Goal: Task Accomplishment & Management: Manage account settings

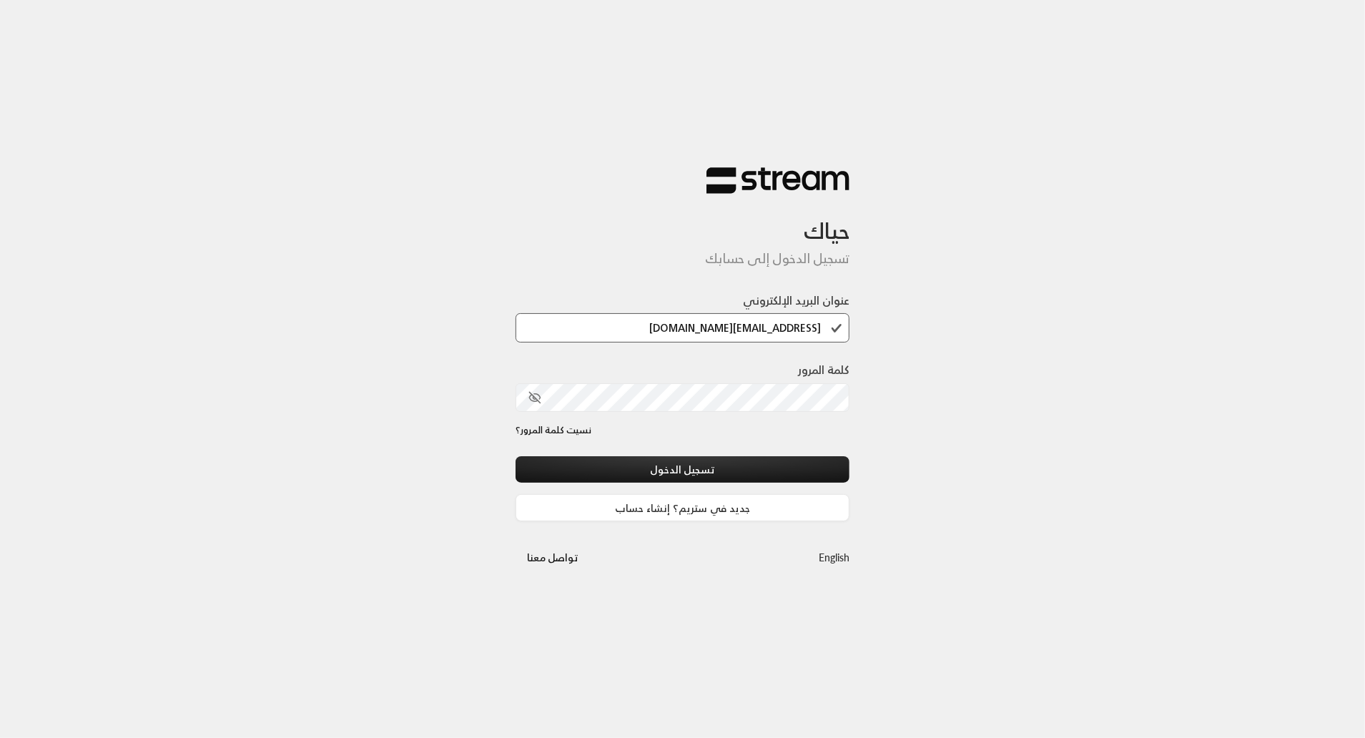
type input "[EMAIL_ADDRESS][DOMAIN_NAME]"
click at [790, 461] on button "تسجيل الدخول" at bounding box center [683, 469] width 335 height 26
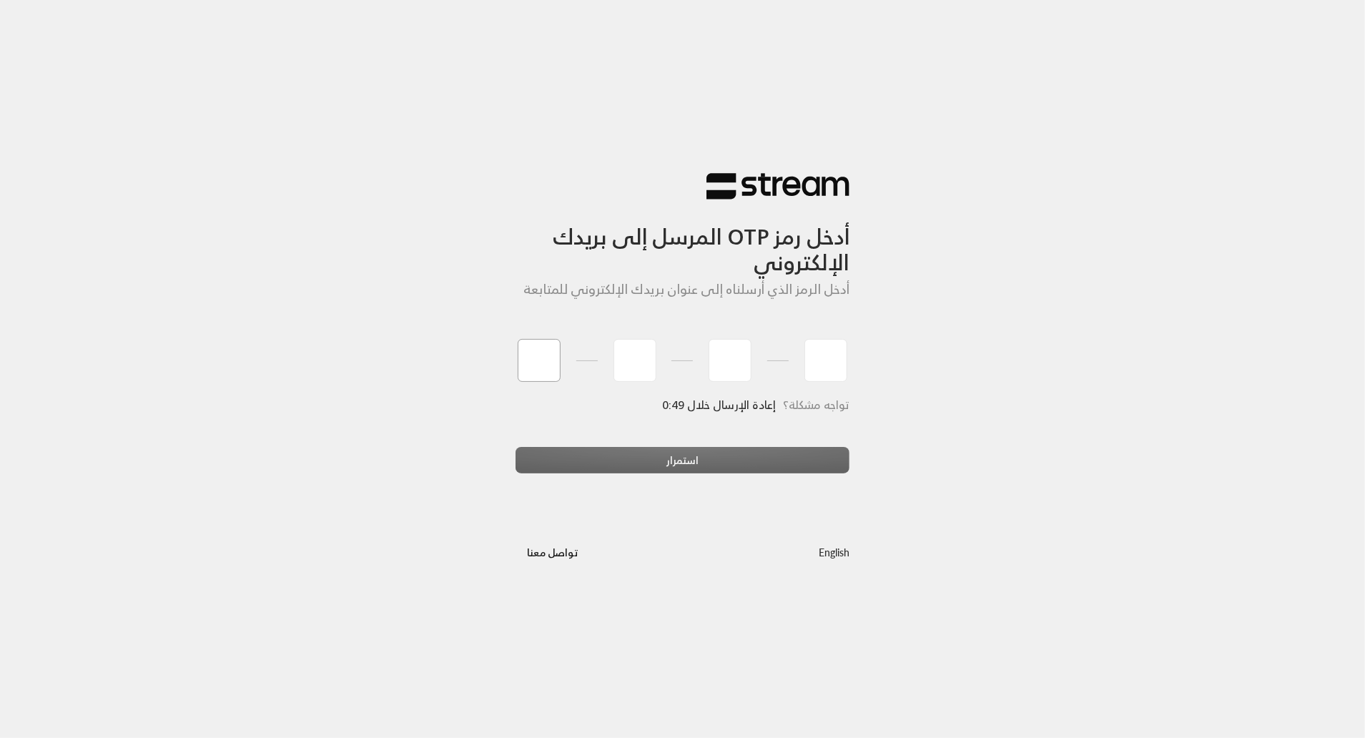
type input "8"
type input "9"
type input "4"
type input "9"
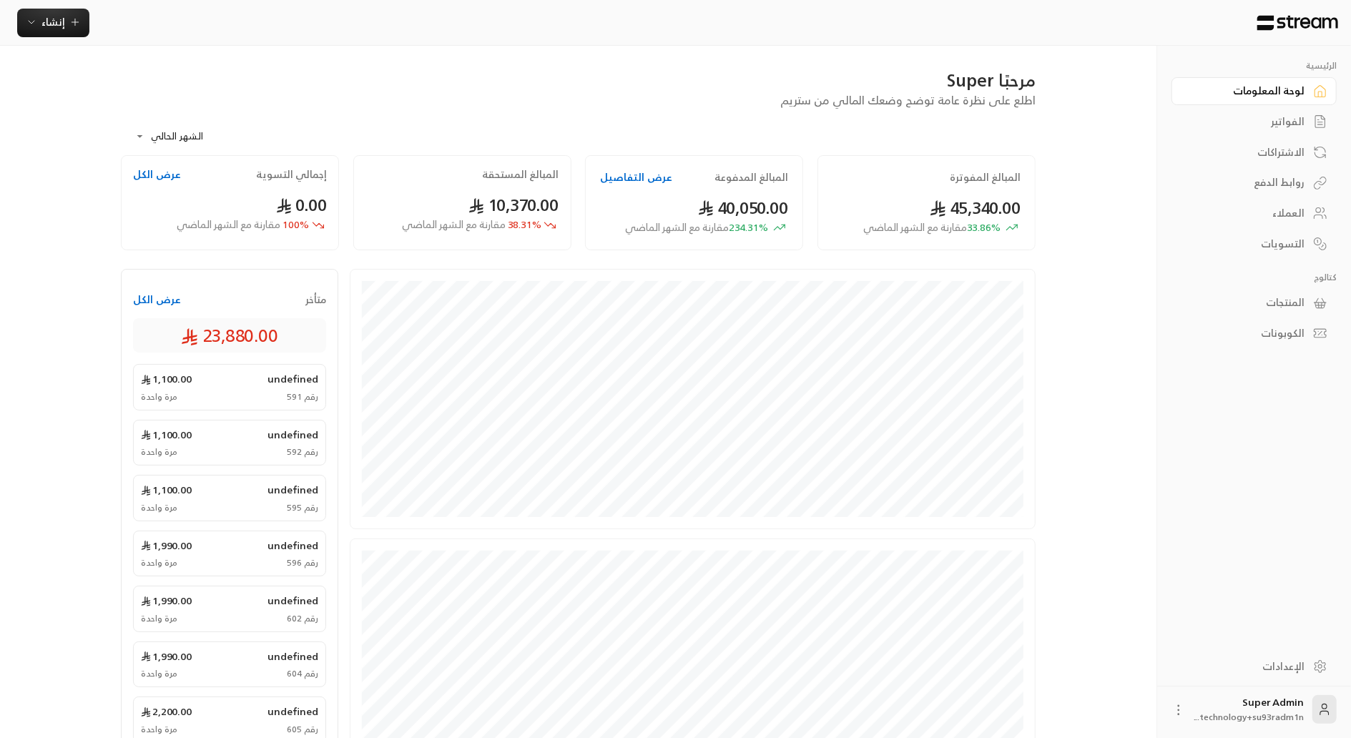
click at [154, 300] on button "عرض الكل" at bounding box center [157, 300] width 48 height 14
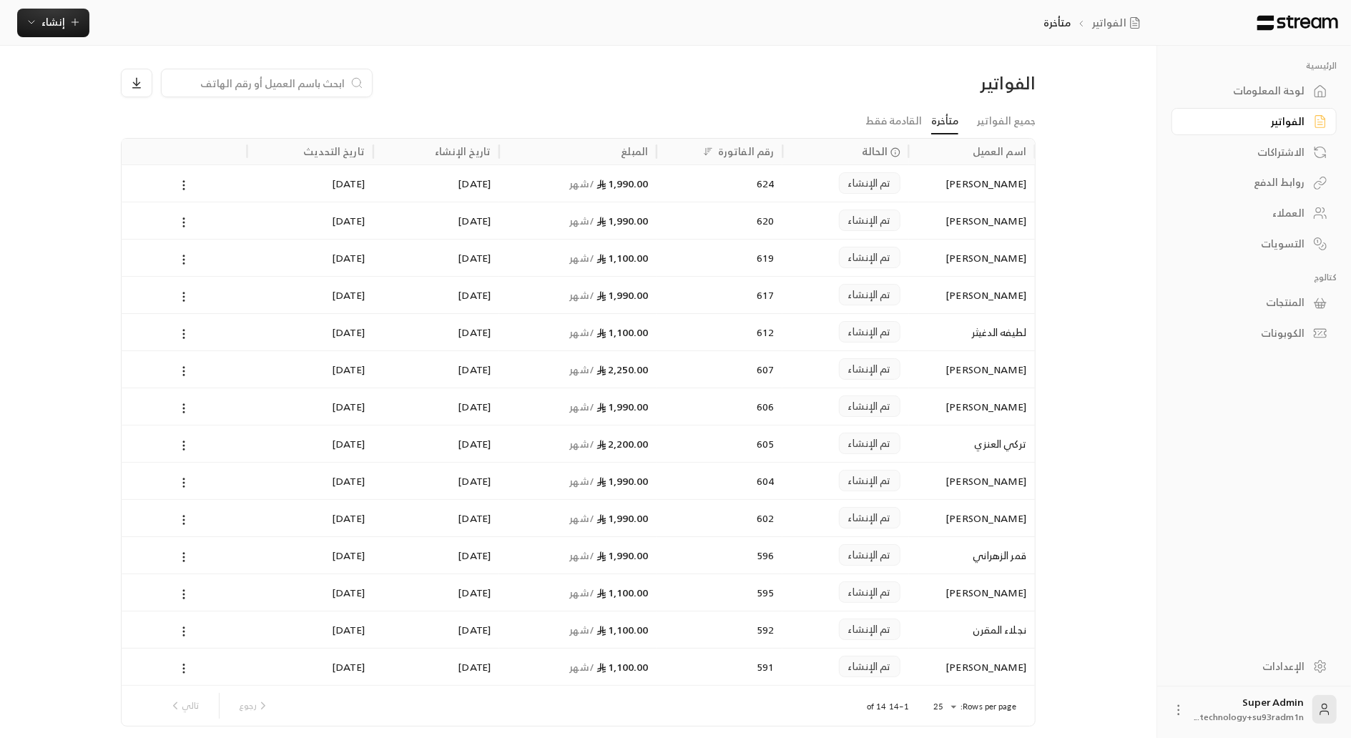
click at [243, 87] on input at bounding box center [257, 83] width 175 height 16
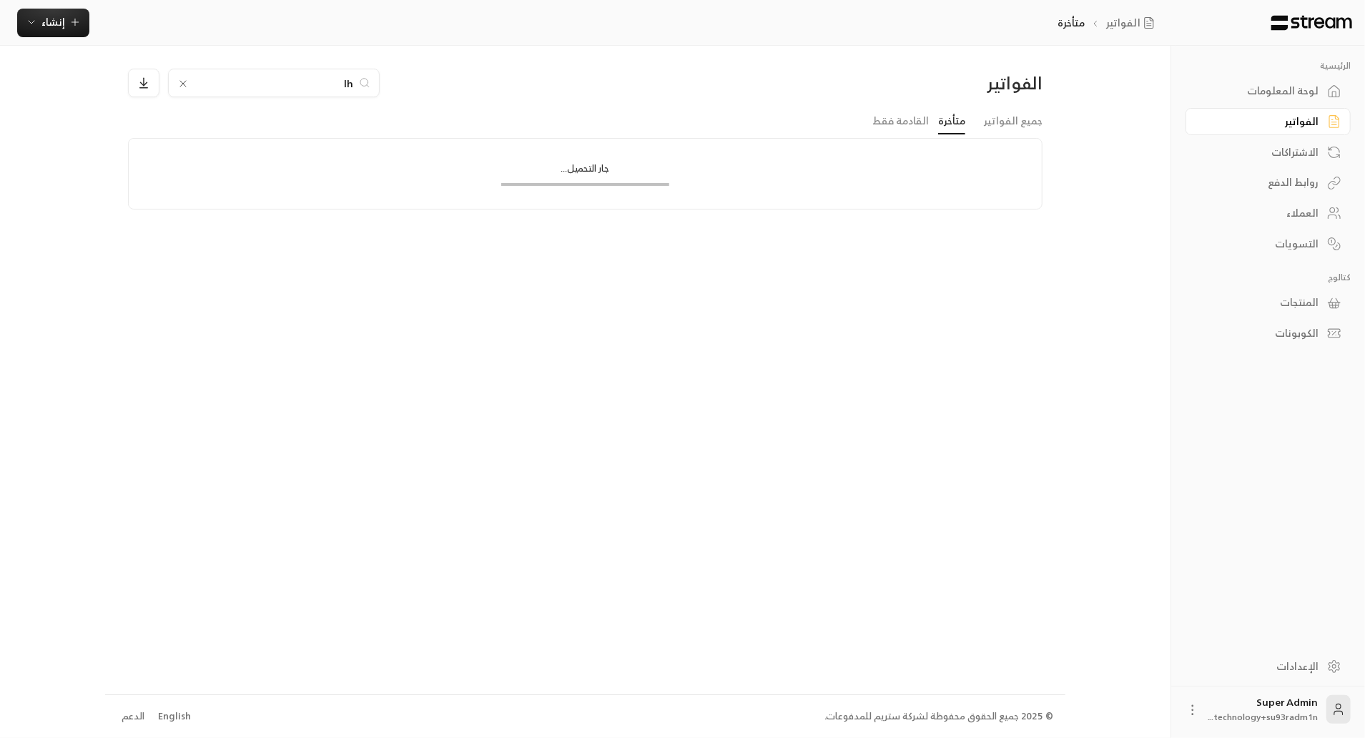
type input "l"
type input "ماجد"
click at [1316, 215] on div "العملاء" at bounding box center [1261, 213] width 115 height 14
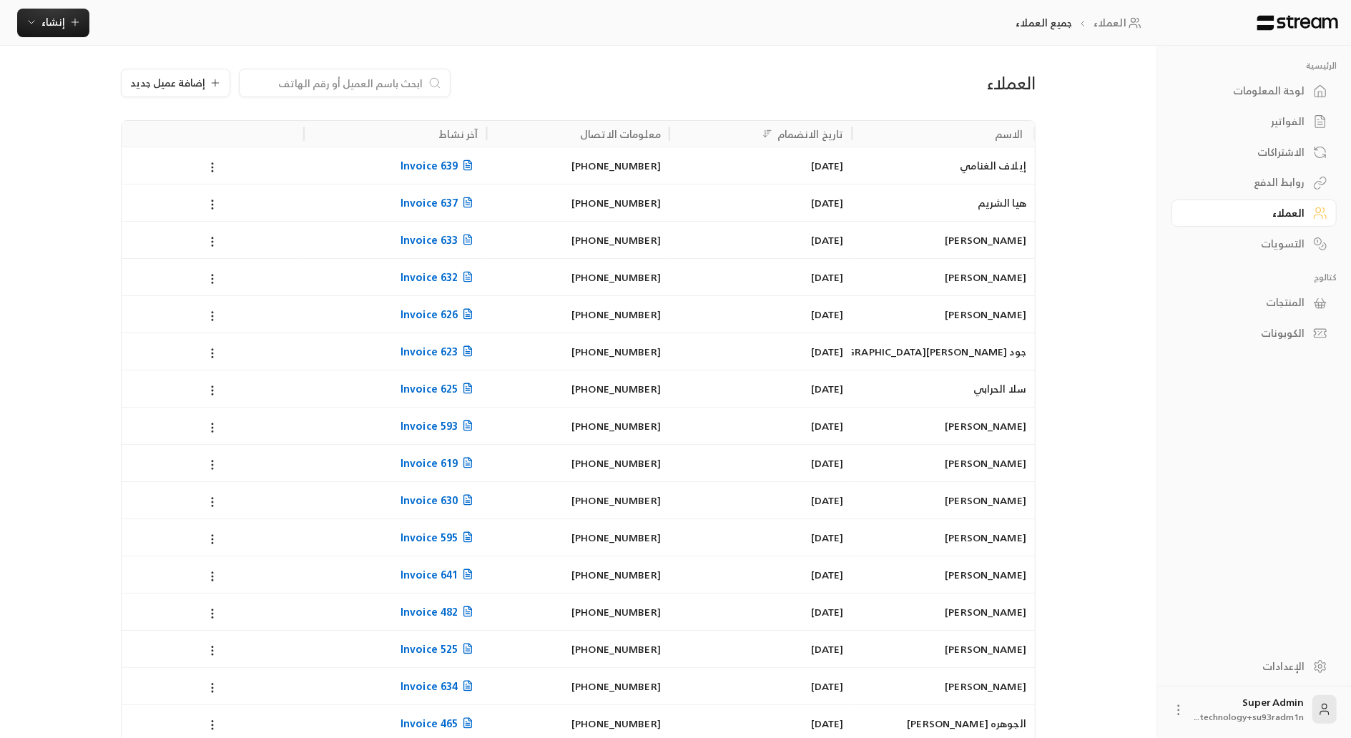
click at [386, 81] on input at bounding box center [335, 83] width 175 height 16
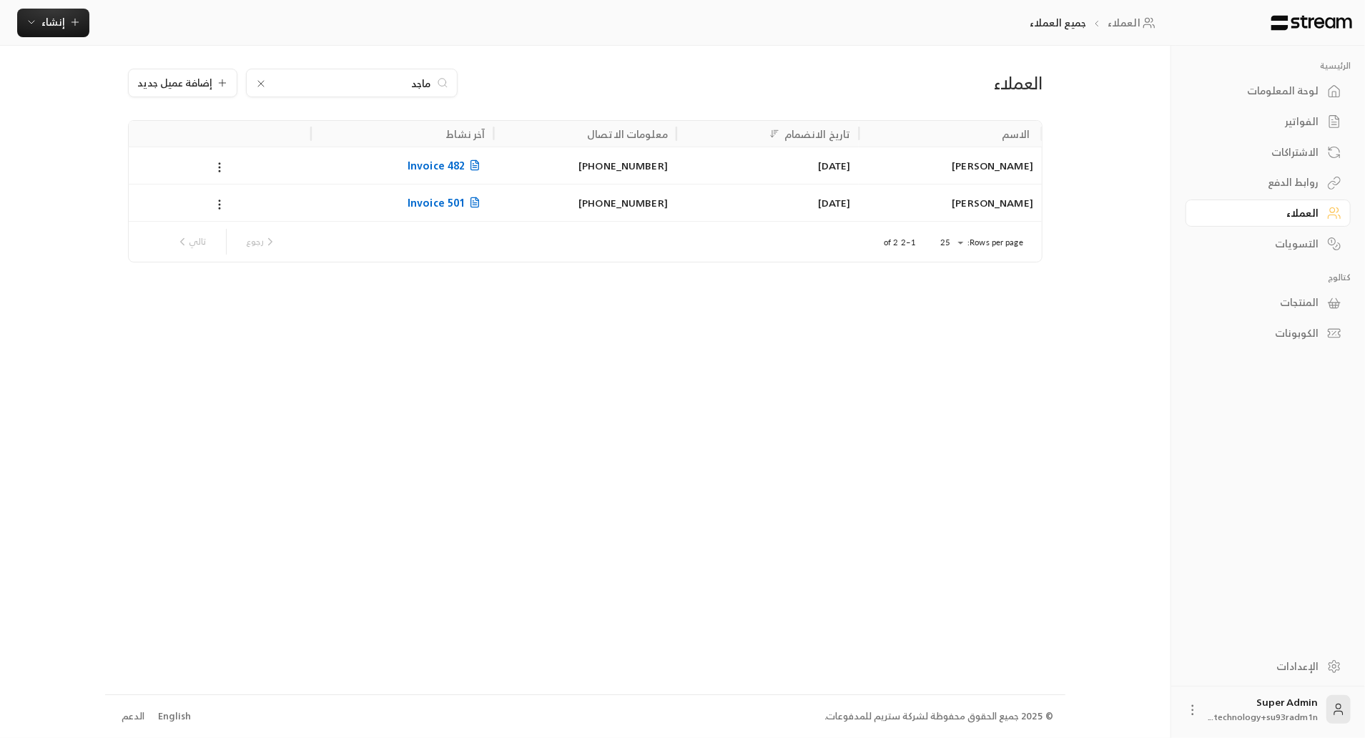
type input "ماجد"
click at [569, 217] on div "[PHONE_NUMBER]" at bounding box center [585, 203] width 166 height 36
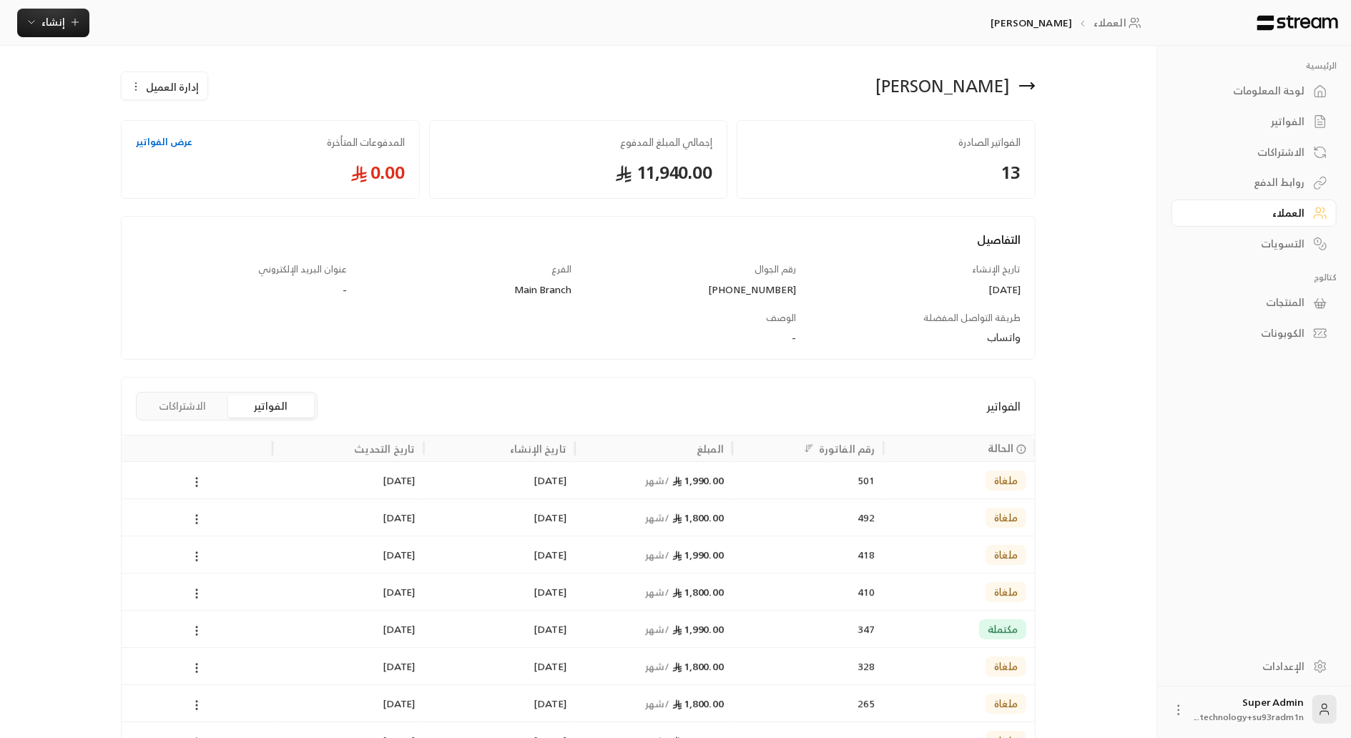
click at [177, 93] on span "إدارة العميل" at bounding box center [172, 86] width 53 height 15
click at [209, 160] on span "حذف" at bounding box center [201, 156] width 21 height 11
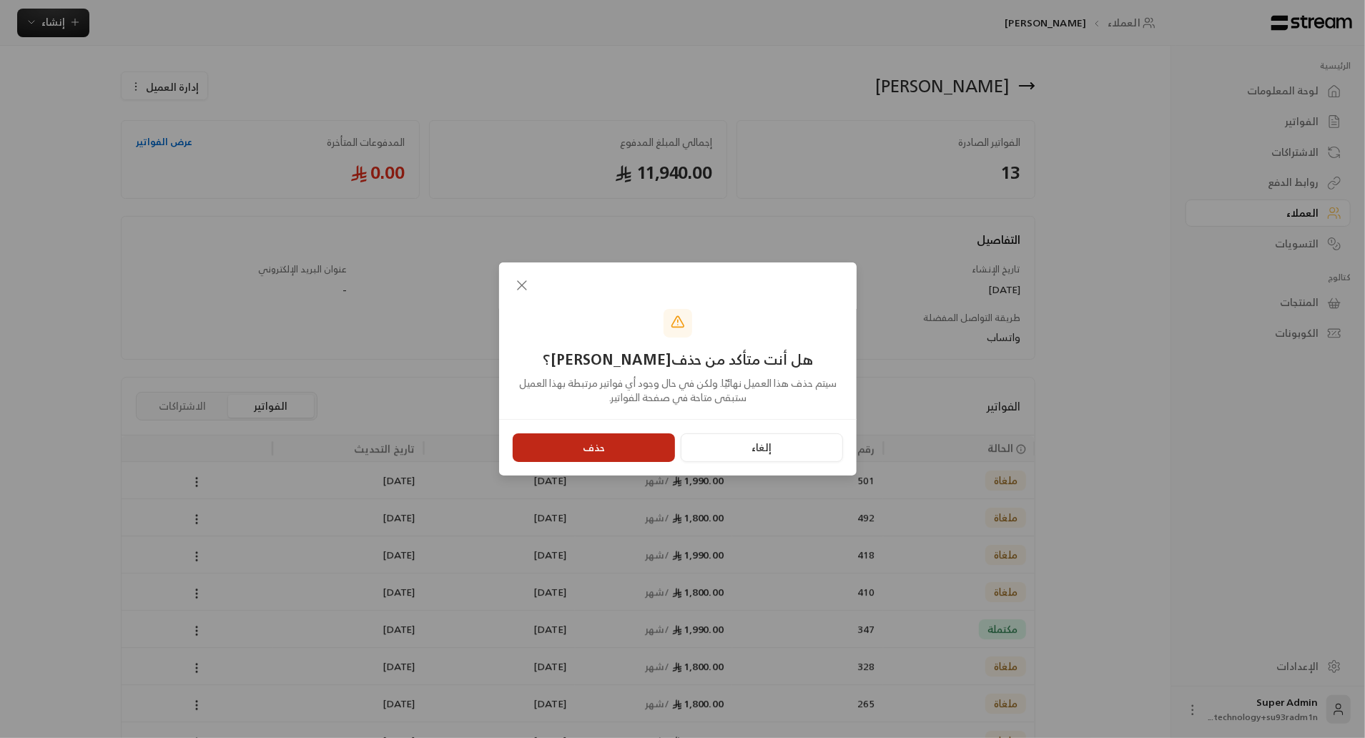
click at [591, 446] on button "حذف" at bounding box center [594, 447] width 162 height 29
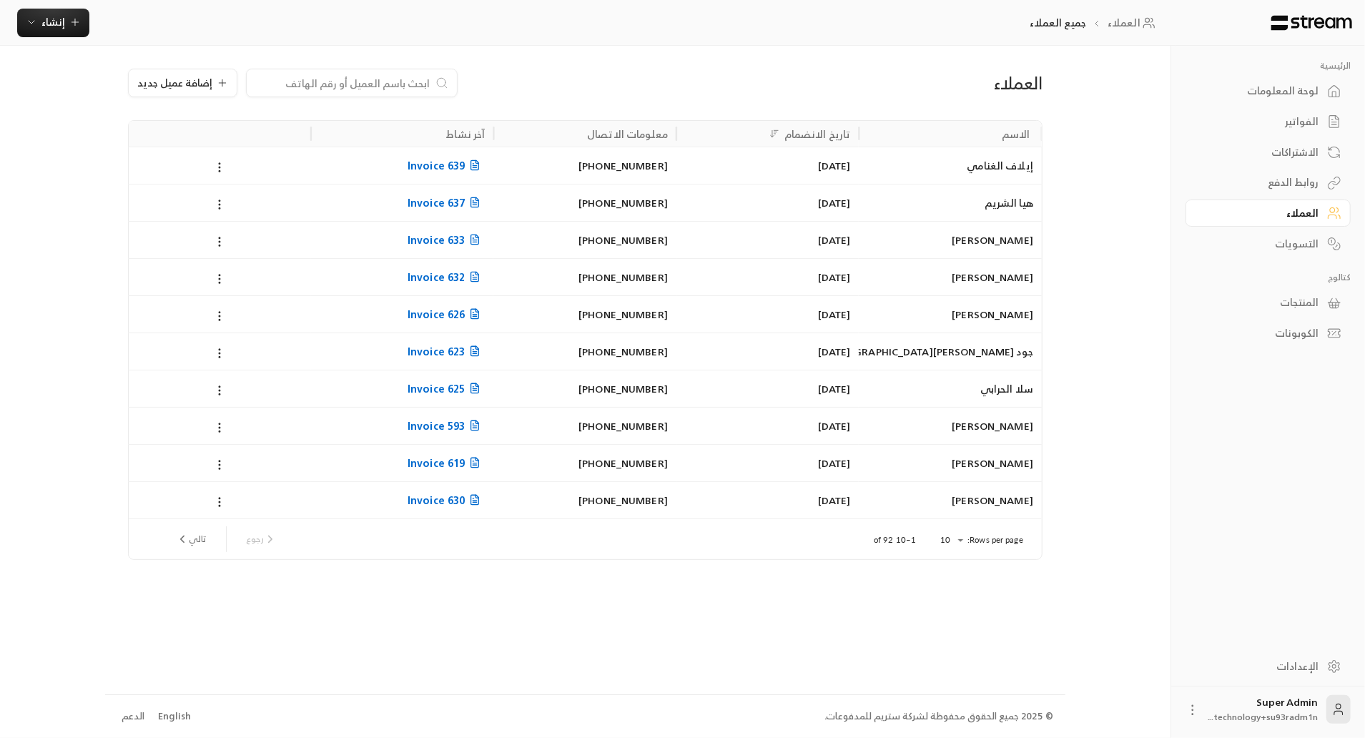
click at [423, 89] on input at bounding box center [342, 83] width 175 height 16
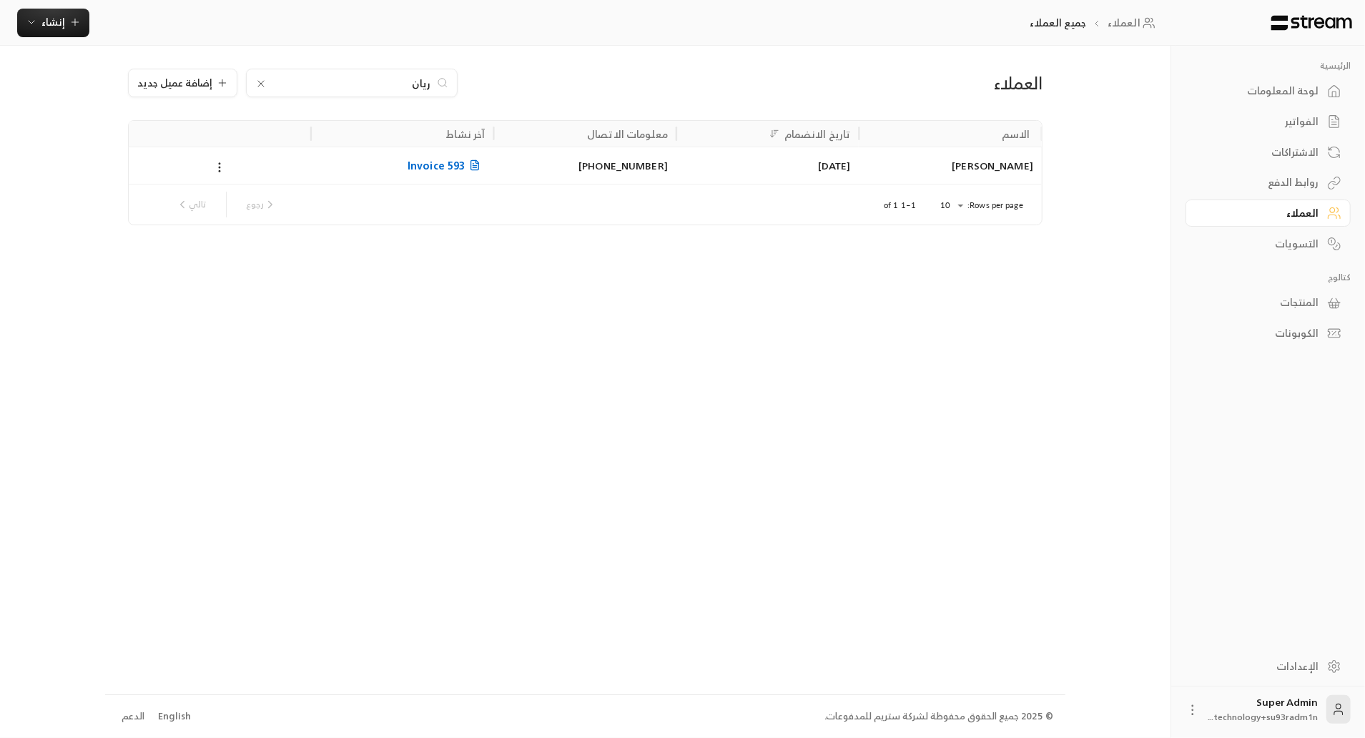
type input "ريان"
click at [240, 159] on div at bounding box center [220, 165] width 166 height 36
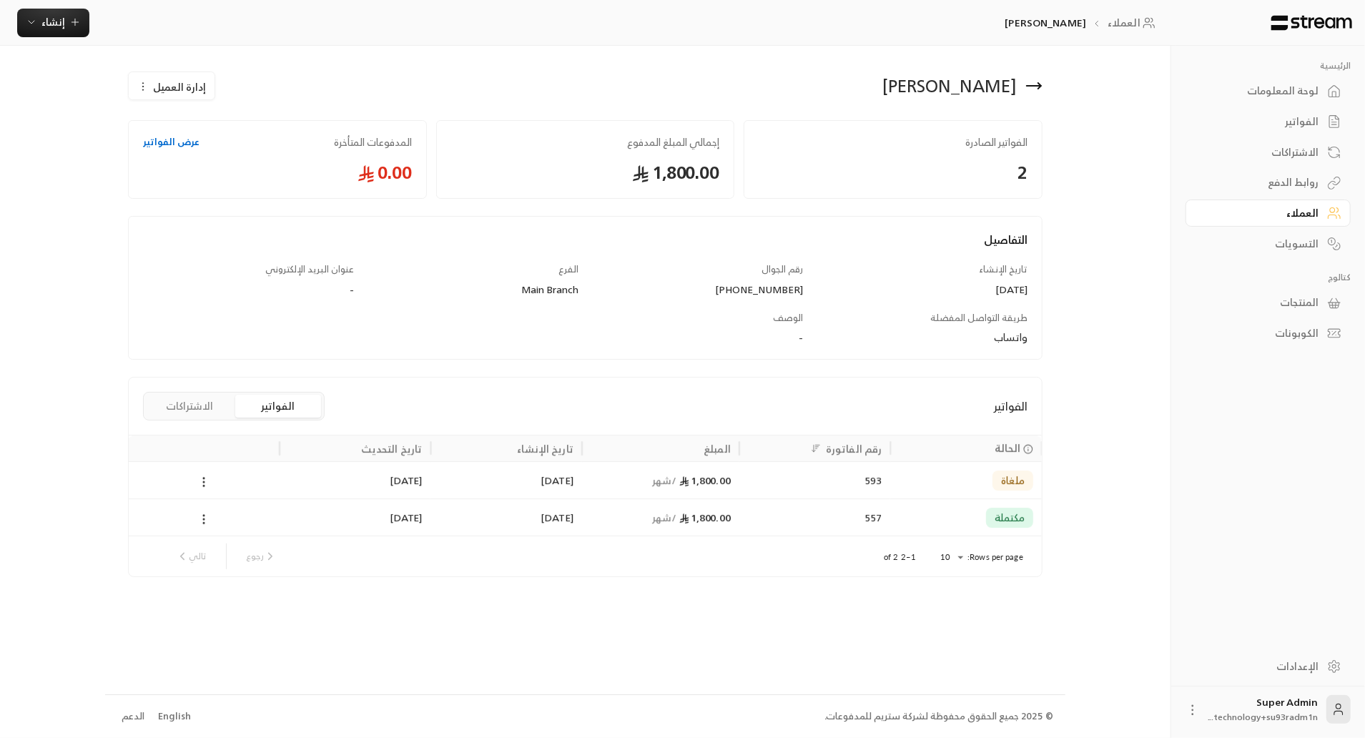
click at [167, 81] on span "إدارة العميل" at bounding box center [179, 86] width 53 height 15
click at [206, 160] on span "حذف" at bounding box center [208, 156] width 21 height 11
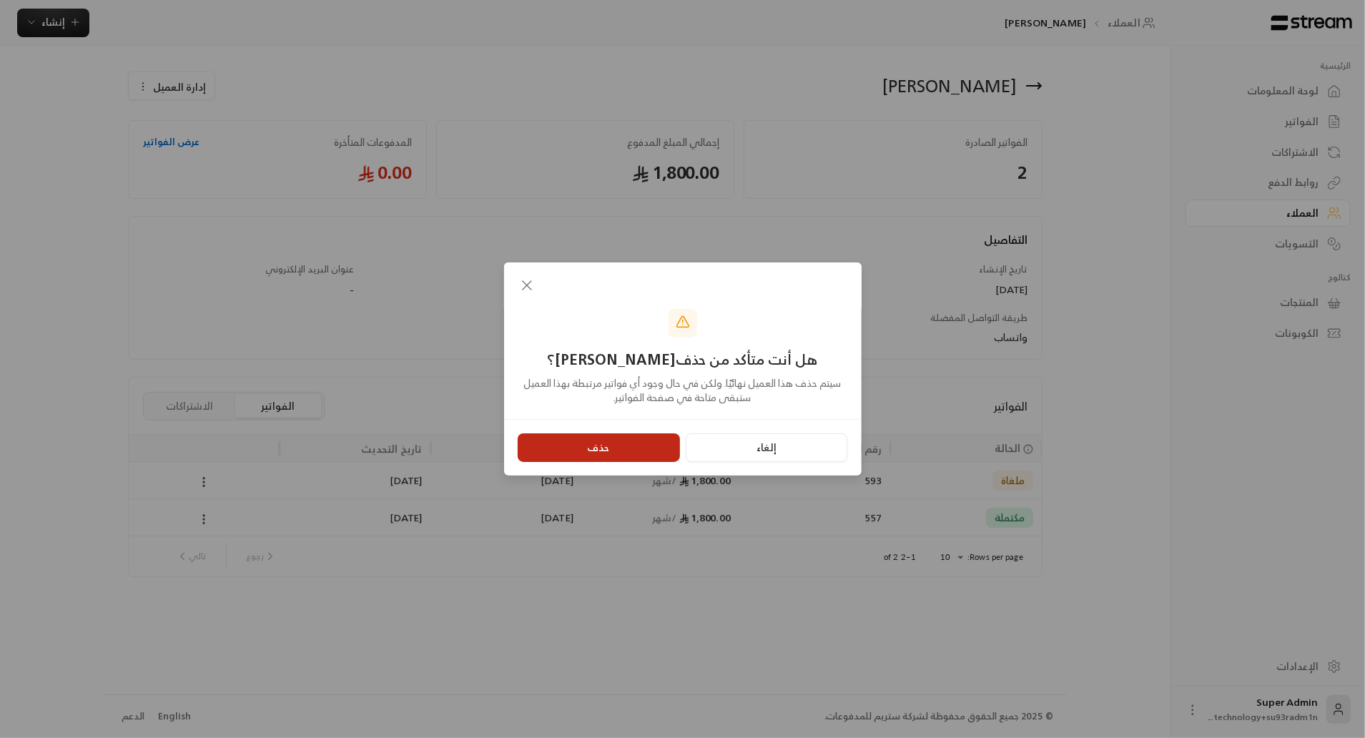
click at [602, 439] on button "حذف" at bounding box center [599, 447] width 162 height 29
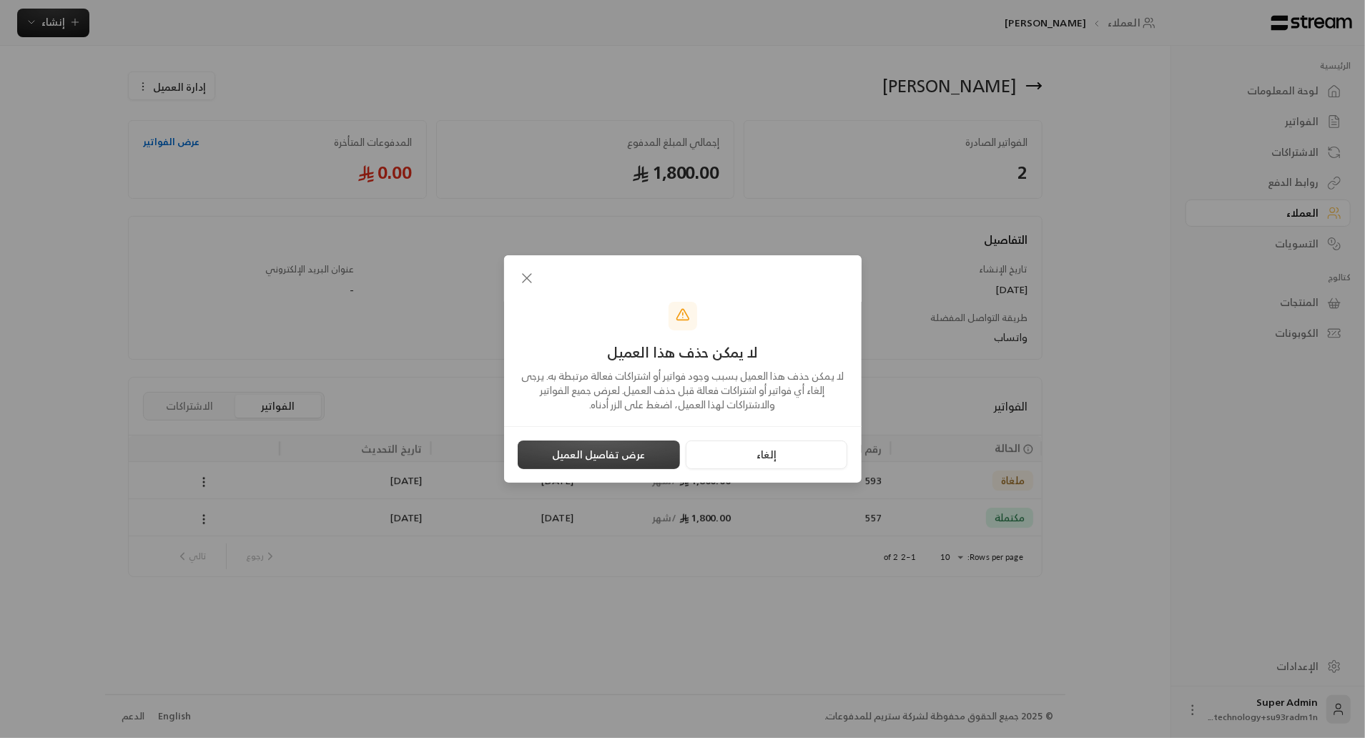
click at [621, 451] on button "عرض تفاصيل العميل" at bounding box center [599, 455] width 162 height 29
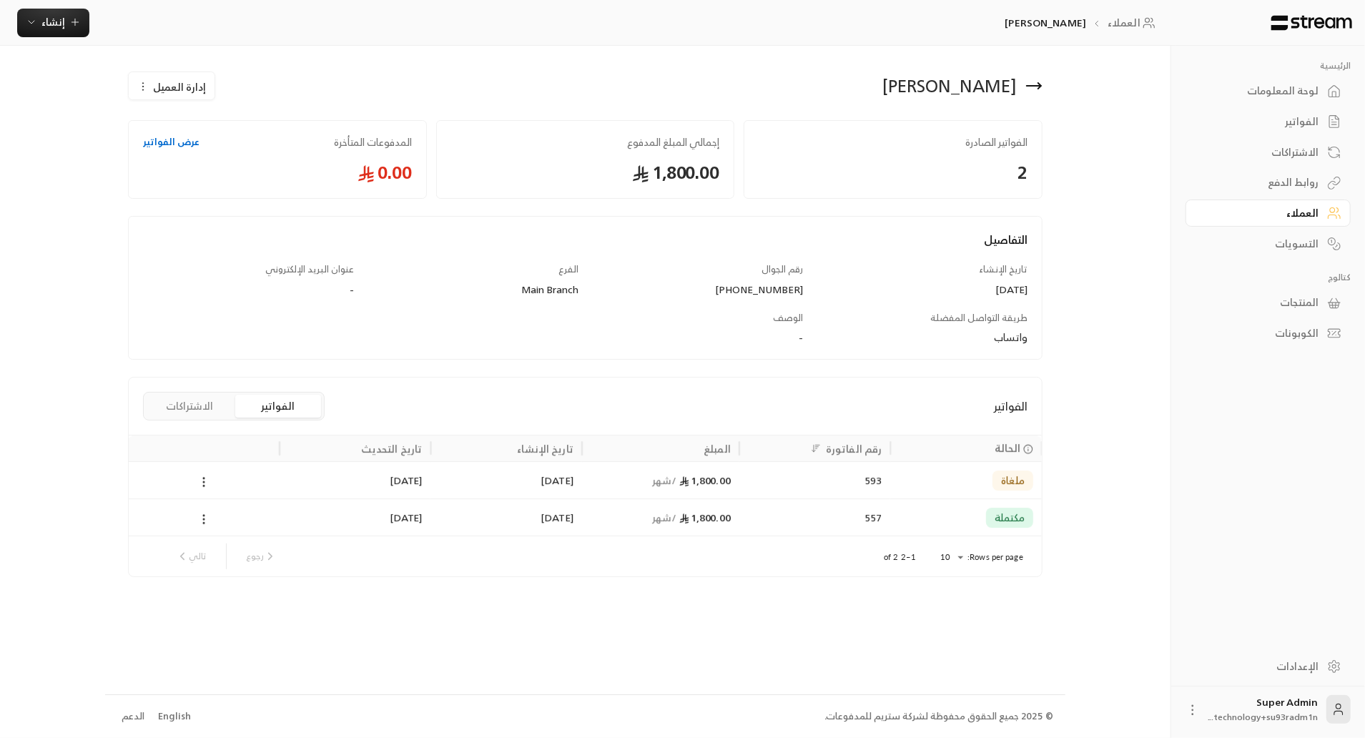
click at [1239, 215] on div "العملاء" at bounding box center [1261, 213] width 115 height 14
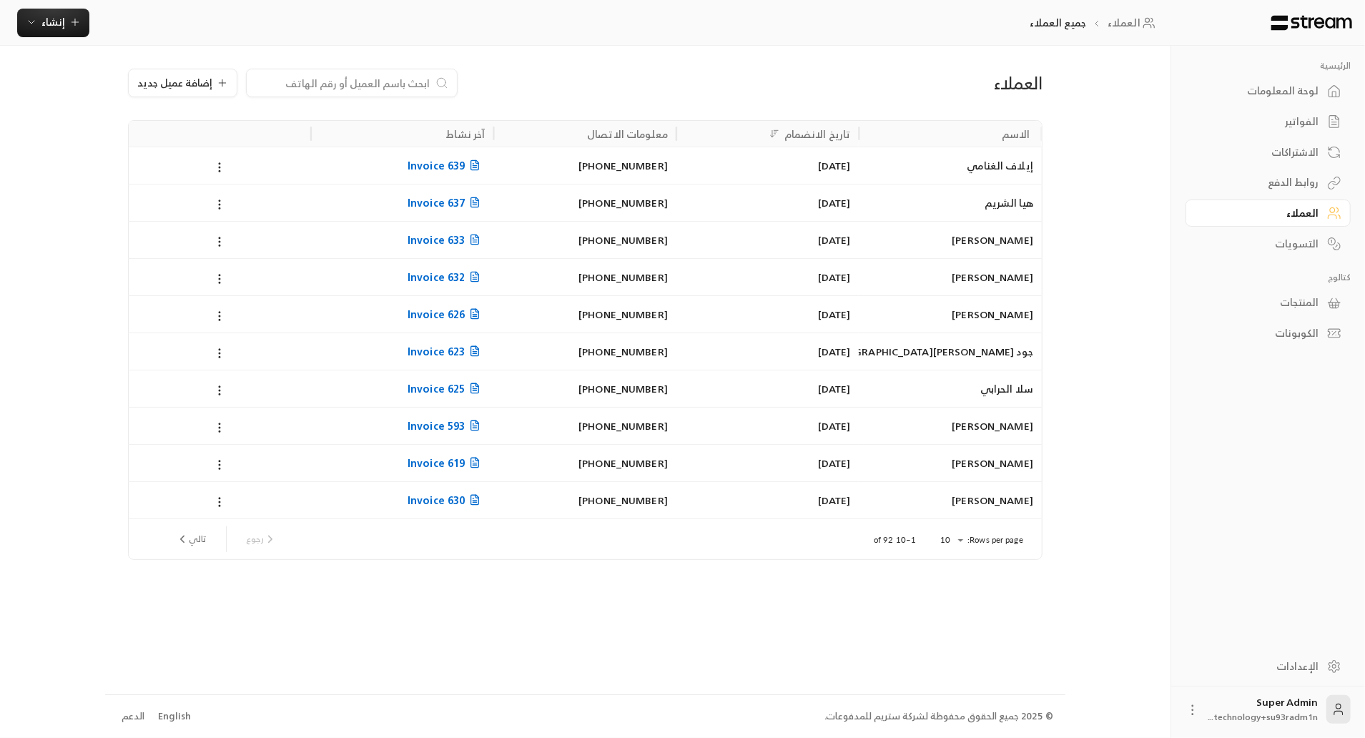
click at [402, 84] on input at bounding box center [342, 83] width 175 height 16
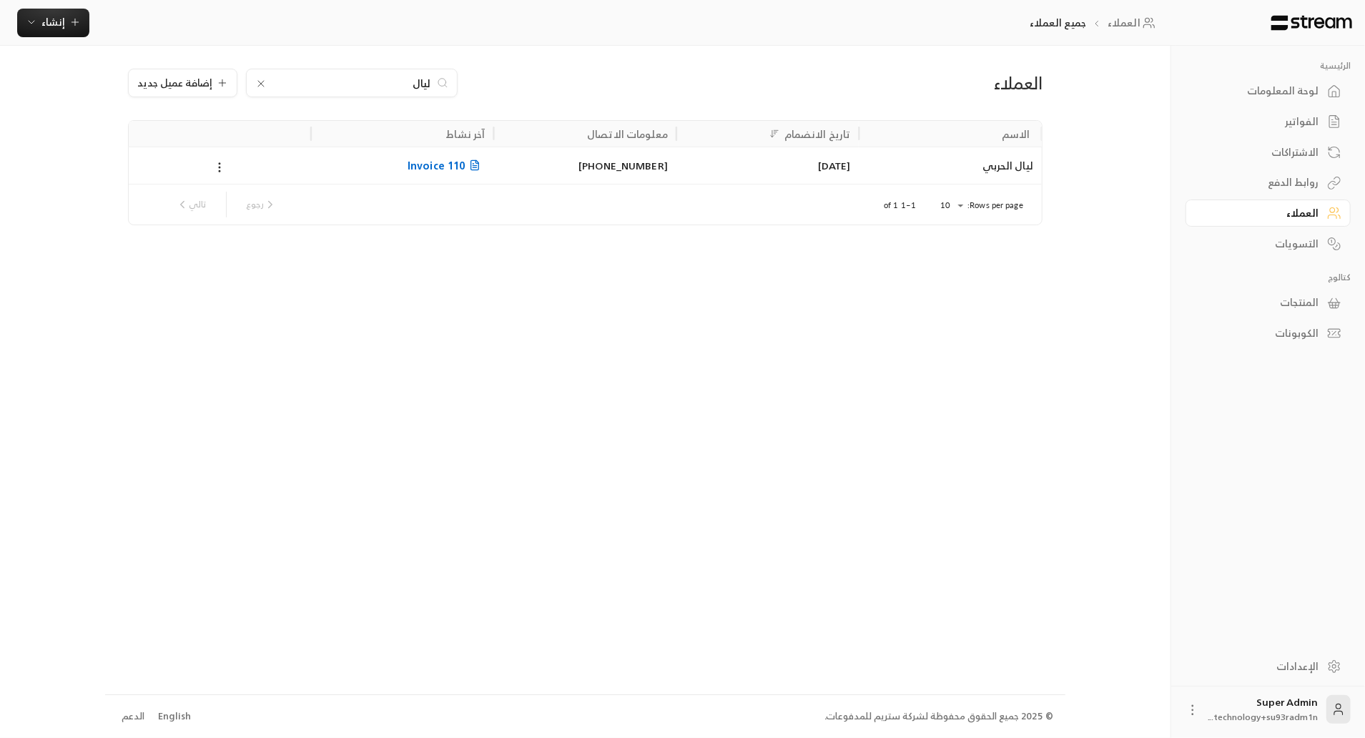
type input "ليال"
click at [581, 162] on div "[PHONE_NUMBER]" at bounding box center [585, 165] width 166 height 36
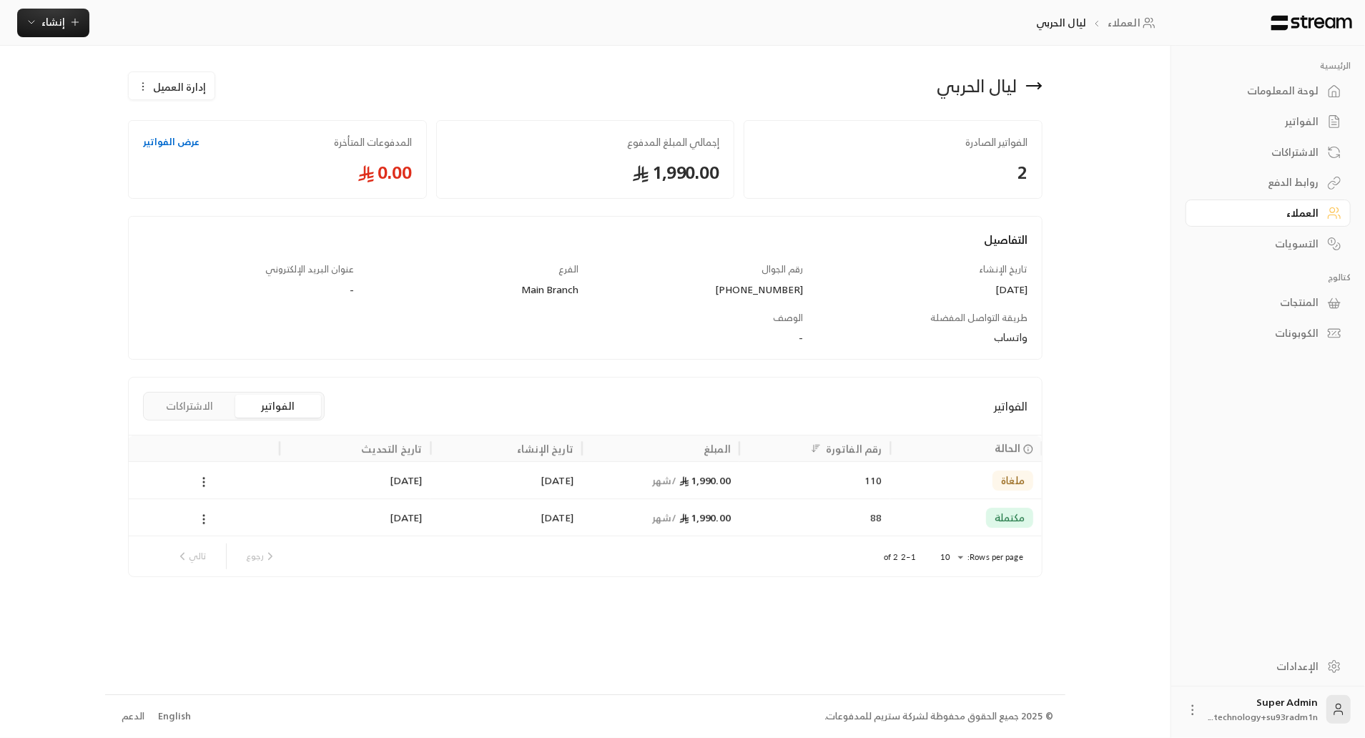
click at [160, 98] on button "إدارة العميل" at bounding box center [172, 86] width 86 height 29
click at [205, 161] on span "حذف" at bounding box center [208, 156] width 21 height 11
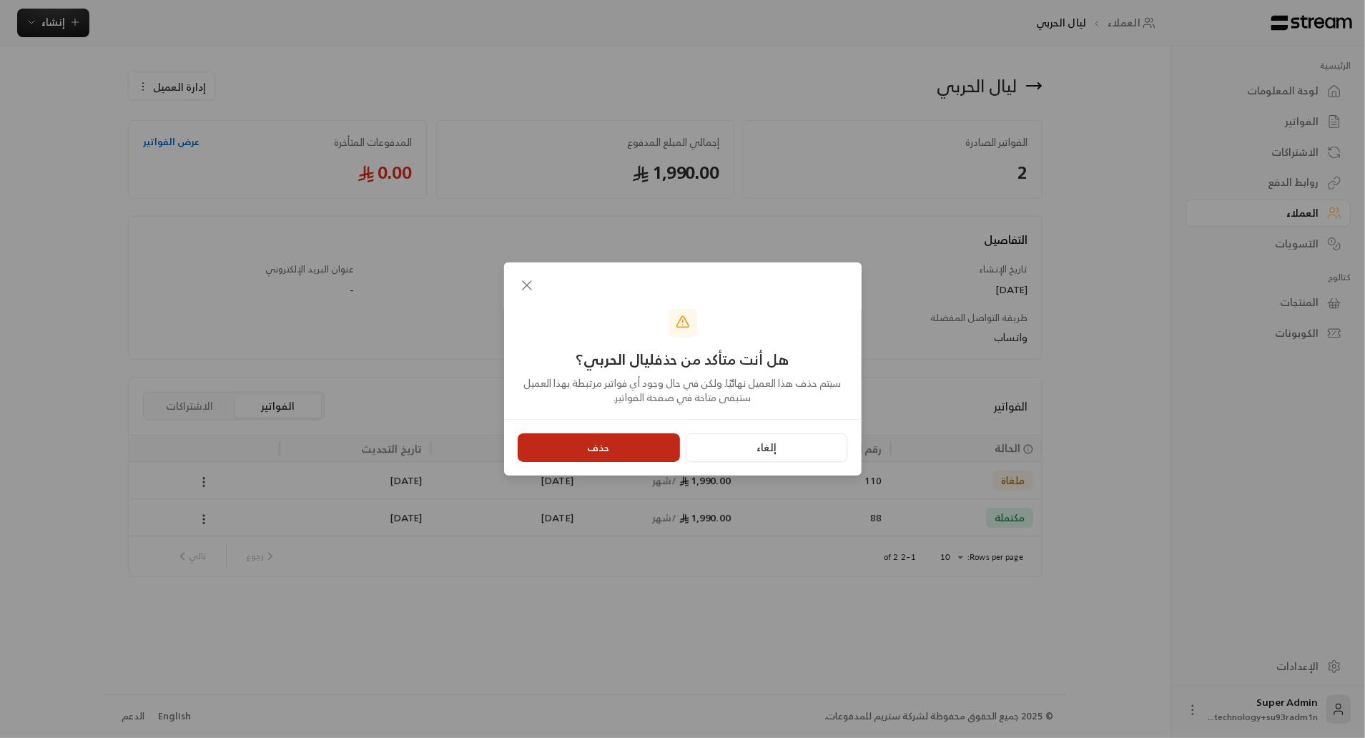
click at [590, 438] on button "حذف" at bounding box center [599, 447] width 162 height 29
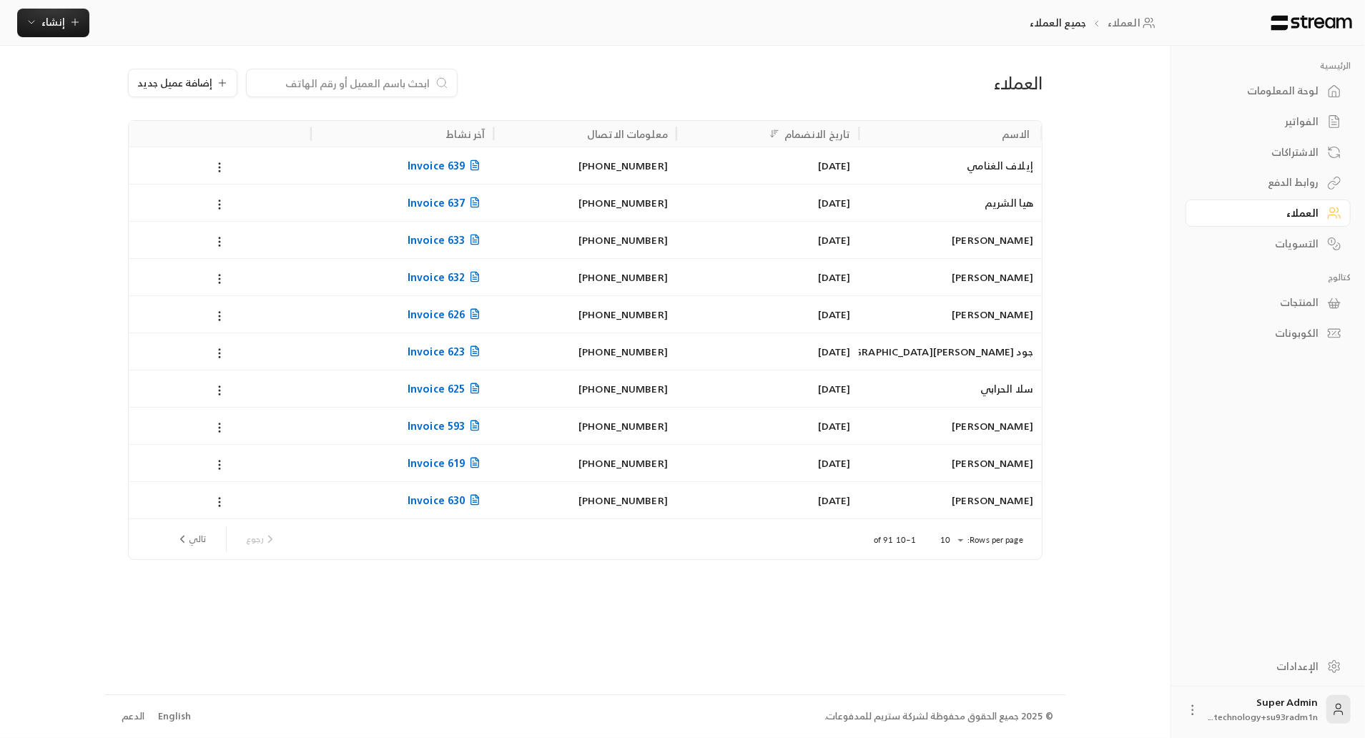
click at [414, 87] on input at bounding box center [342, 83] width 175 height 16
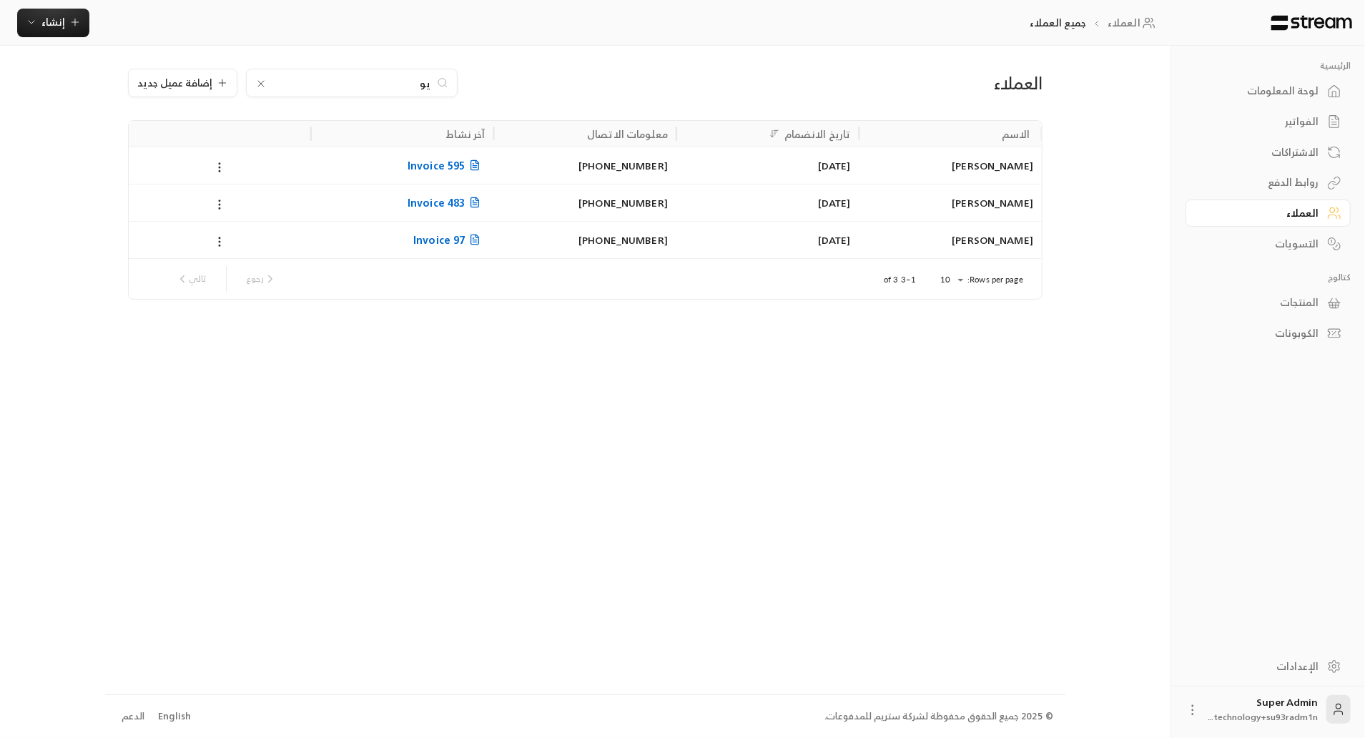
type input "ي"
type input "ف"
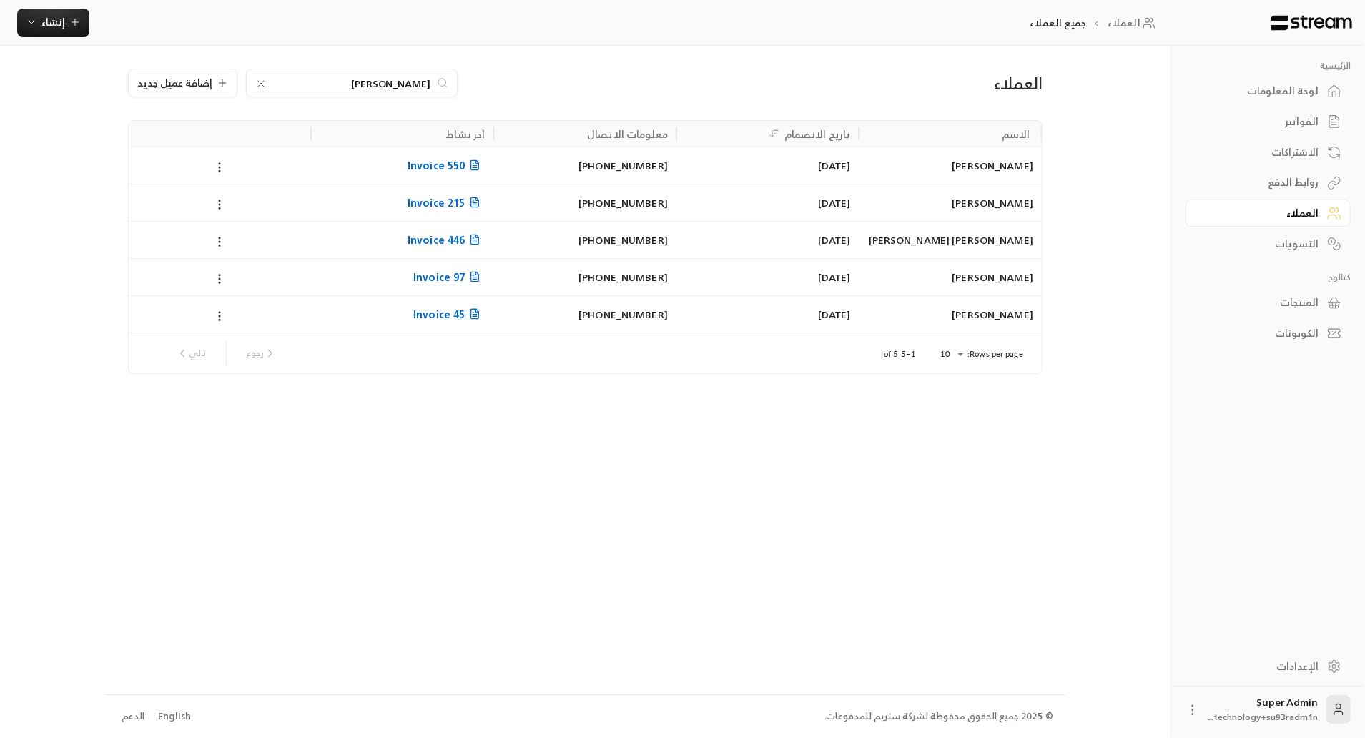
type input "[PERSON_NAME]"
click at [848, 271] on div "[DATE]" at bounding box center [768, 277] width 166 height 36
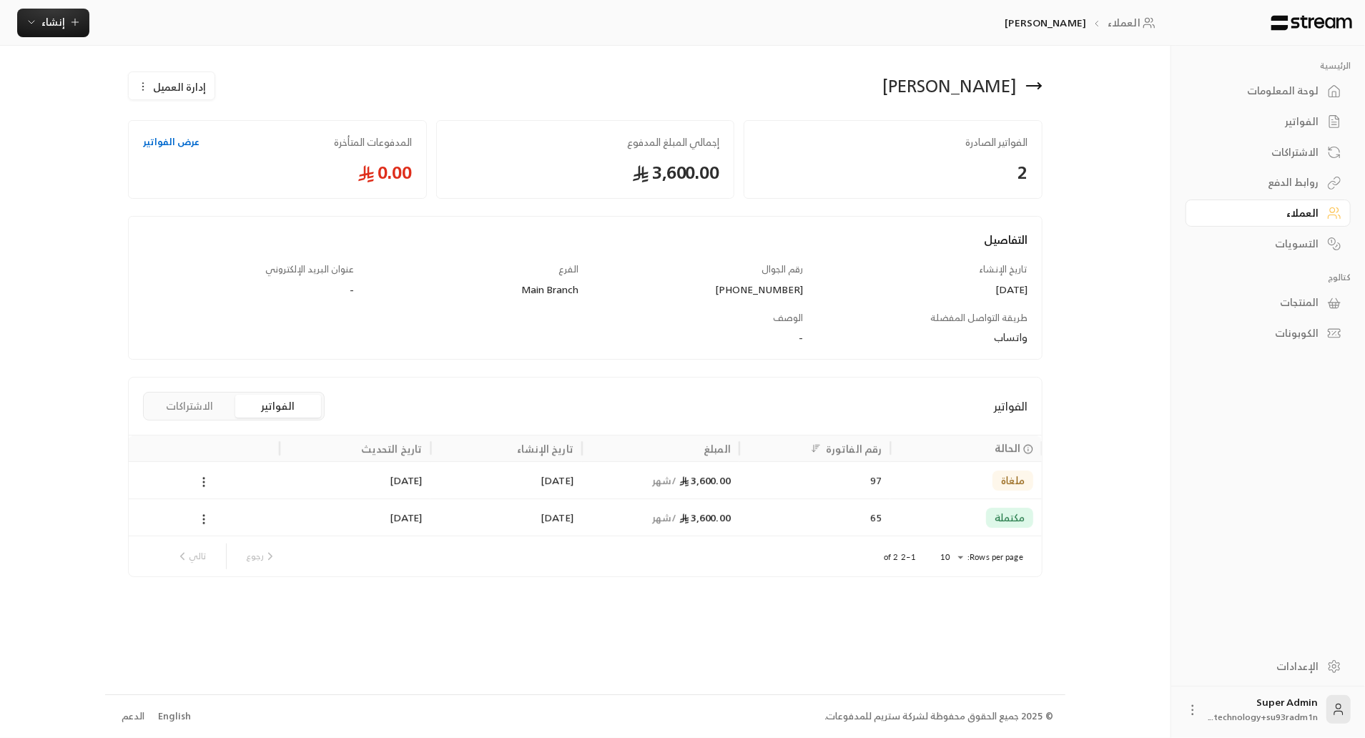
click at [163, 84] on span "إدارة العميل" at bounding box center [179, 86] width 53 height 15
click at [202, 158] on span "حذف" at bounding box center [208, 156] width 21 height 11
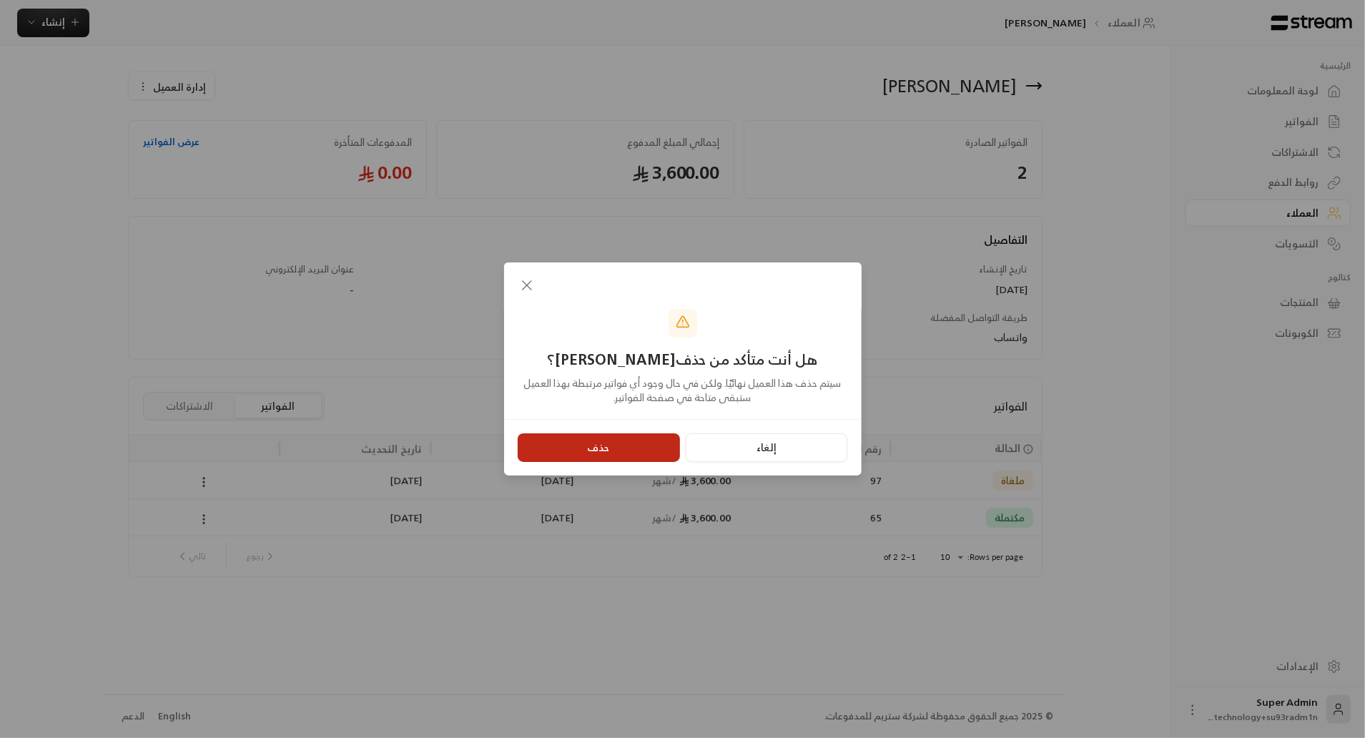
click at [612, 443] on button "حذف" at bounding box center [599, 447] width 162 height 29
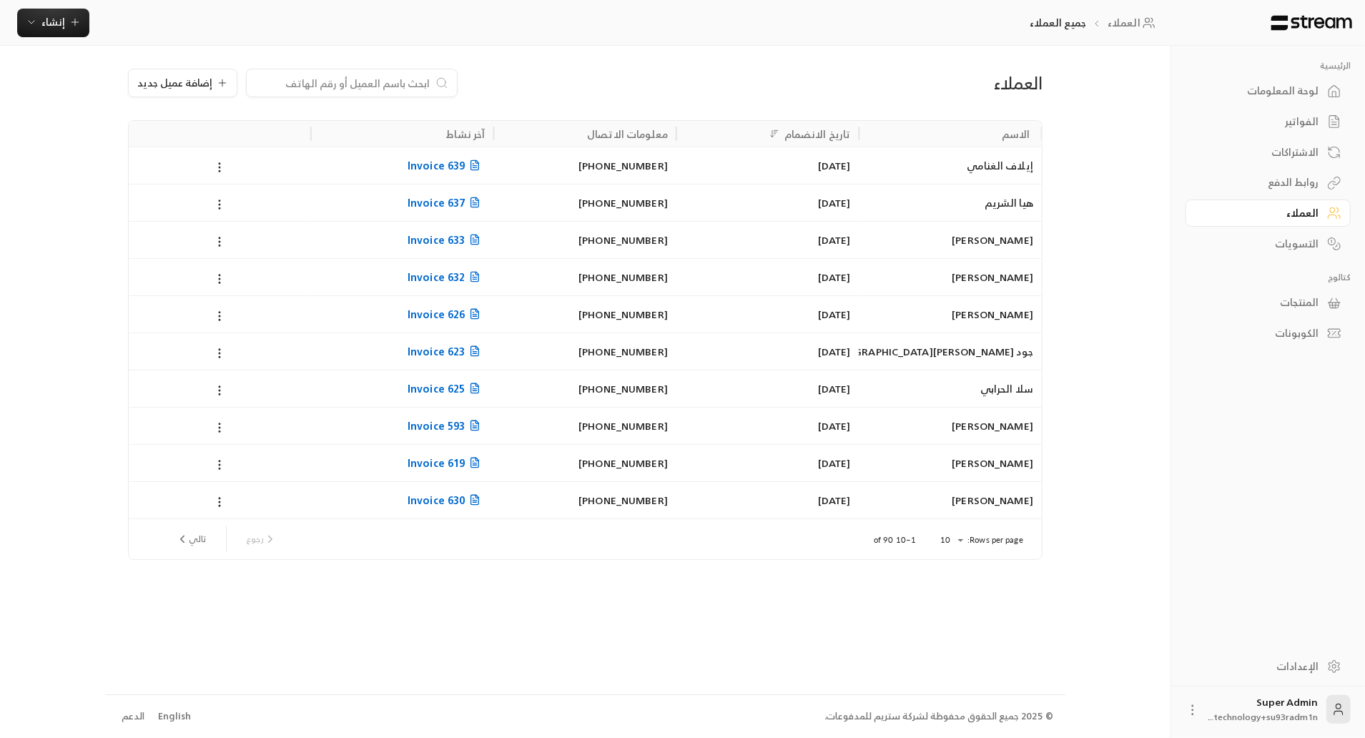
click at [1296, 116] on div "الفواتير" at bounding box center [1261, 121] width 115 height 14
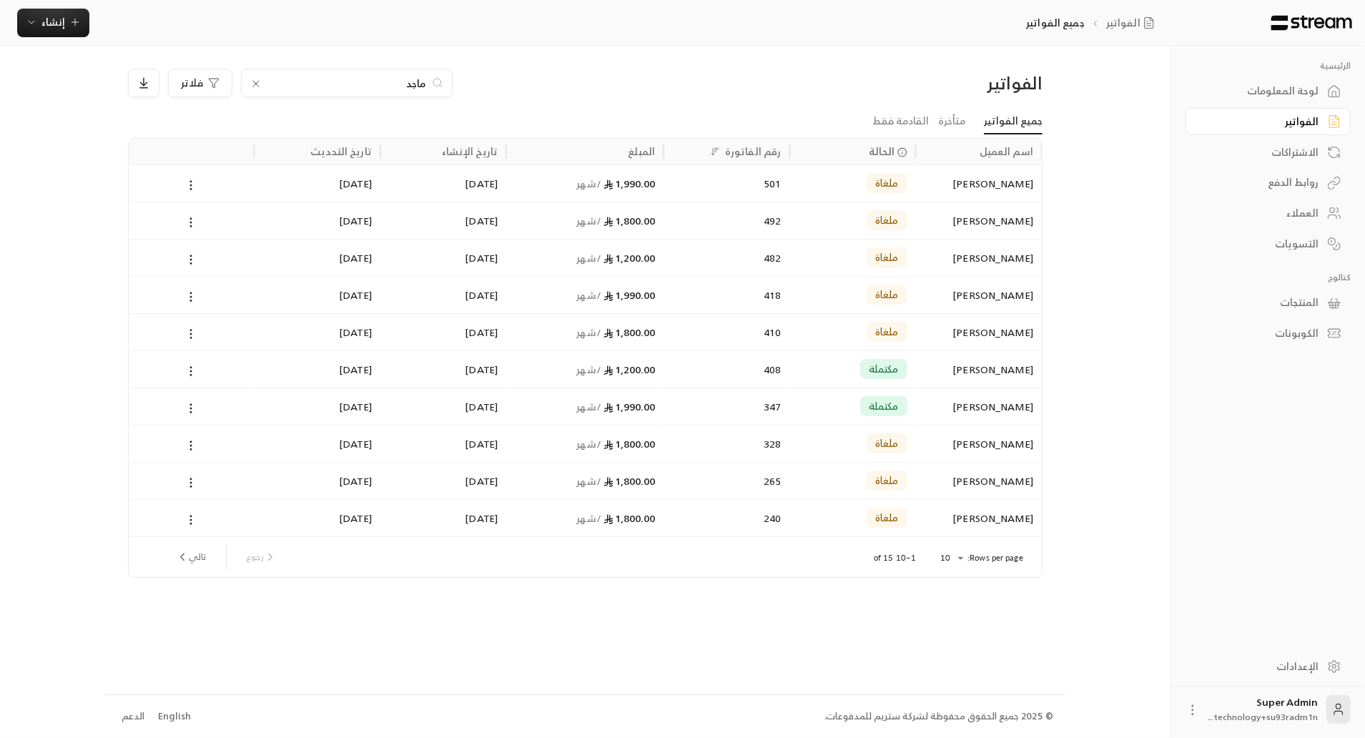
click at [1257, 86] on div "لوحة المعلومات" at bounding box center [1261, 91] width 115 height 14
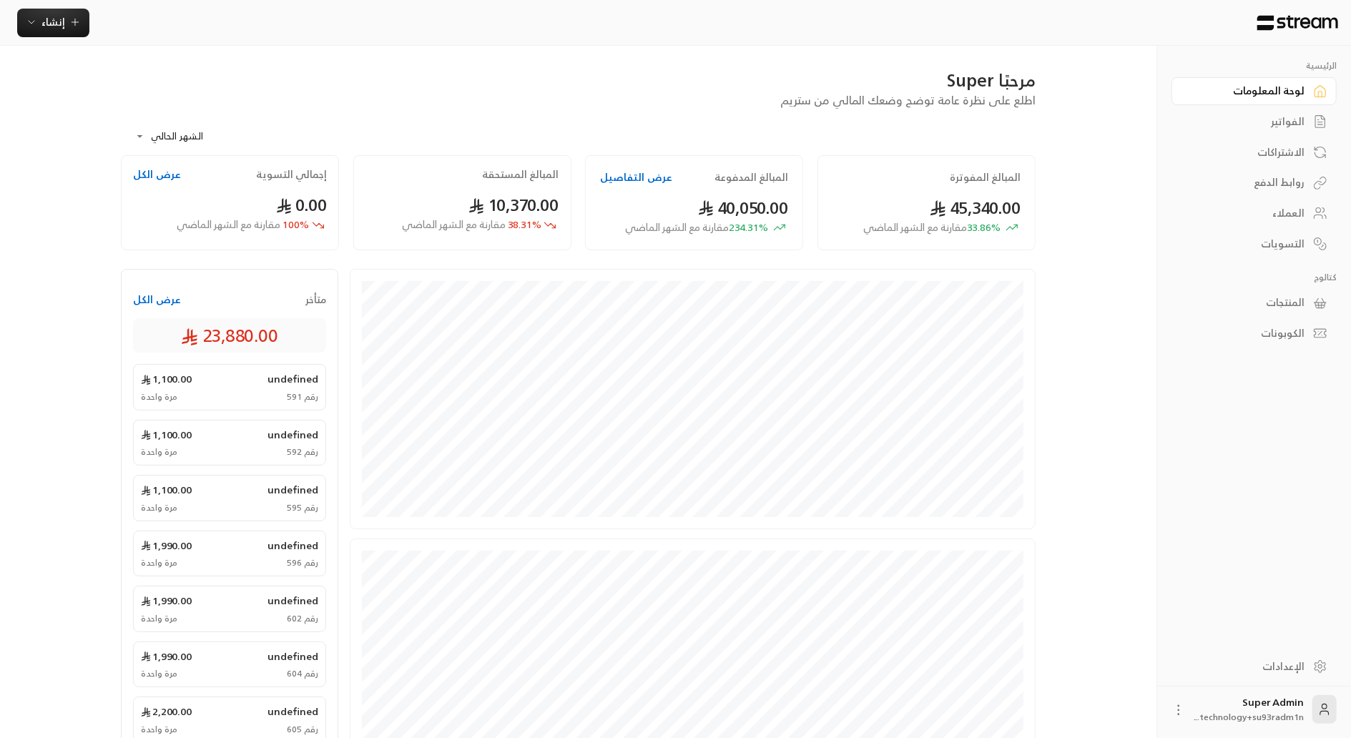
click at [146, 289] on div "متأخر عرض الكل 23,880.00" at bounding box center [229, 317] width 193 height 72
click at [152, 303] on button "عرض الكل" at bounding box center [157, 300] width 48 height 14
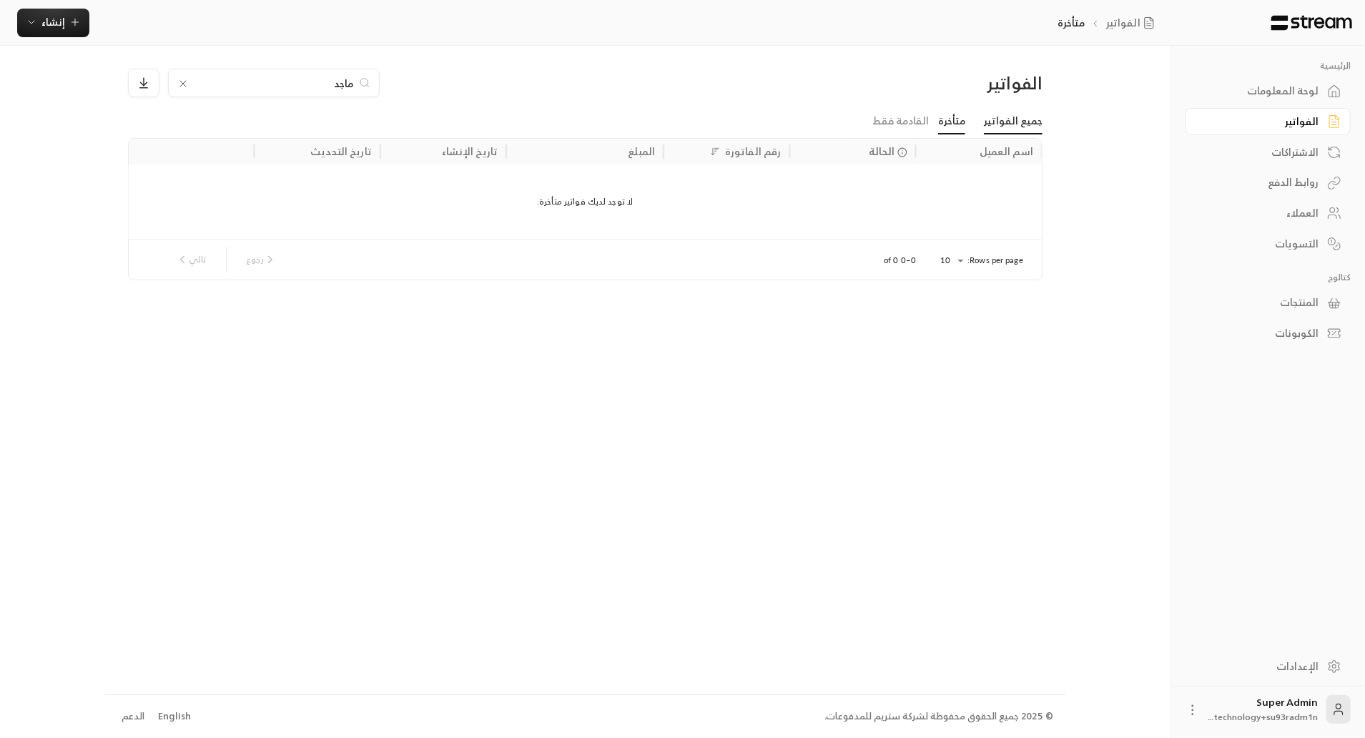
click at [1011, 124] on link "جميع الفواتير" at bounding box center [1013, 122] width 59 height 26
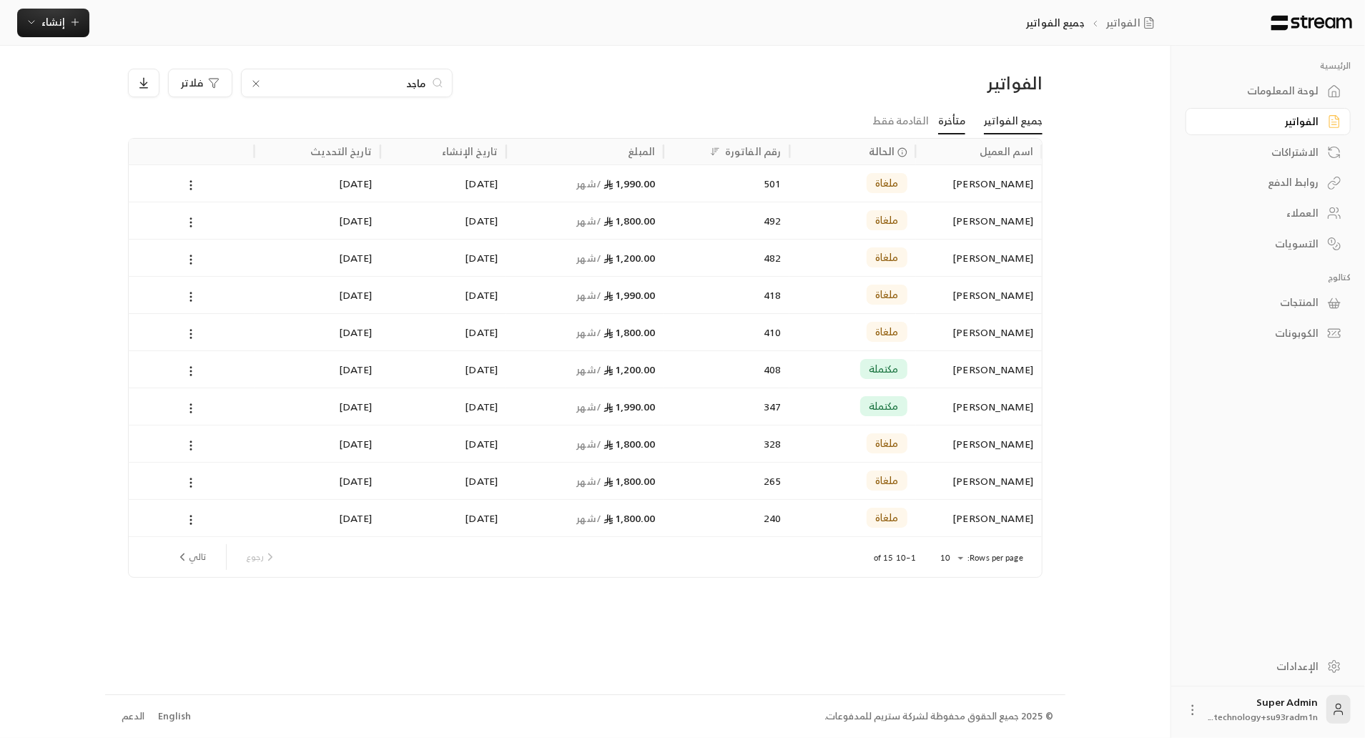
click at [956, 114] on link "متأخرة" at bounding box center [951, 122] width 27 height 26
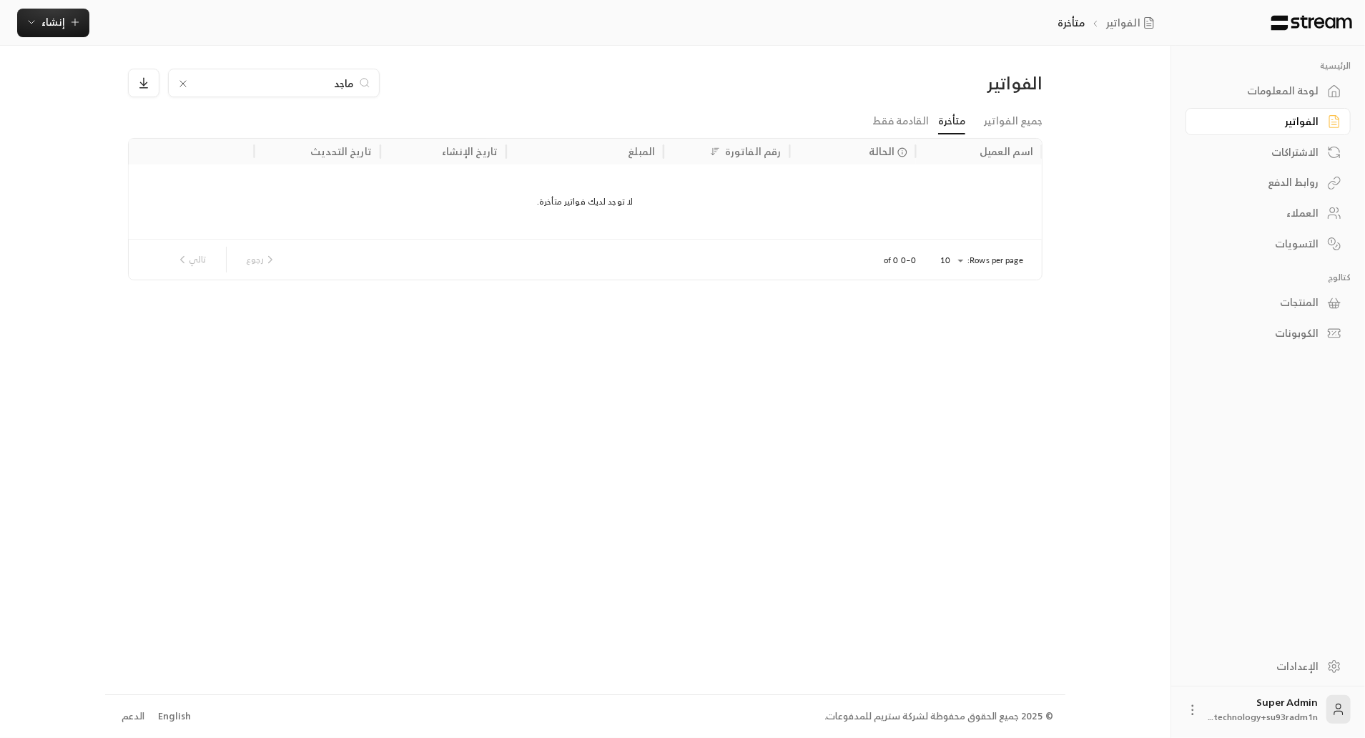
click at [180, 79] on icon at bounding box center [182, 83] width 11 height 11
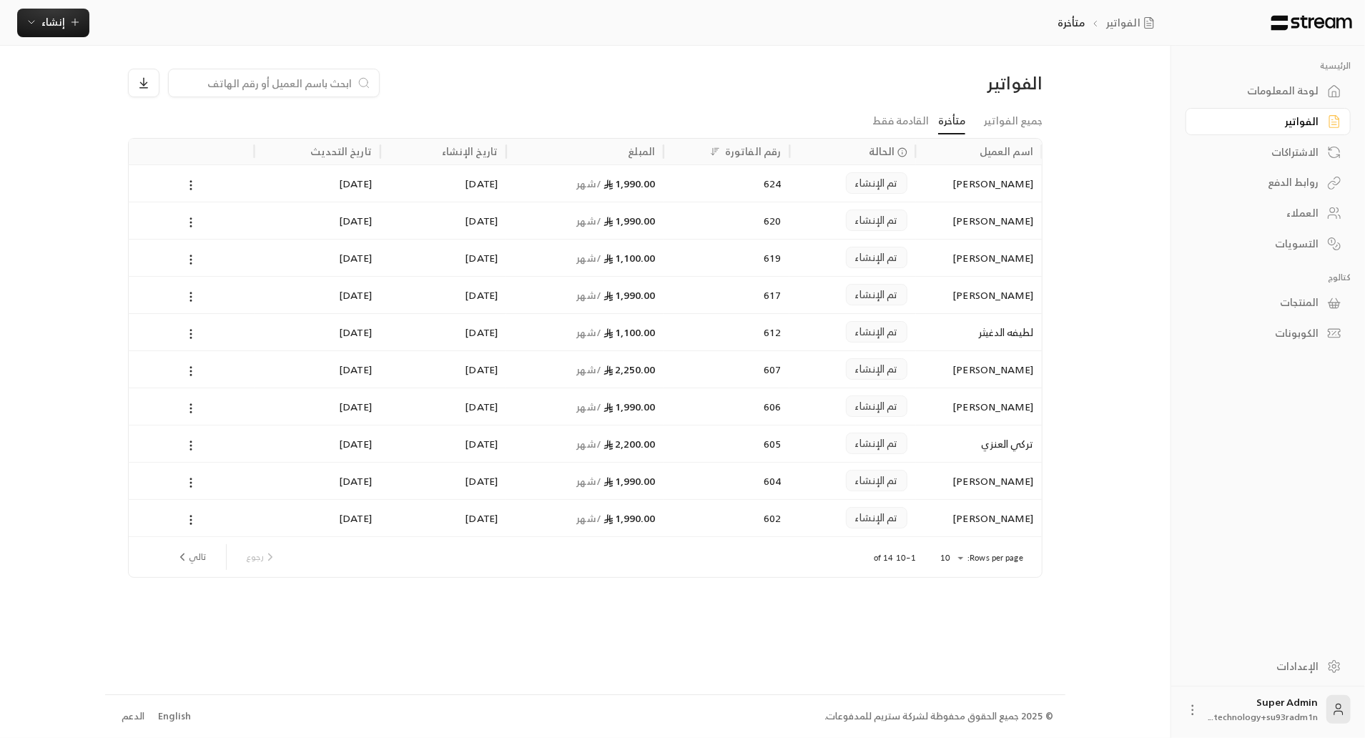
click at [948, 195] on div "[PERSON_NAME]" at bounding box center [979, 183] width 109 height 36
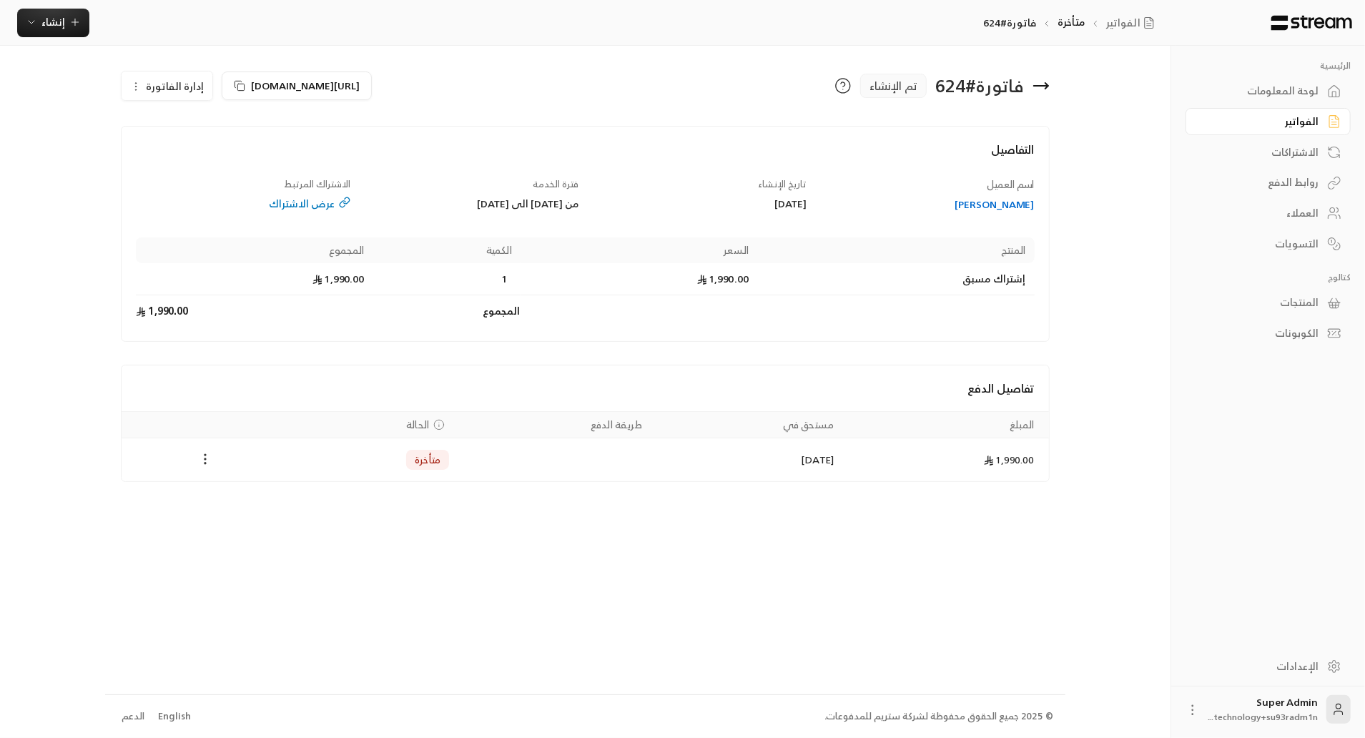
click at [211, 461] on icon "Payments" at bounding box center [205, 459] width 14 height 14
click at [246, 499] on li "تغيير الحالة الى مدفوعة" at bounding box center [259, 495] width 110 height 26
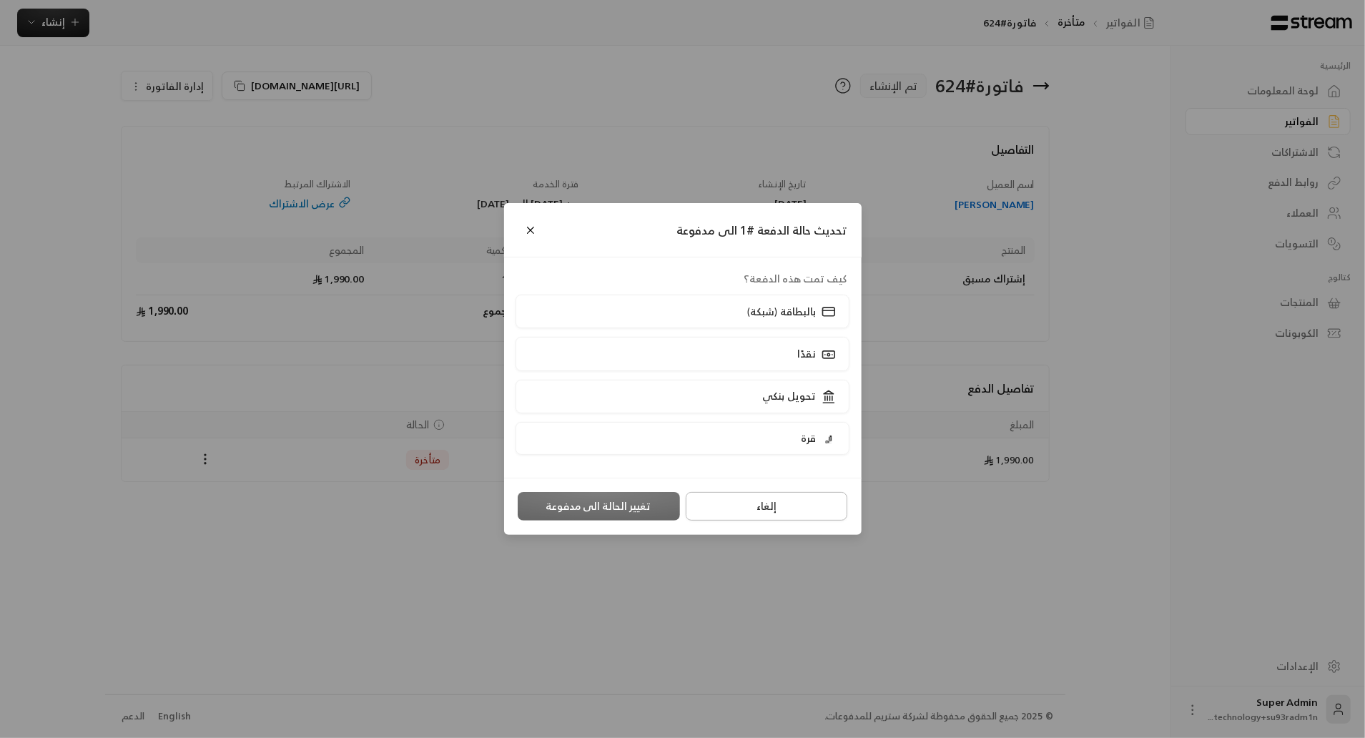
click at [765, 508] on button "إلغاء" at bounding box center [767, 506] width 162 height 29
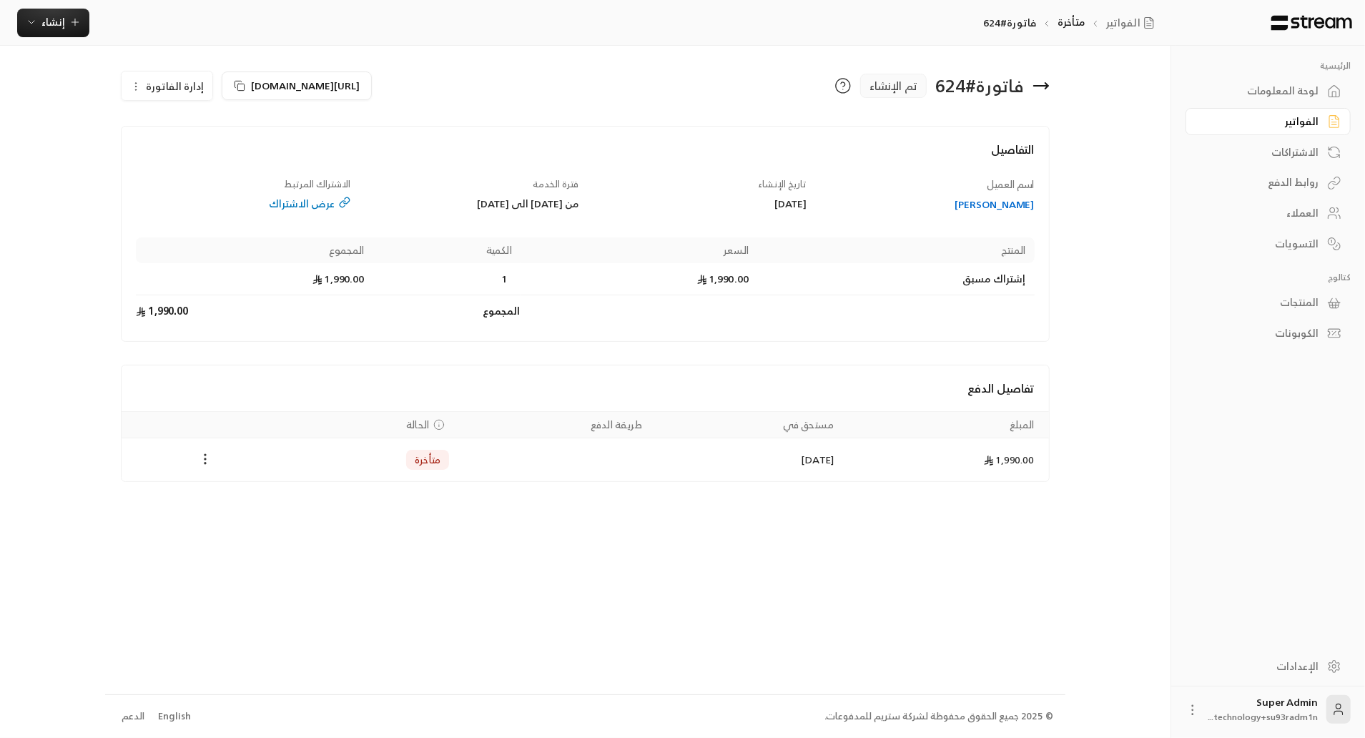
click at [205, 458] on circle "Payments" at bounding box center [205, 458] width 1 height 1
click at [157, 84] on div at bounding box center [682, 369] width 1365 height 738
click at [157, 84] on span "إدارة الفاتورة" at bounding box center [175, 86] width 58 height 18
click at [192, 142] on link "إلغاء" at bounding box center [175, 153] width 89 height 26
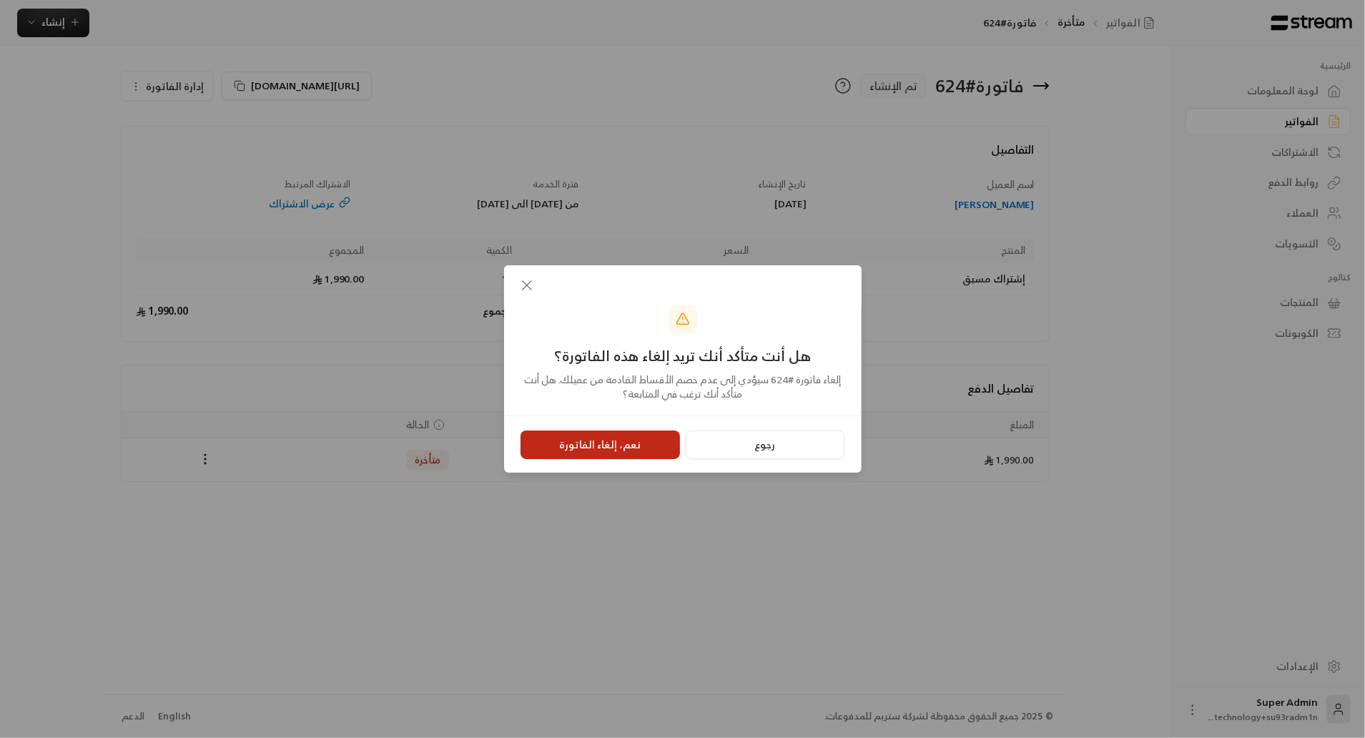
click at [635, 448] on button "نعم، إلغاء الفاتورة" at bounding box center [600, 445] width 159 height 29
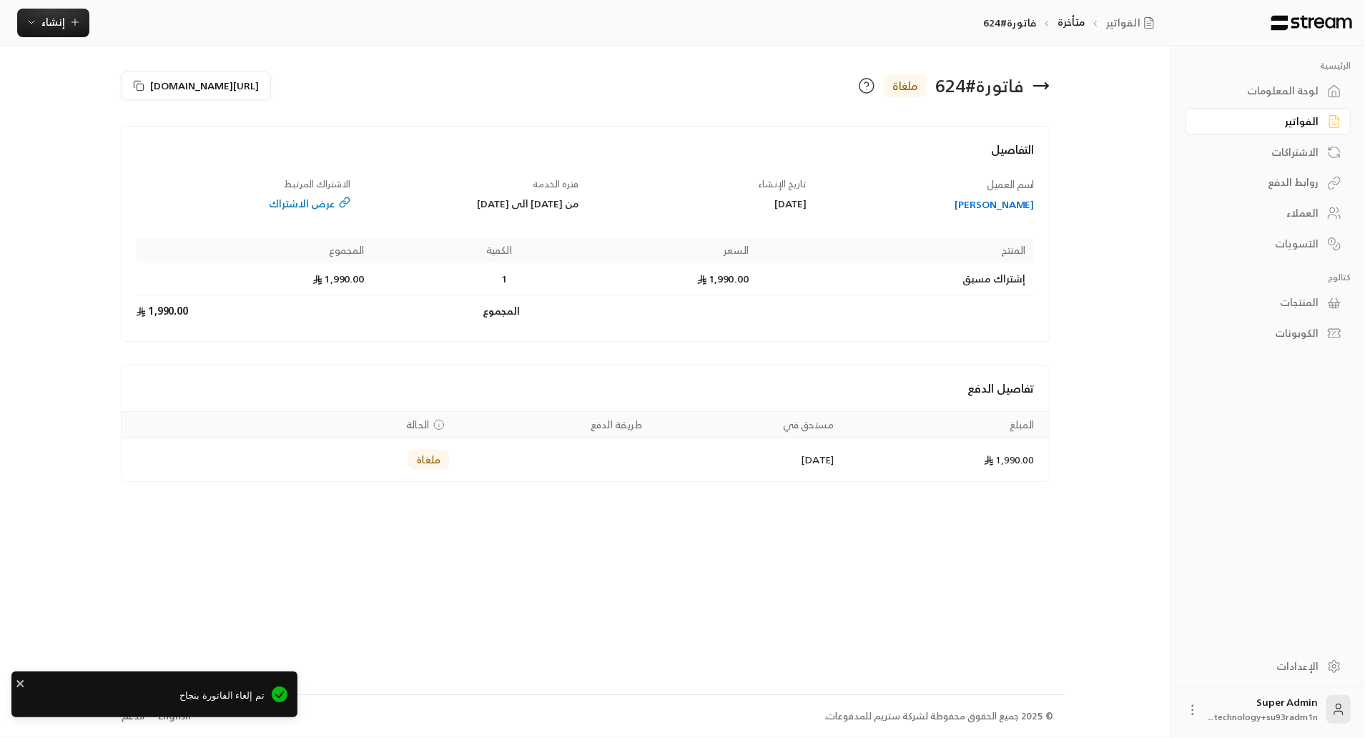
click at [1272, 115] on div "الفواتير" at bounding box center [1261, 121] width 115 height 14
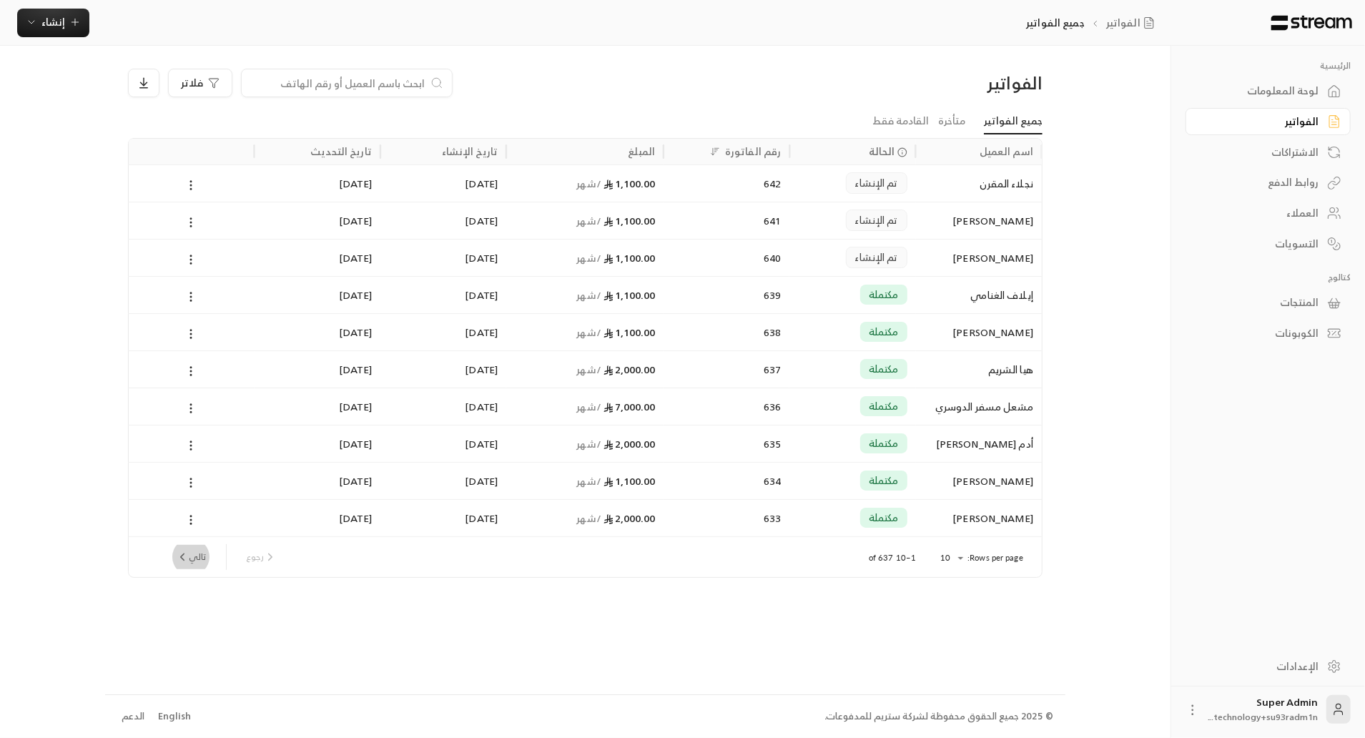
click at [178, 551] on icon "next page" at bounding box center [182, 557] width 13 height 13
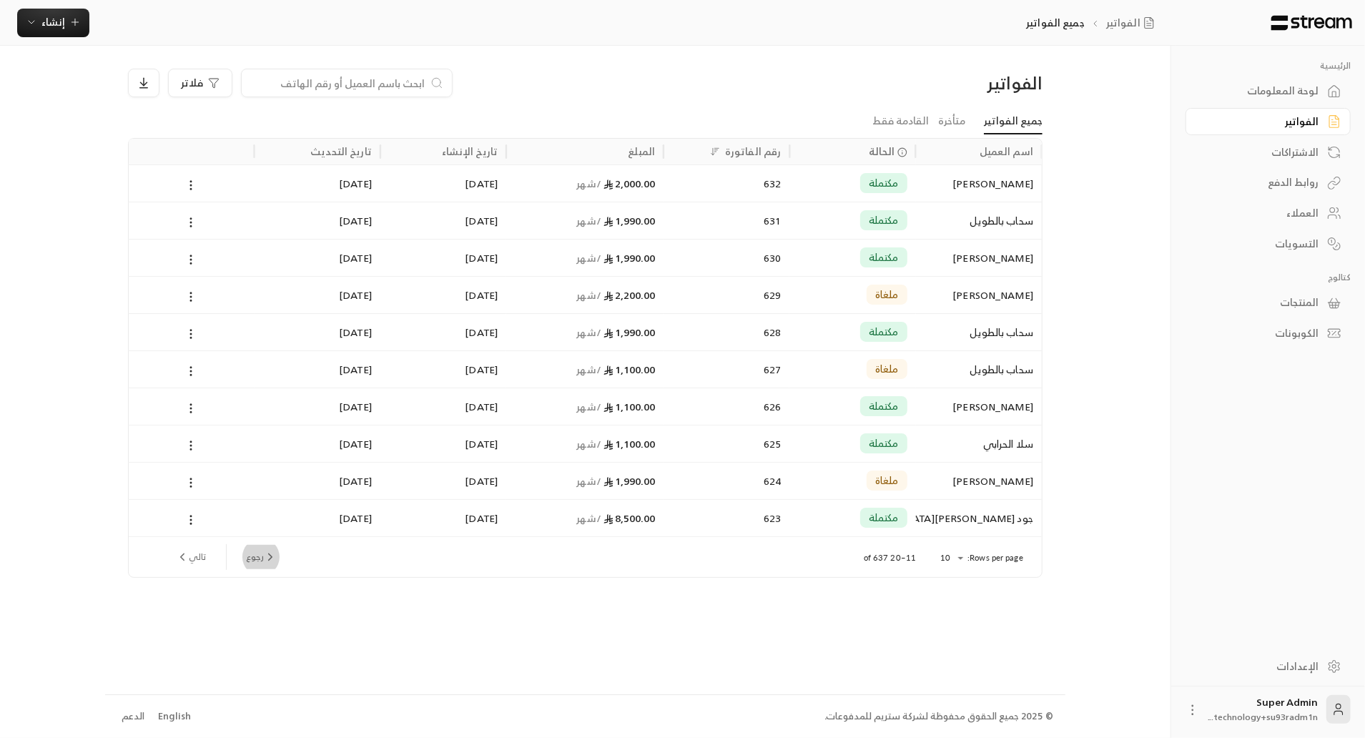
click at [262, 554] on button "رجوع" at bounding box center [261, 557] width 42 height 24
click at [262, 554] on div "رجوع تالي" at bounding box center [226, 557] width 112 height 26
click at [258, 562] on div "رجوع تالي" at bounding box center [226, 557] width 112 height 26
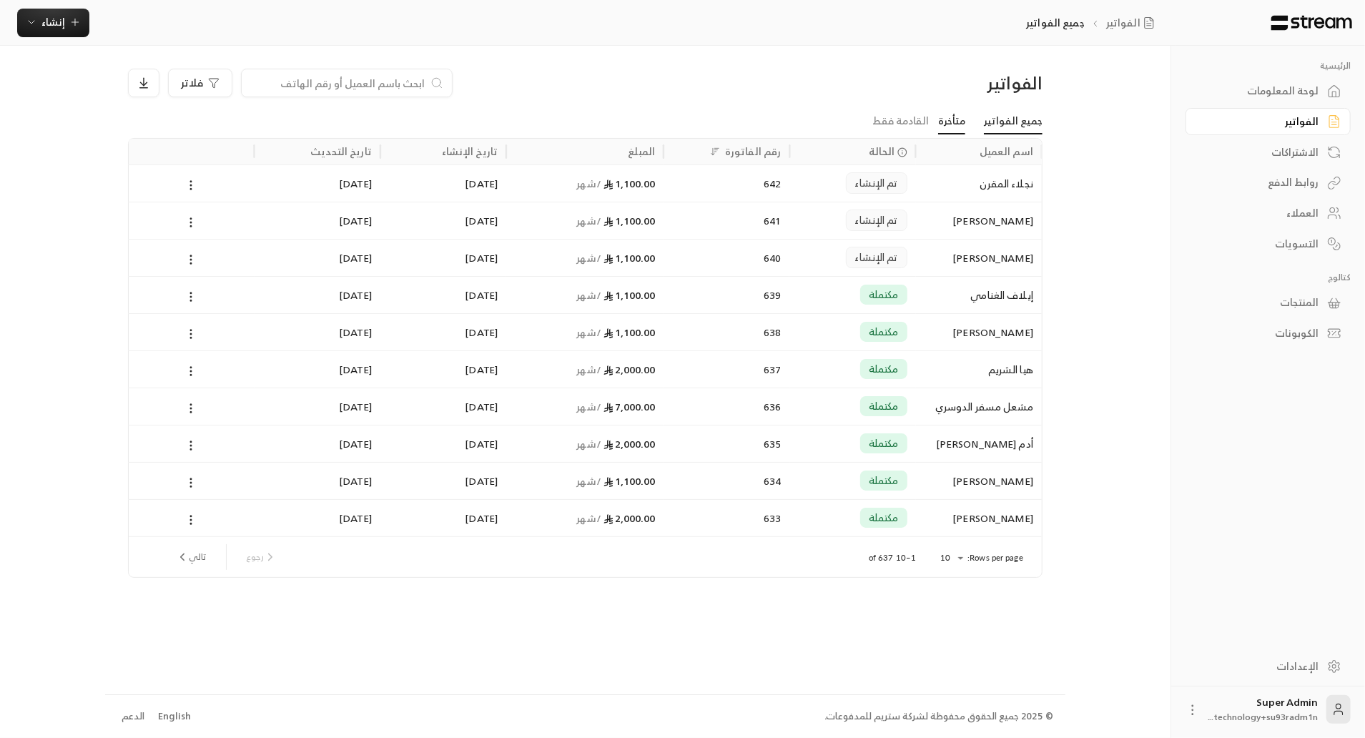
click at [965, 122] on link "متأخرة" at bounding box center [951, 122] width 27 height 26
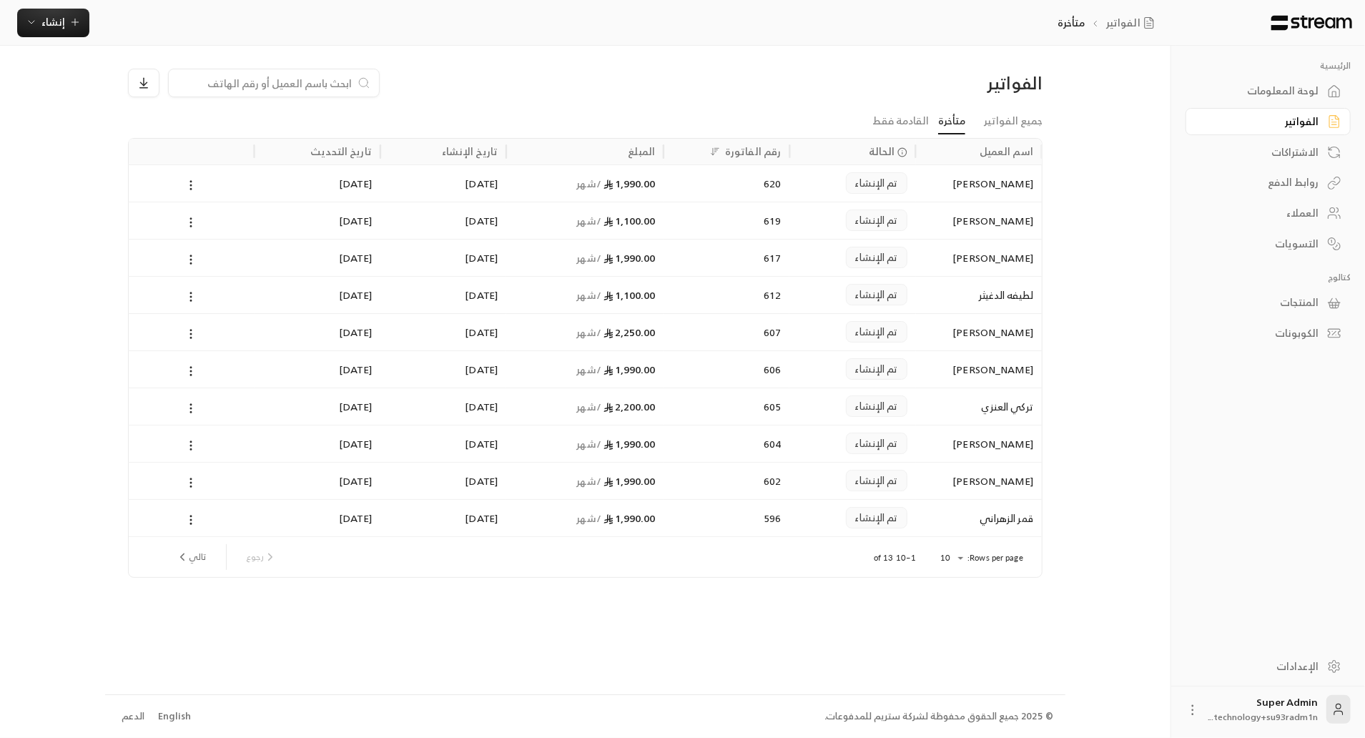
click at [986, 187] on div "[PERSON_NAME]" at bounding box center [979, 183] width 109 height 36
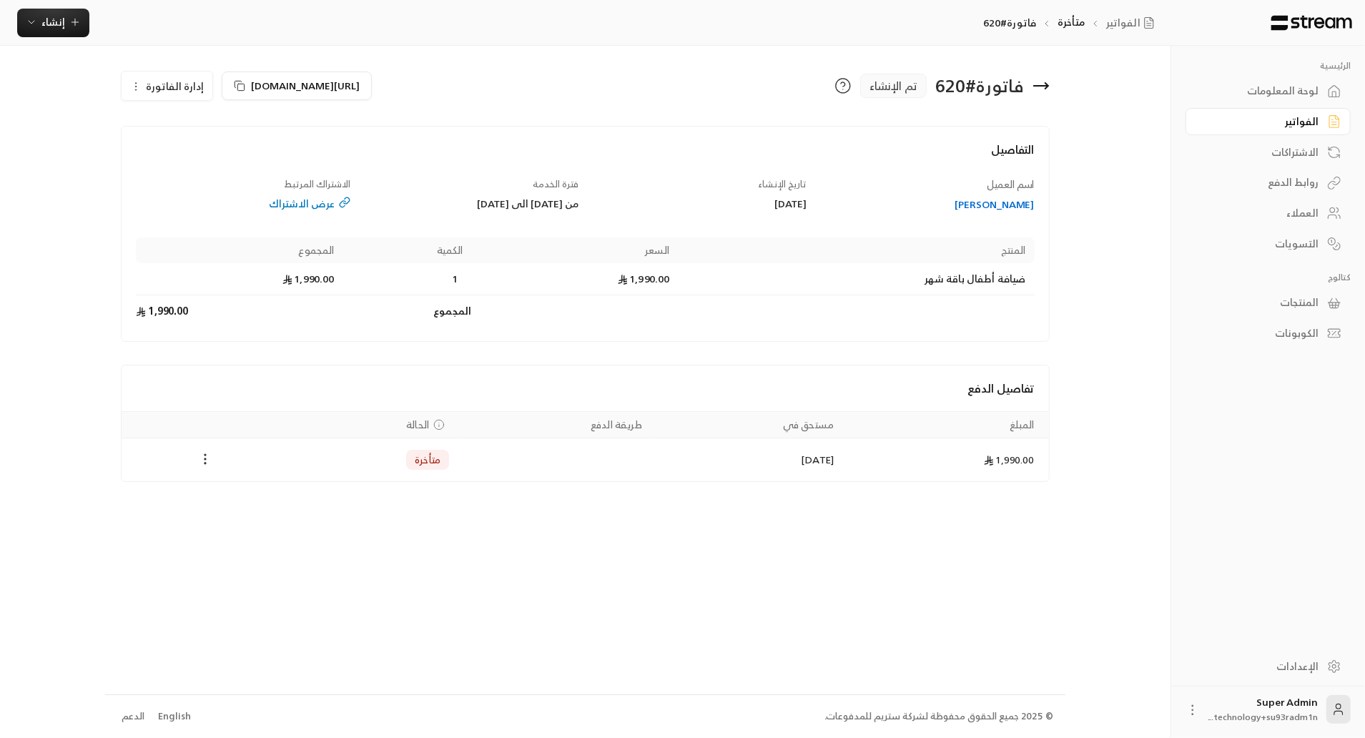
click at [200, 457] on icon "Payments" at bounding box center [205, 459] width 14 height 14
click at [230, 482] on li "تغيير الحالة الى مدفوعة" at bounding box center [259, 495] width 110 height 26
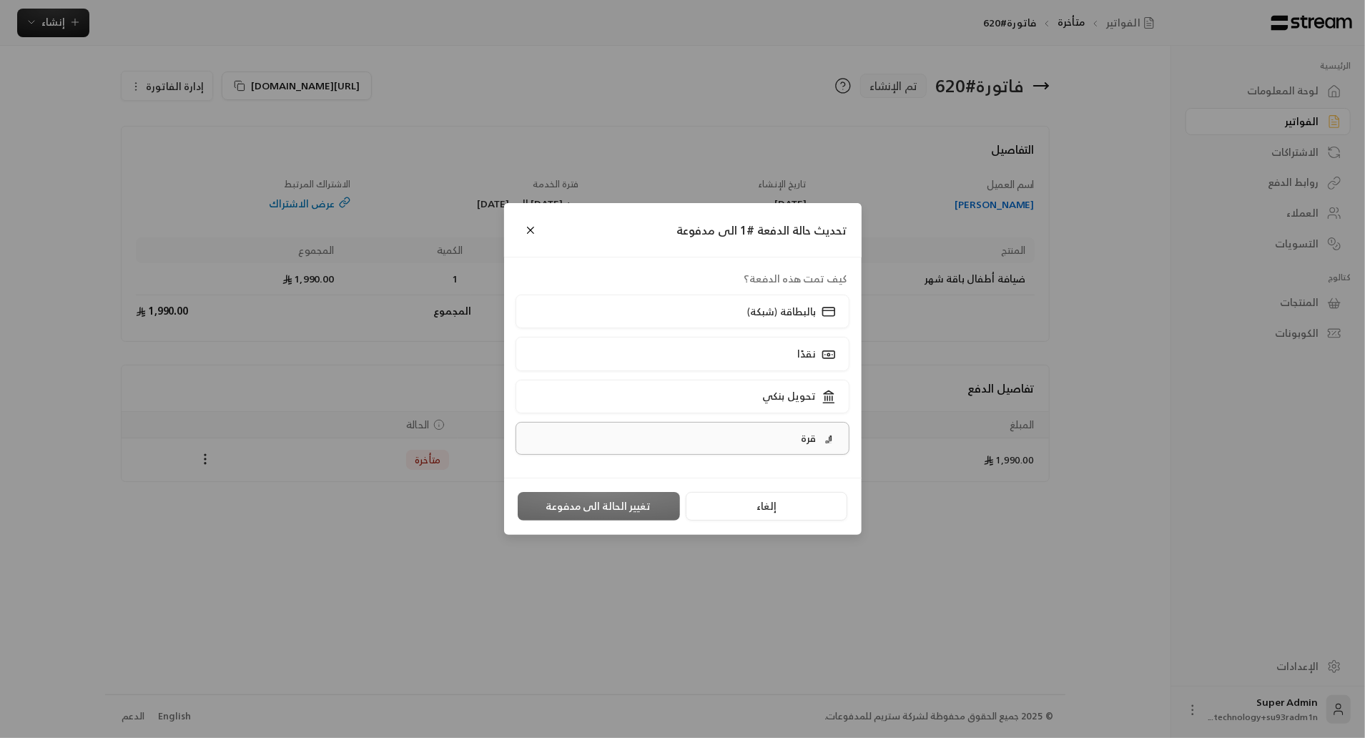
click at [757, 438] on label "قرة" at bounding box center [683, 438] width 334 height 33
click at [642, 502] on button "تغيير الحالة الى مدفوعة" at bounding box center [599, 506] width 162 height 29
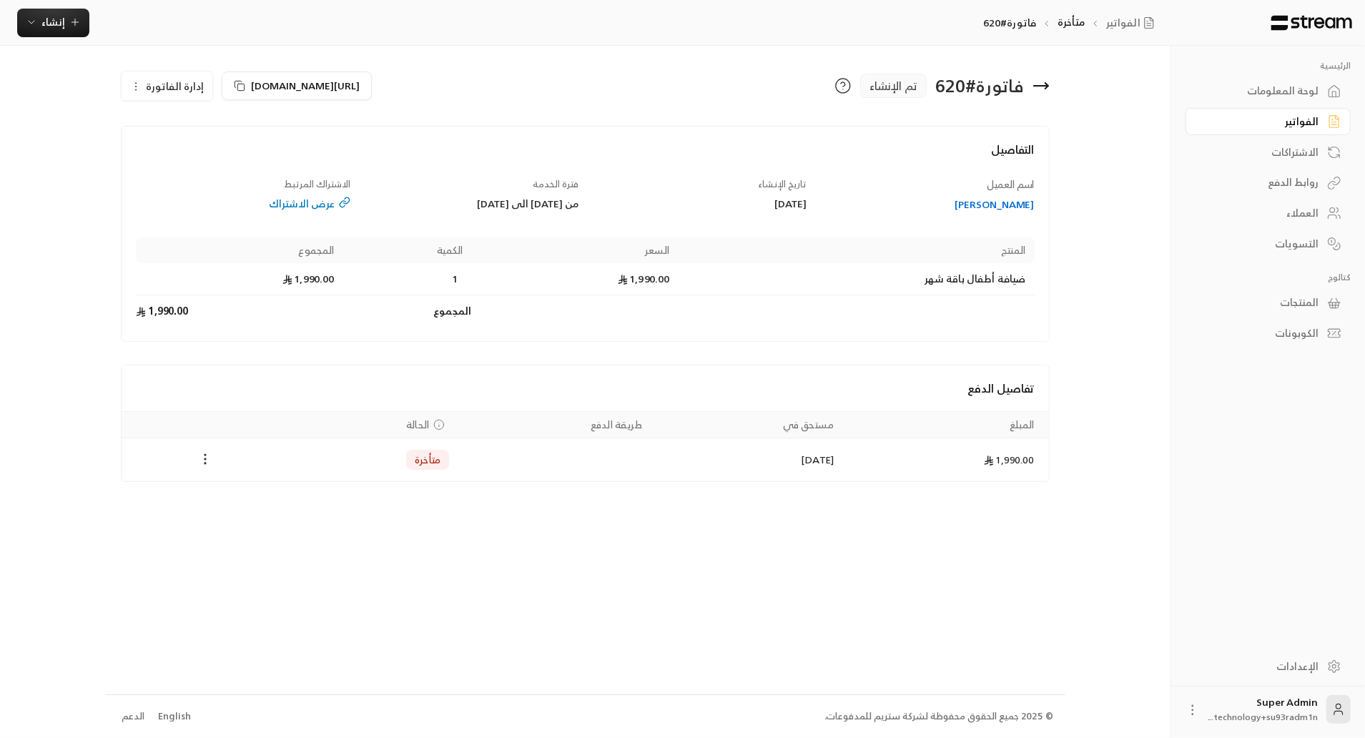
click at [205, 458] on circle "Payments" at bounding box center [205, 458] width 1 height 1
click at [423, 576] on div at bounding box center [682, 369] width 1365 height 738
click at [1284, 114] on link "الفواتير" at bounding box center [1268, 122] width 165 height 28
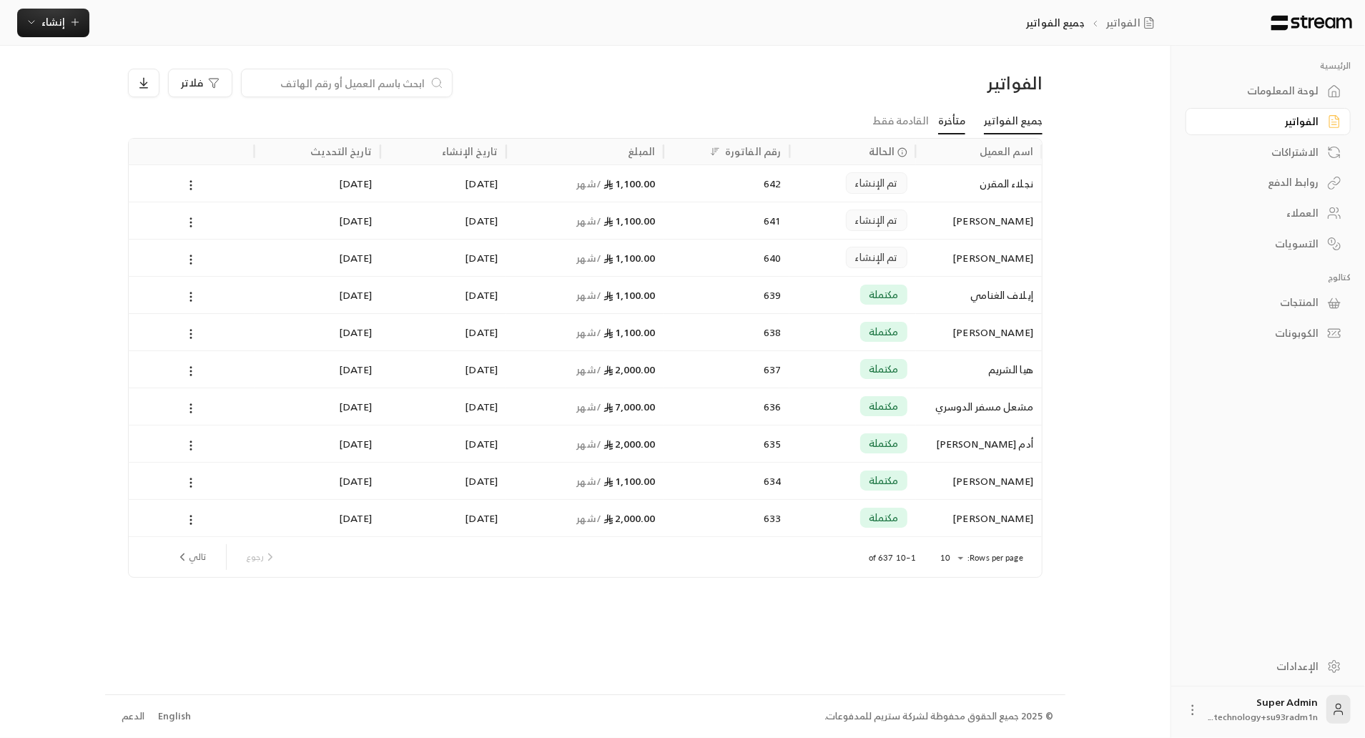
click at [960, 118] on link "متأخرة" at bounding box center [951, 122] width 27 height 26
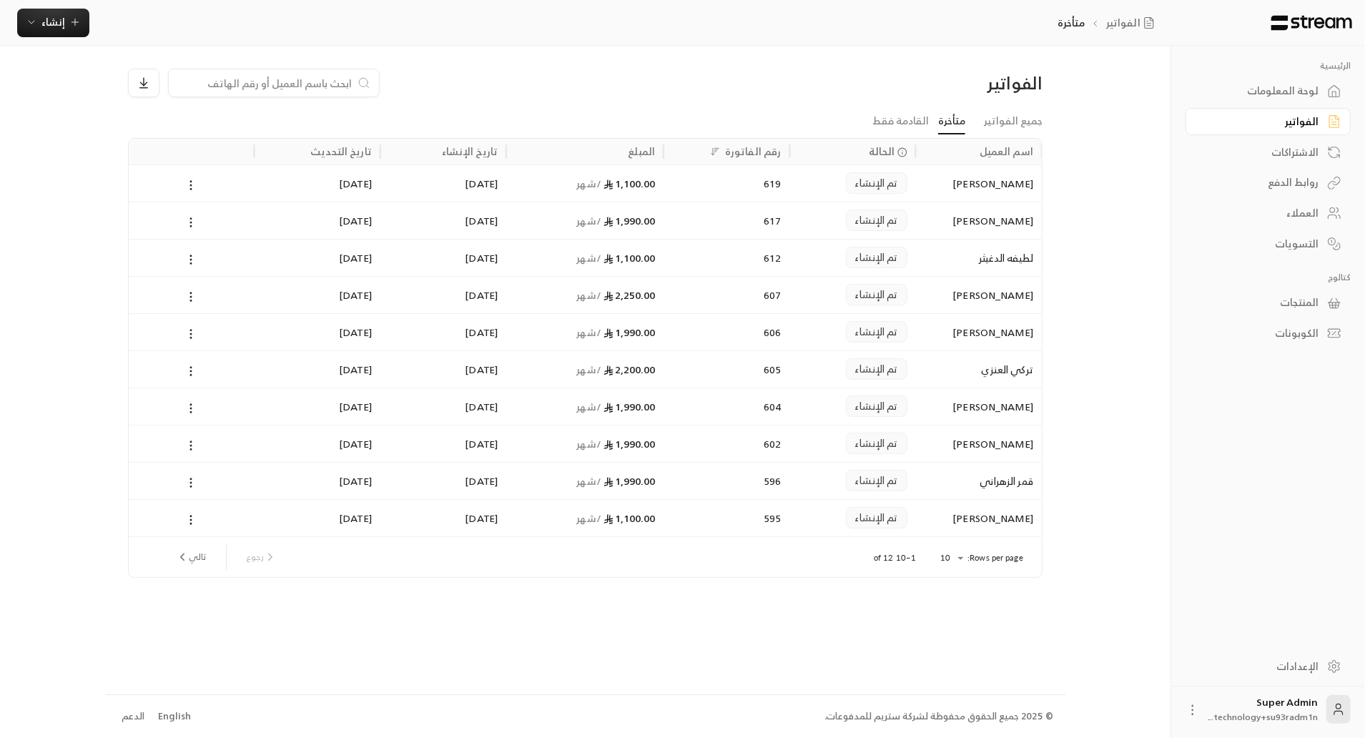
click at [970, 187] on div "[PERSON_NAME]" at bounding box center [979, 183] width 109 height 36
click at [925, 302] on div "[PERSON_NAME]" at bounding box center [979, 295] width 109 height 36
click at [948, 267] on div "لطيفه الدغيثر" at bounding box center [979, 258] width 109 height 36
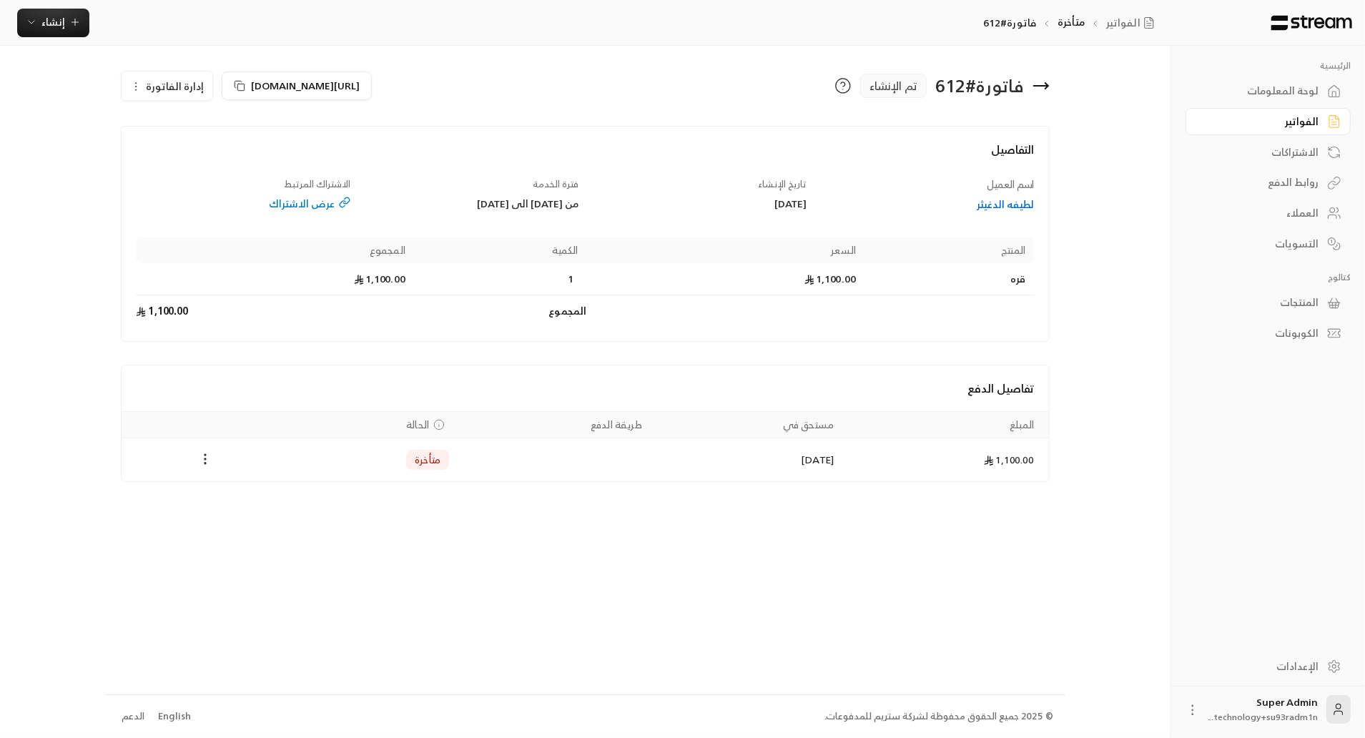
click at [1237, 124] on div "الفواتير" at bounding box center [1261, 121] width 115 height 14
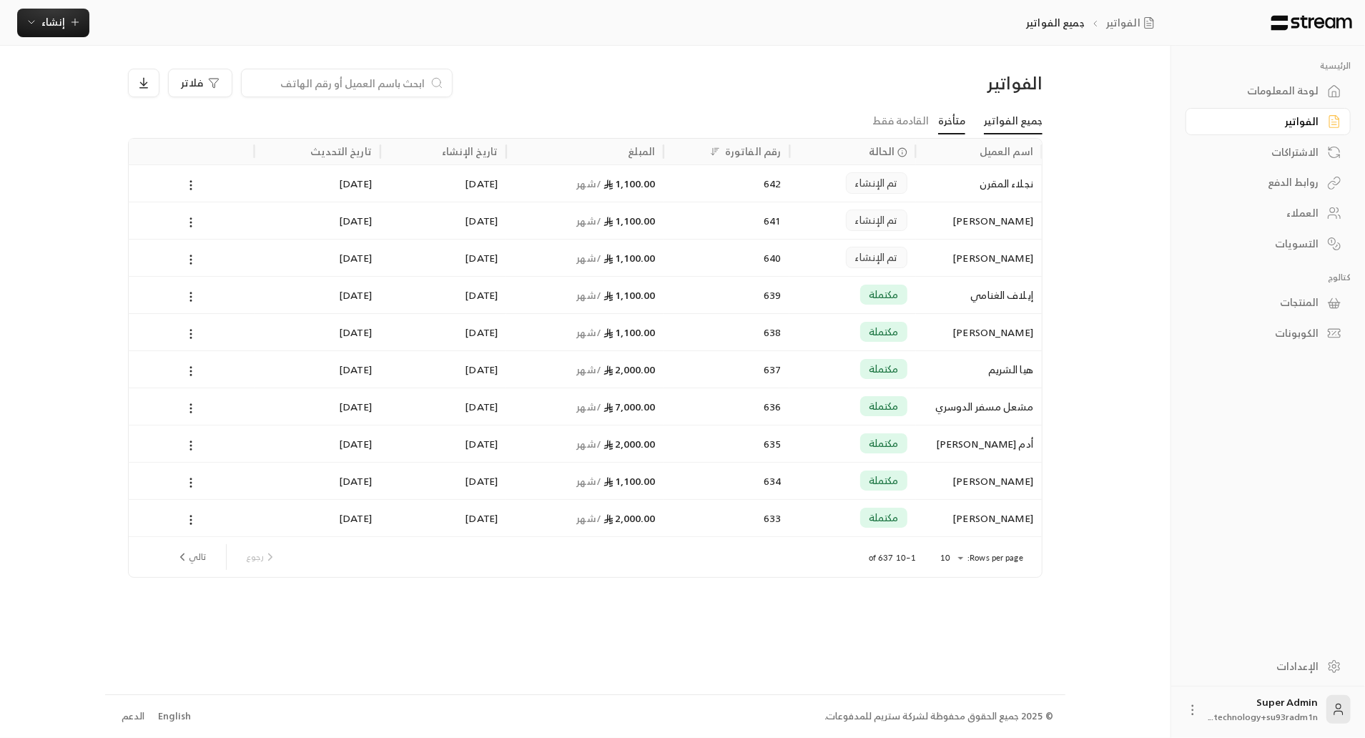
click at [953, 118] on link "متأخرة" at bounding box center [951, 122] width 27 height 26
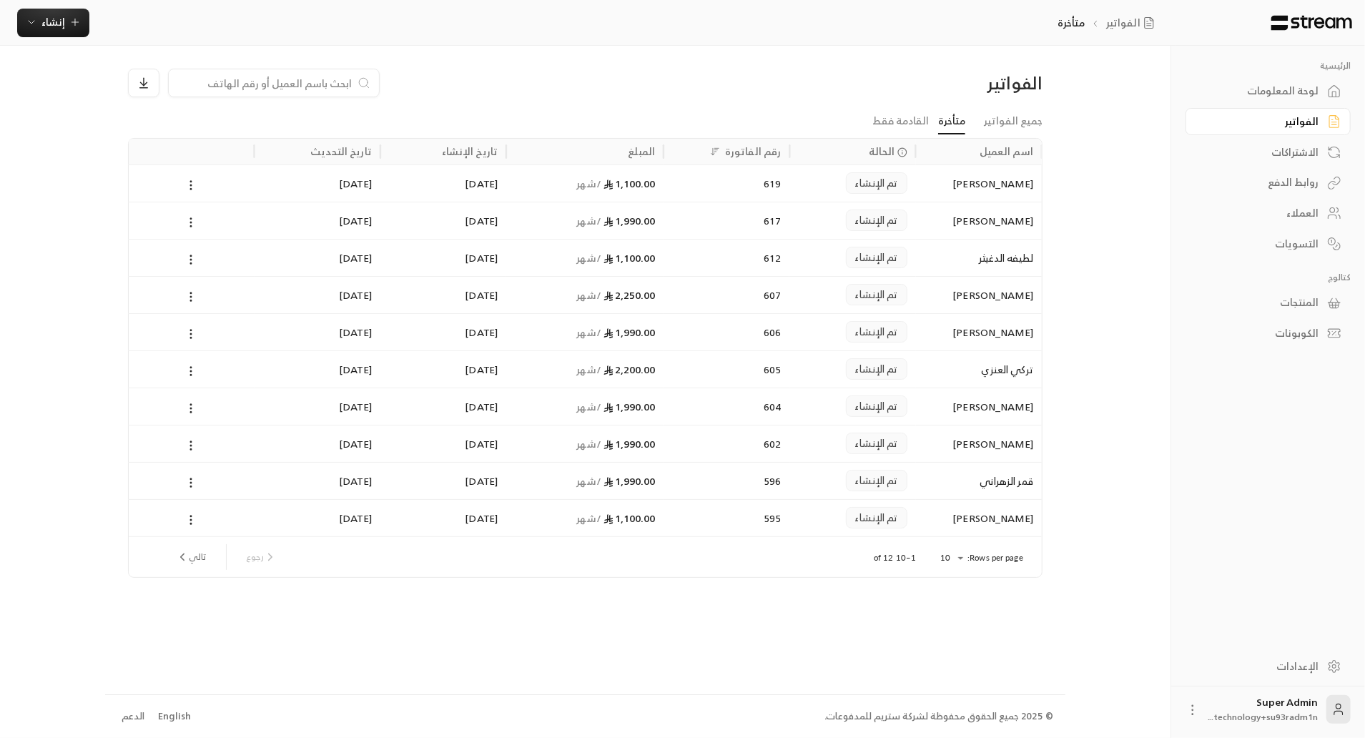
click at [913, 476] on div "تم الإنشاء" at bounding box center [853, 480] width 126 height 37
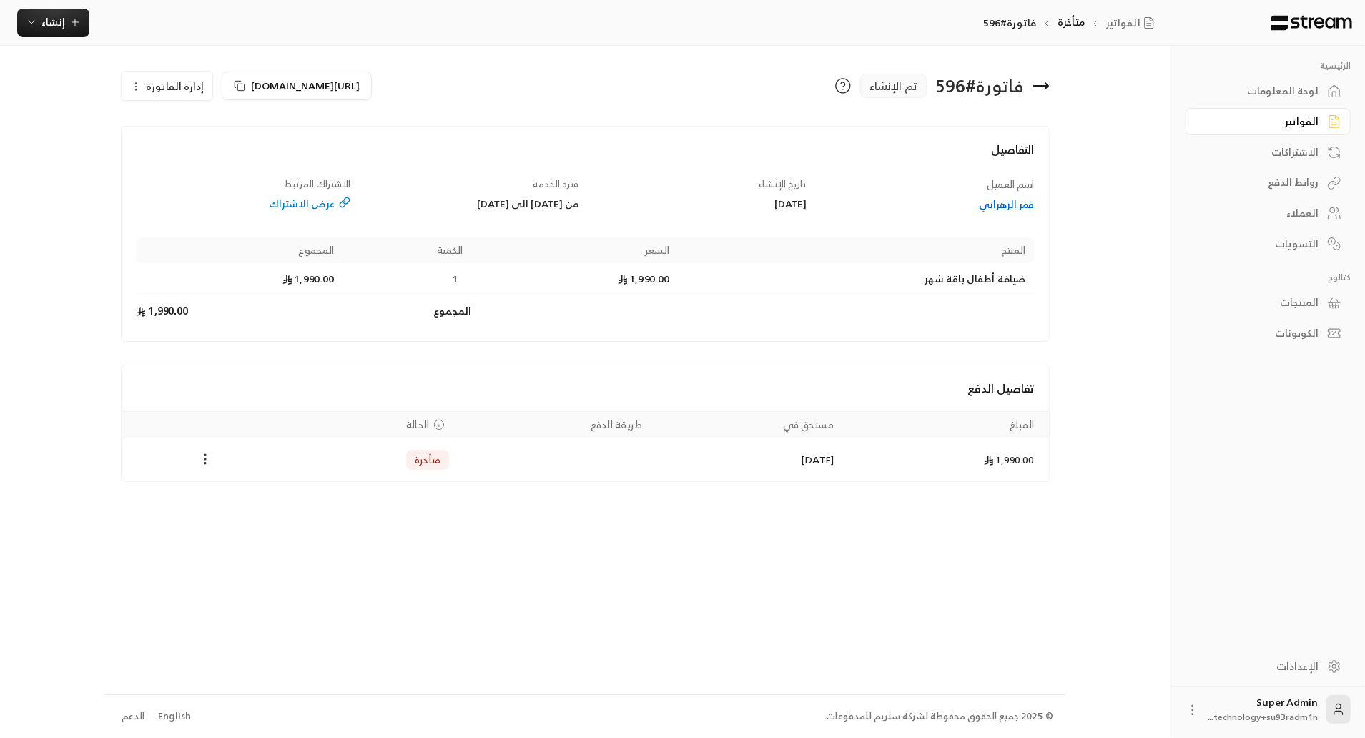
click at [207, 458] on icon "Payments" at bounding box center [205, 459] width 14 height 14
click at [156, 93] on div at bounding box center [682, 369] width 1365 height 738
click at [156, 93] on span "إدارة الفاتورة" at bounding box center [175, 86] width 58 height 18
click at [187, 146] on link "إلغاء" at bounding box center [175, 153] width 89 height 26
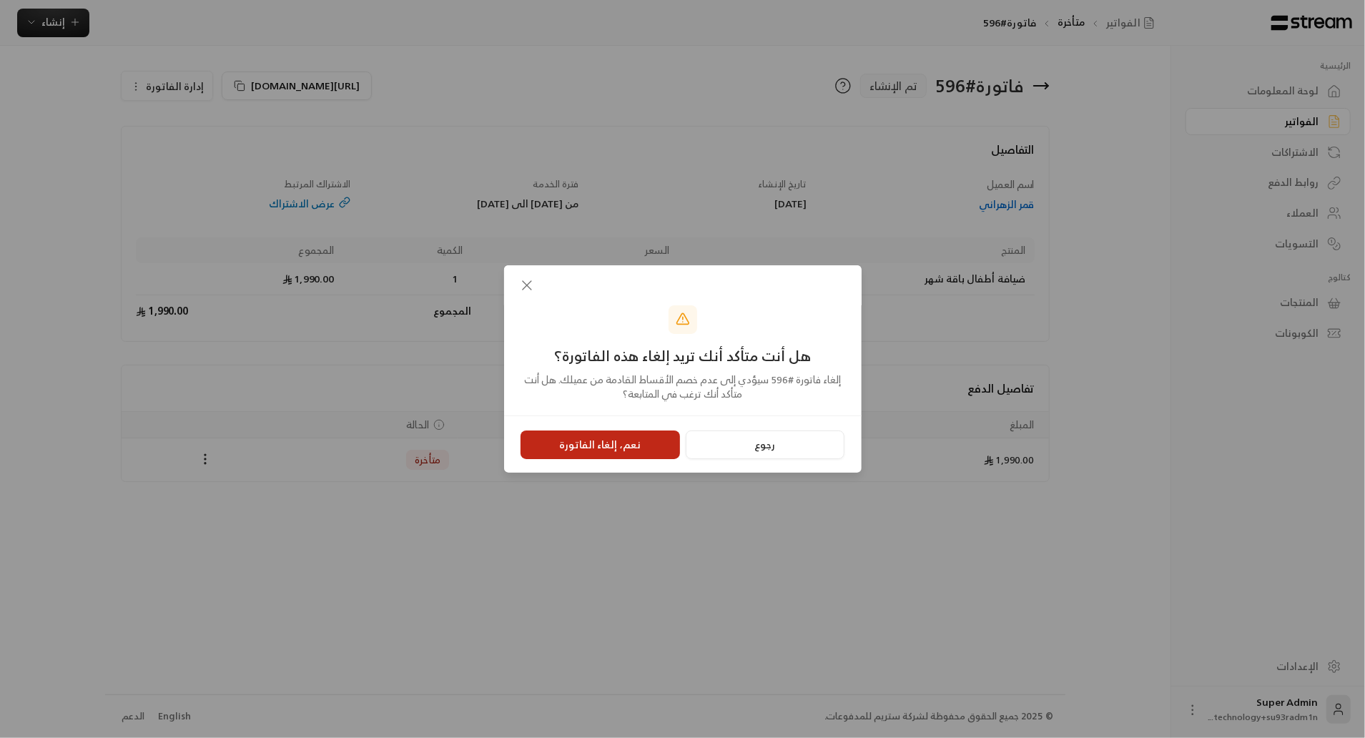
click at [605, 443] on button "نعم، إلغاء الفاتورة" at bounding box center [600, 445] width 159 height 29
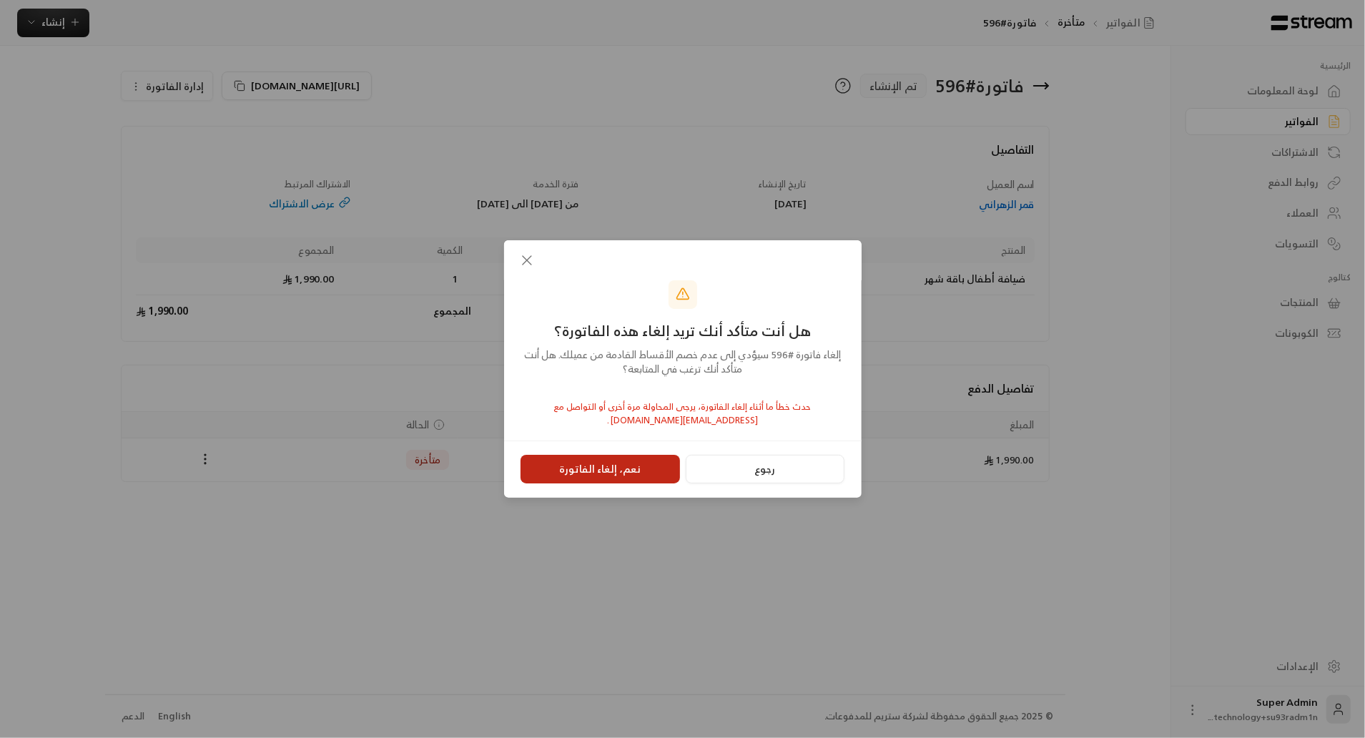
click at [642, 481] on button "نعم، إلغاء الفاتورة" at bounding box center [600, 469] width 159 height 29
click at [616, 463] on button "نعم، إلغاء الفاتورة" at bounding box center [600, 469] width 159 height 29
click at [521, 260] on icon "button" at bounding box center [527, 260] width 17 height 17
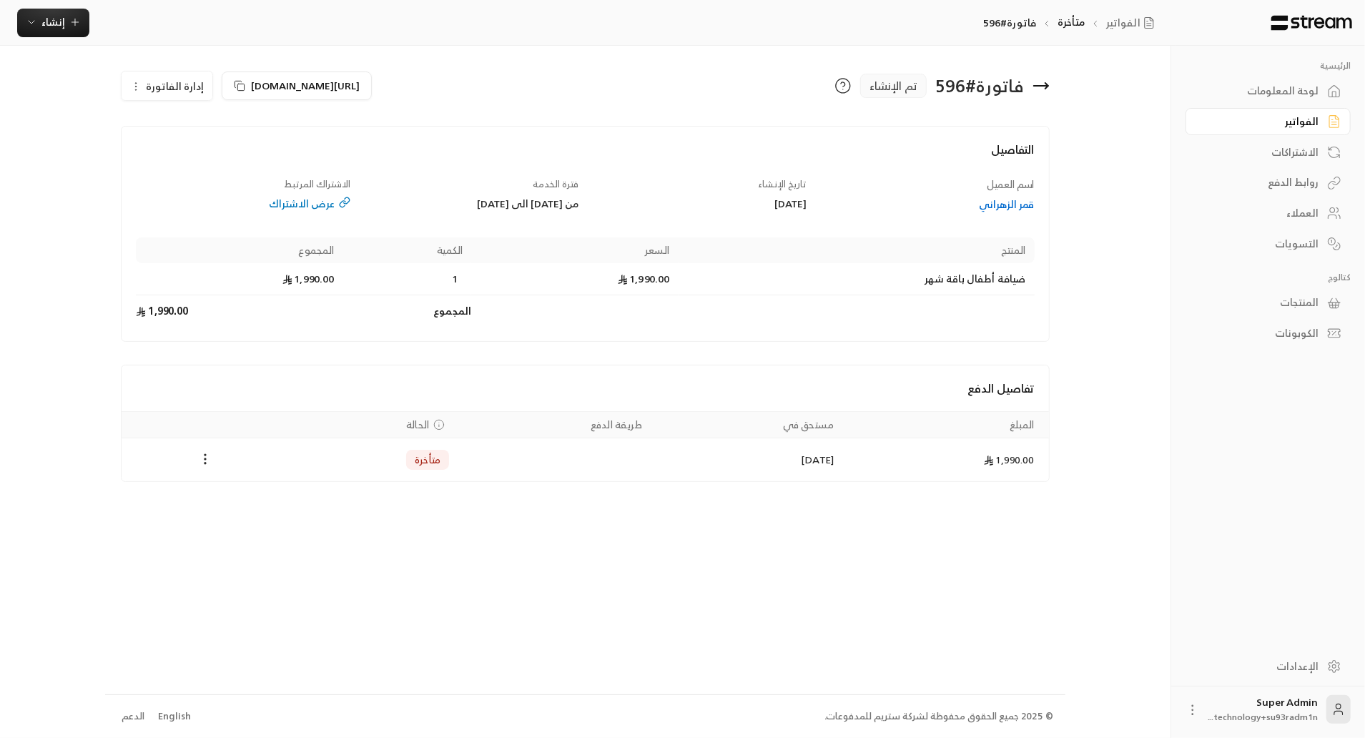
click at [1277, 122] on div "الفواتير" at bounding box center [1261, 121] width 115 height 14
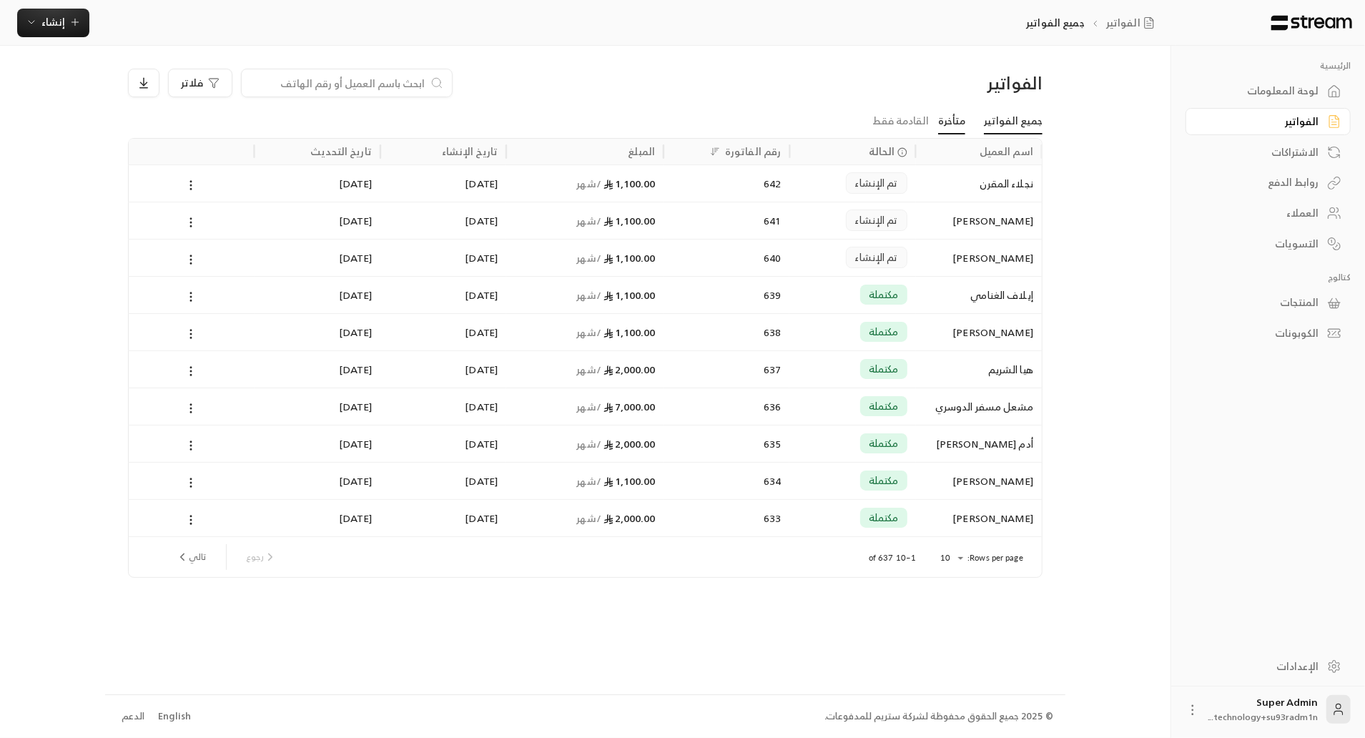
click at [954, 124] on link "متأخرة" at bounding box center [951, 122] width 27 height 26
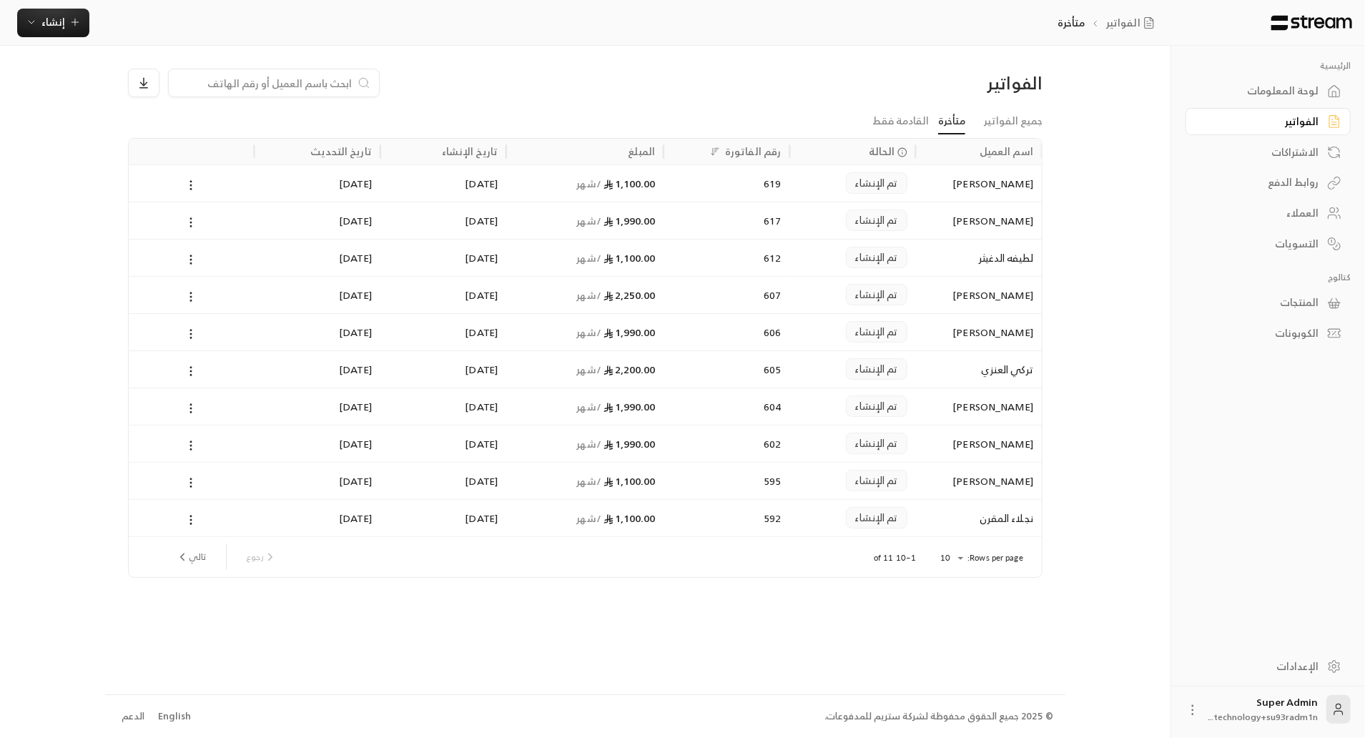
click at [842, 368] on div "تم الإنشاء" at bounding box center [852, 369] width 109 height 36
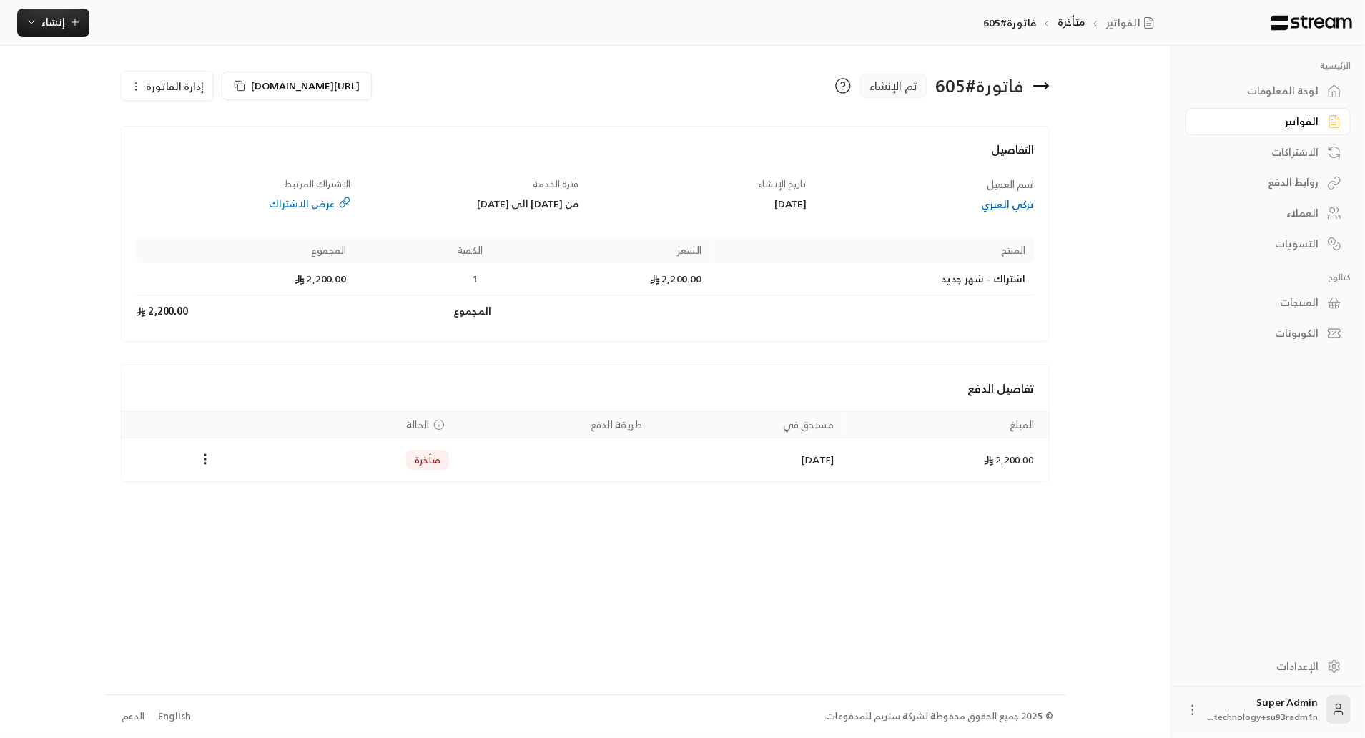
click at [154, 81] on span "إدارة الفاتورة" at bounding box center [175, 86] width 58 height 18
click at [195, 155] on link "إلغاء" at bounding box center [175, 153] width 89 height 26
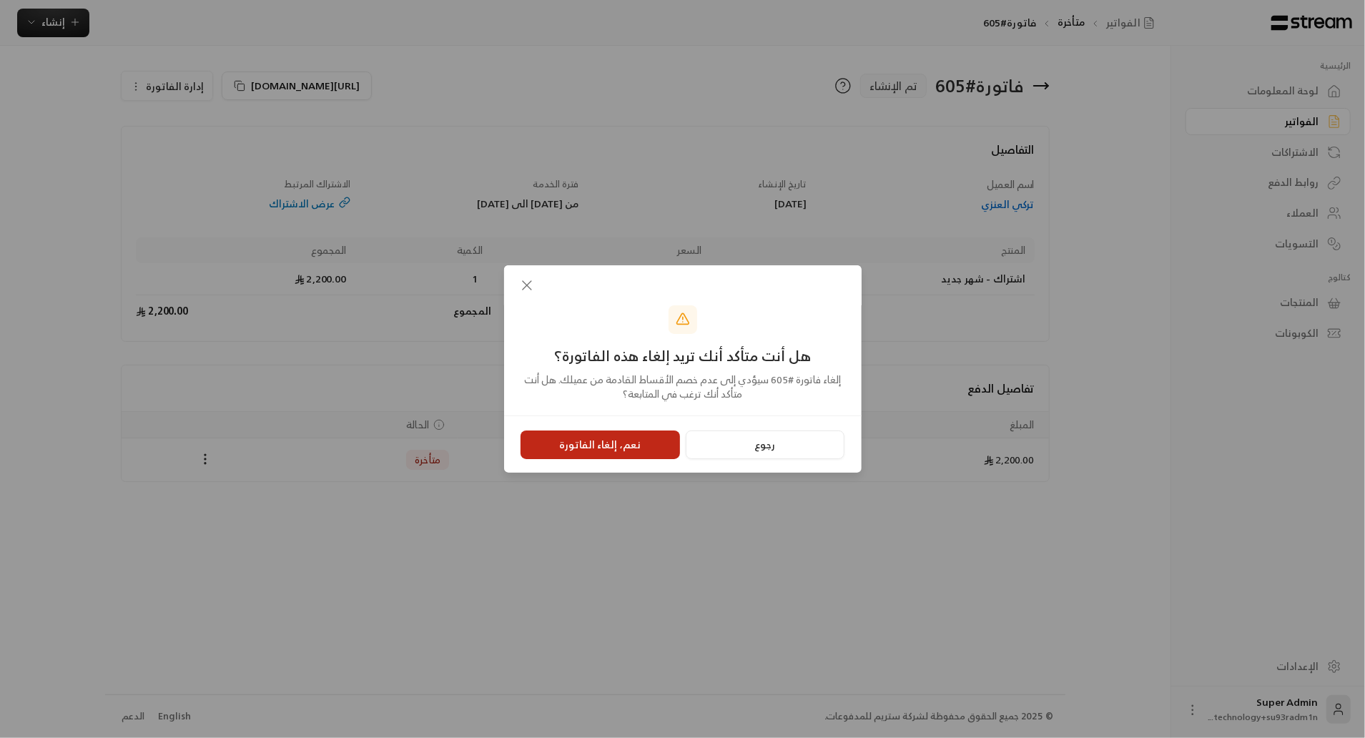
click at [576, 441] on button "نعم، إلغاء الفاتورة" at bounding box center [600, 445] width 159 height 29
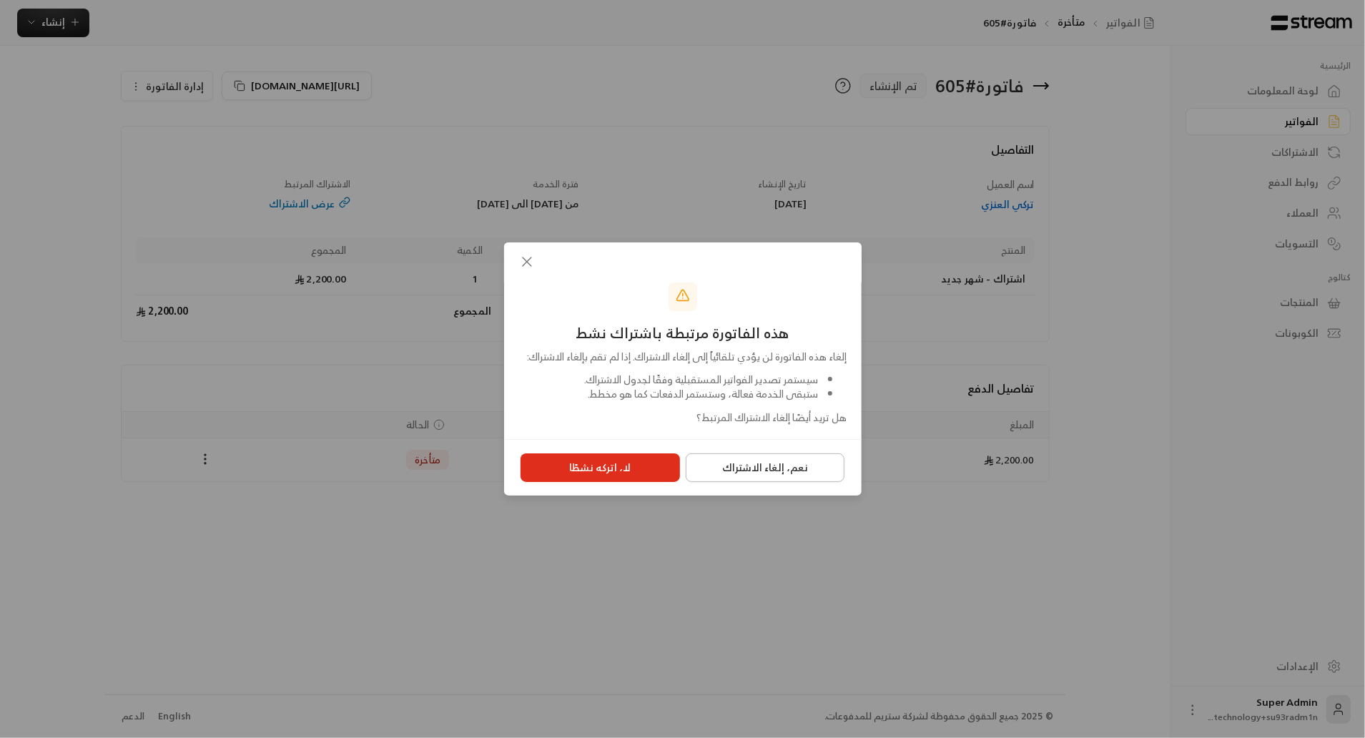
click at [760, 477] on button "نعم، إلغاء الاشتراك" at bounding box center [765, 467] width 159 height 29
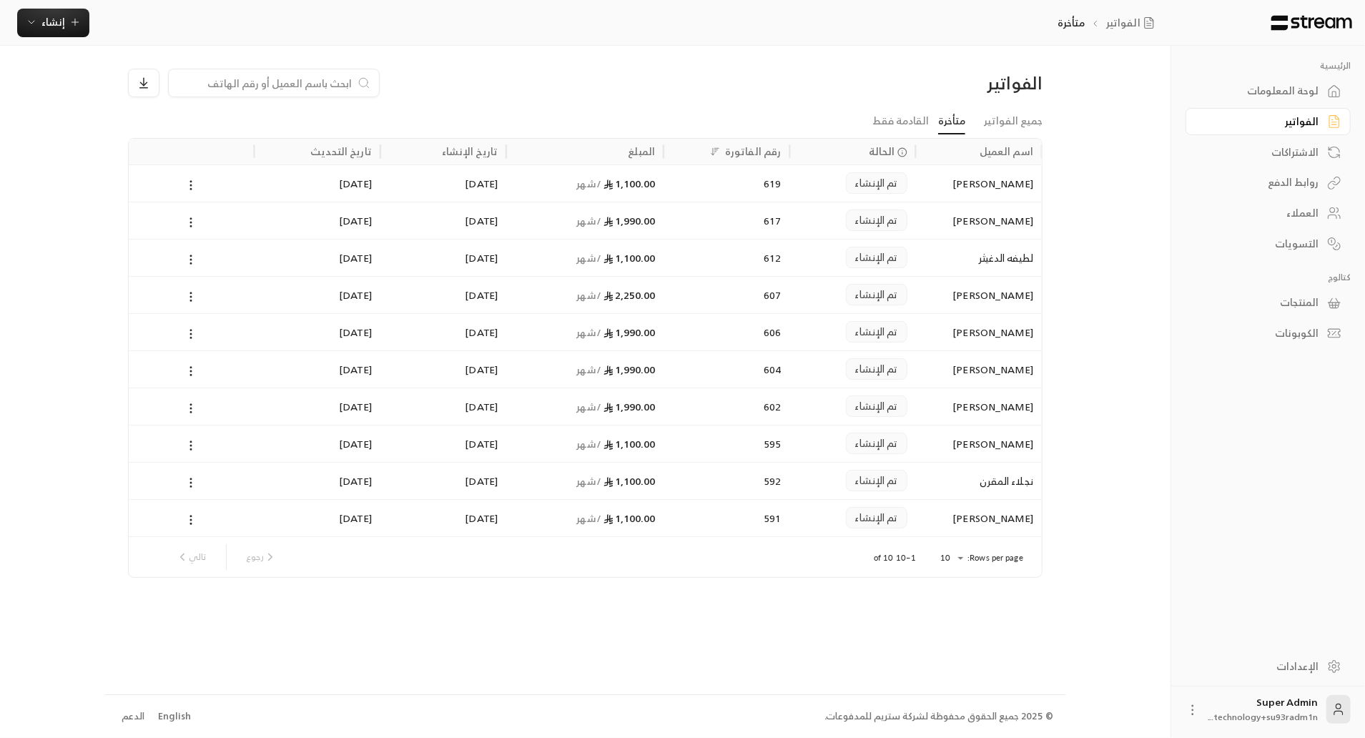
click at [945, 227] on div "[PERSON_NAME]" at bounding box center [979, 220] width 109 height 36
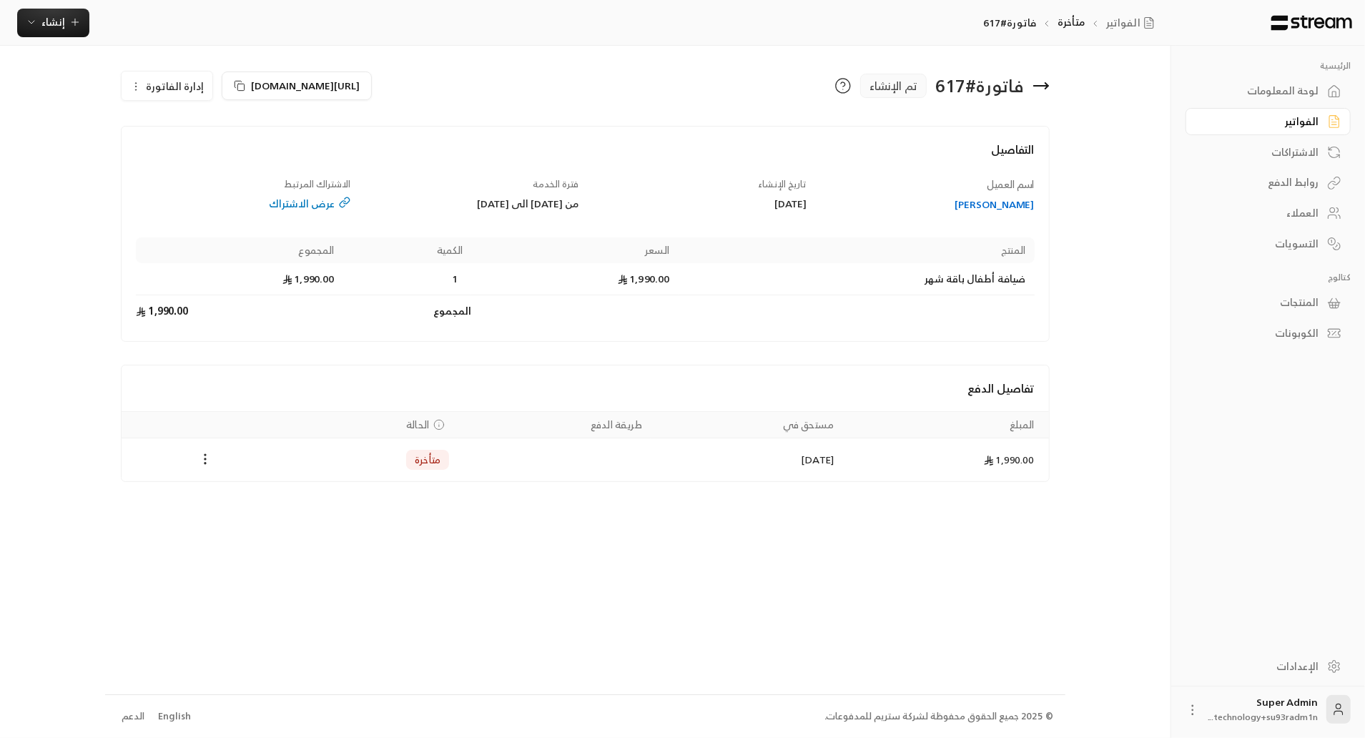
click at [162, 92] on span "إدارة الفاتورة" at bounding box center [175, 86] width 58 height 18
click at [204, 162] on link "إلغاء" at bounding box center [175, 153] width 89 height 26
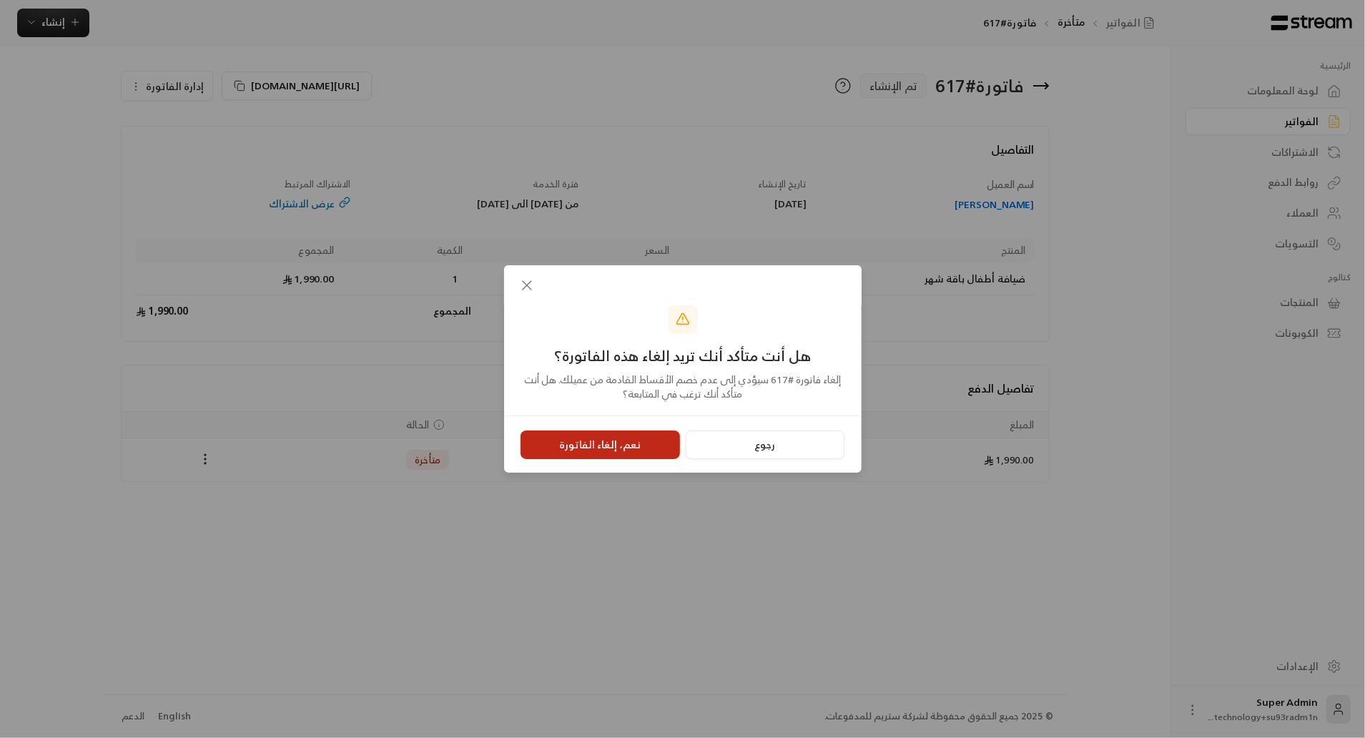
click at [574, 449] on button "نعم، إلغاء الفاتورة" at bounding box center [600, 445] width 159 height 29
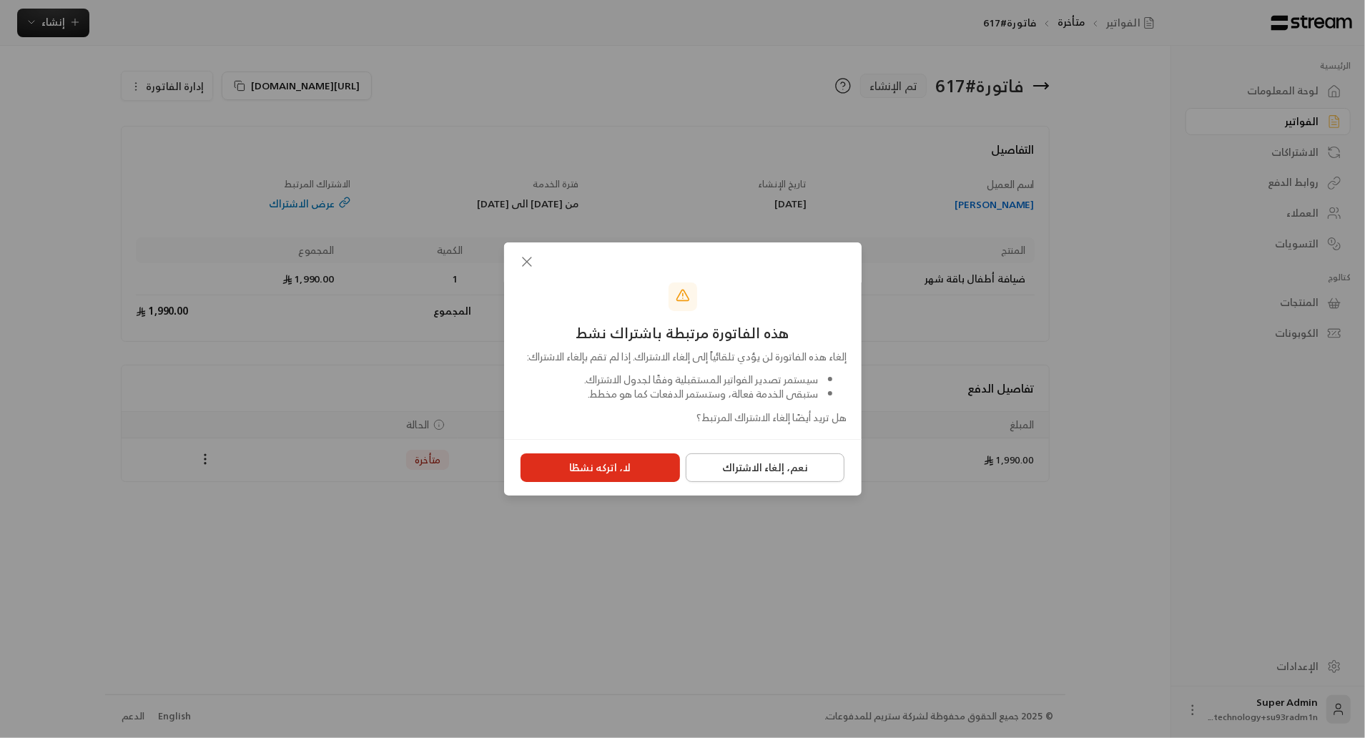
click at [739, 475] on button "نعم، إلغاء الاشتراك" at bounding box center [765, 467] width 159 height 29
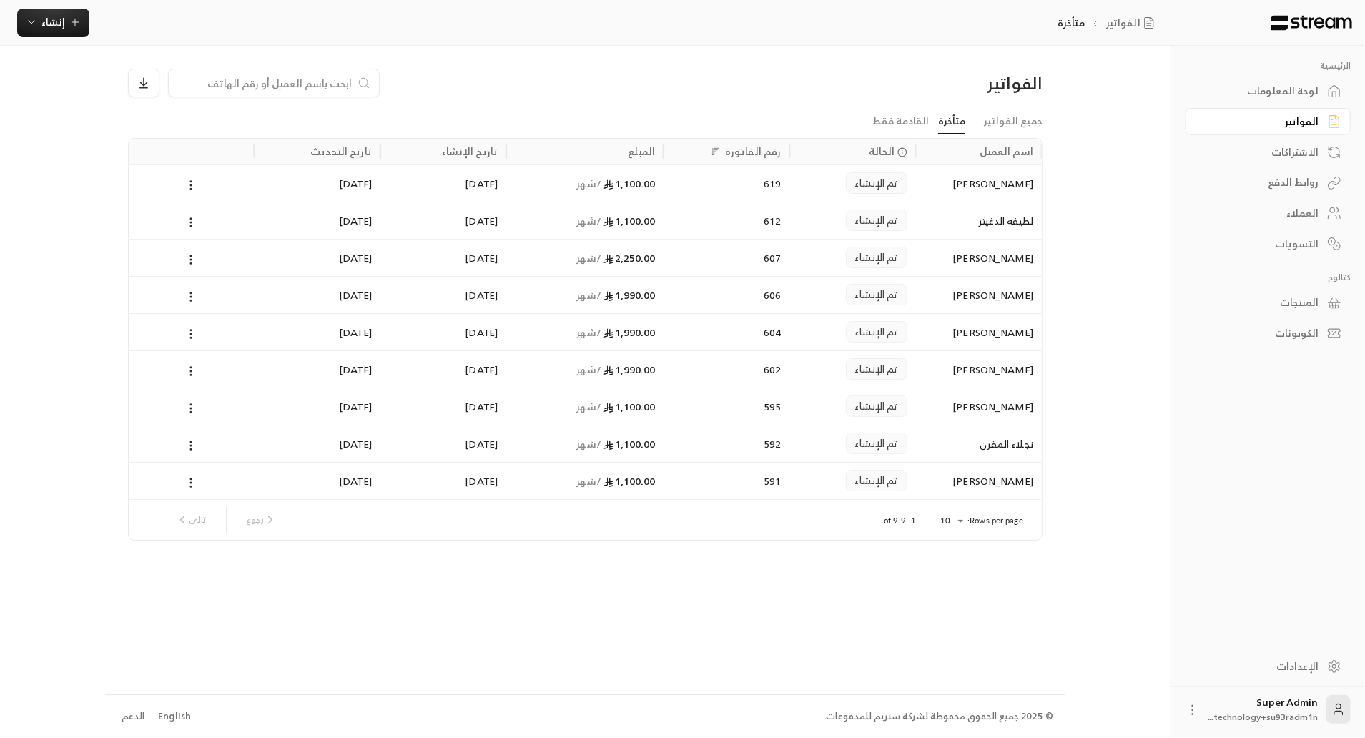
click at [803, 260] on div "تم الإنشاء" at bounding box center [852, 258] width 109 height 36
click at [667, 222] on div "612" at bounding box center [727, 220] width 126 height 37
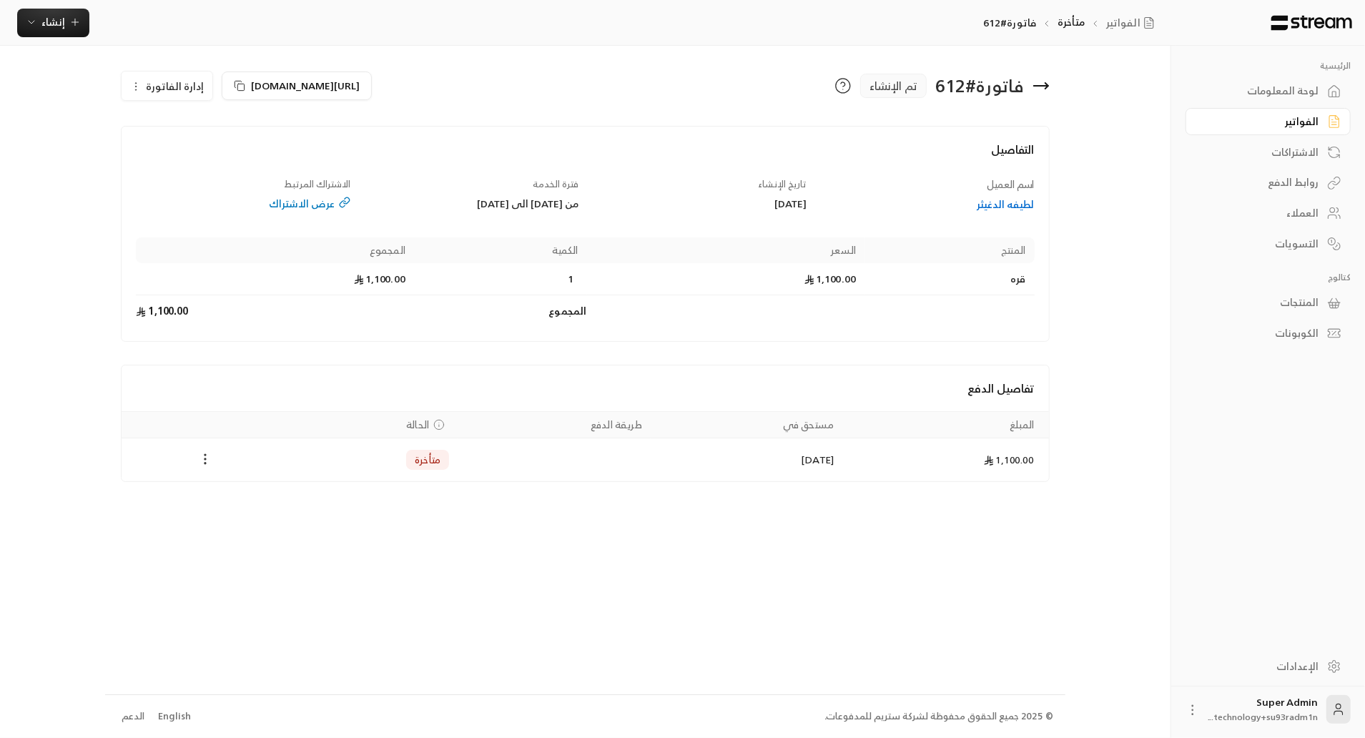
click at [206, 463] on icon "Payments" at bounding box center [205, 459] width 14 height 14
click at [236, 489] on li "تغيير الحالة الى مدفوعة" at bounding box center [259, 495] width 110 height 26
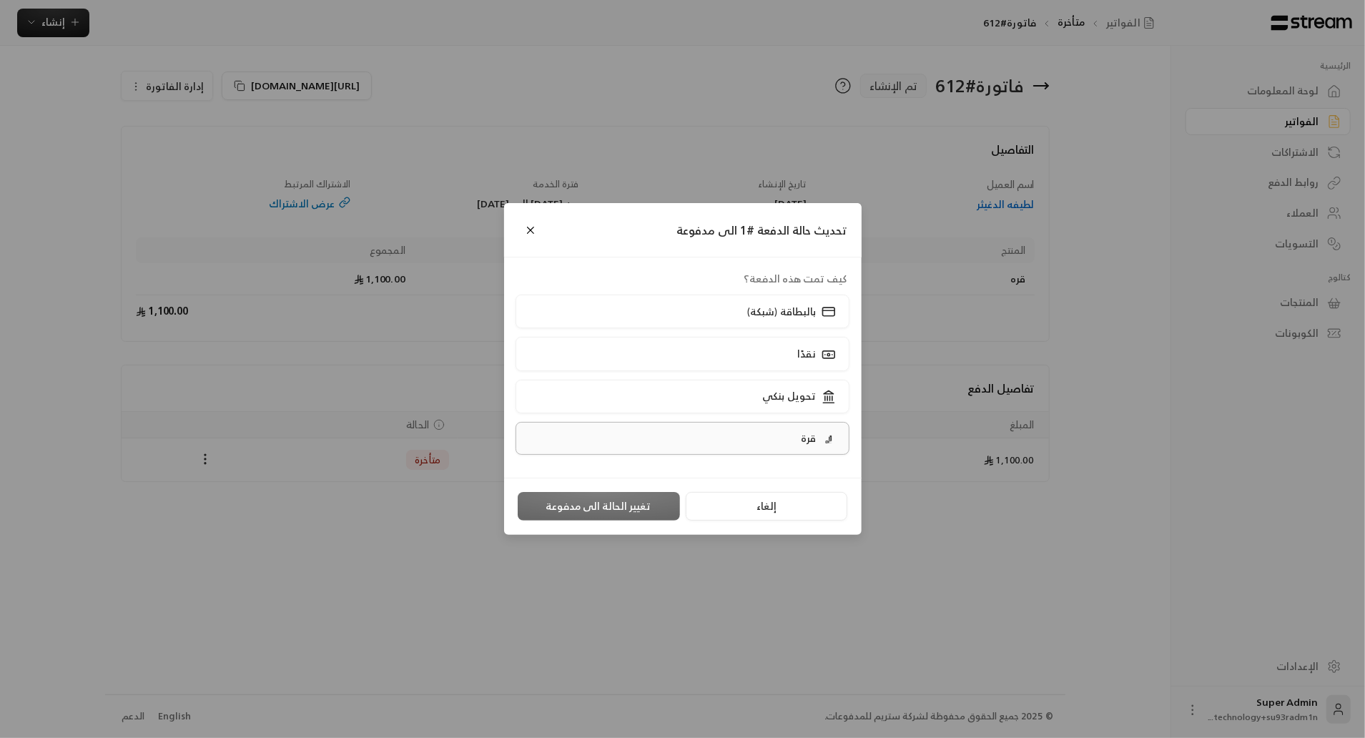
click at [670, 431] on label "قرة" at bounding box center [683, 438] width 334 height 33
click at [616, 508] on button "تغيير الحالة الى مدفوعة" at bounding box center [599, 506] width 162 height 29
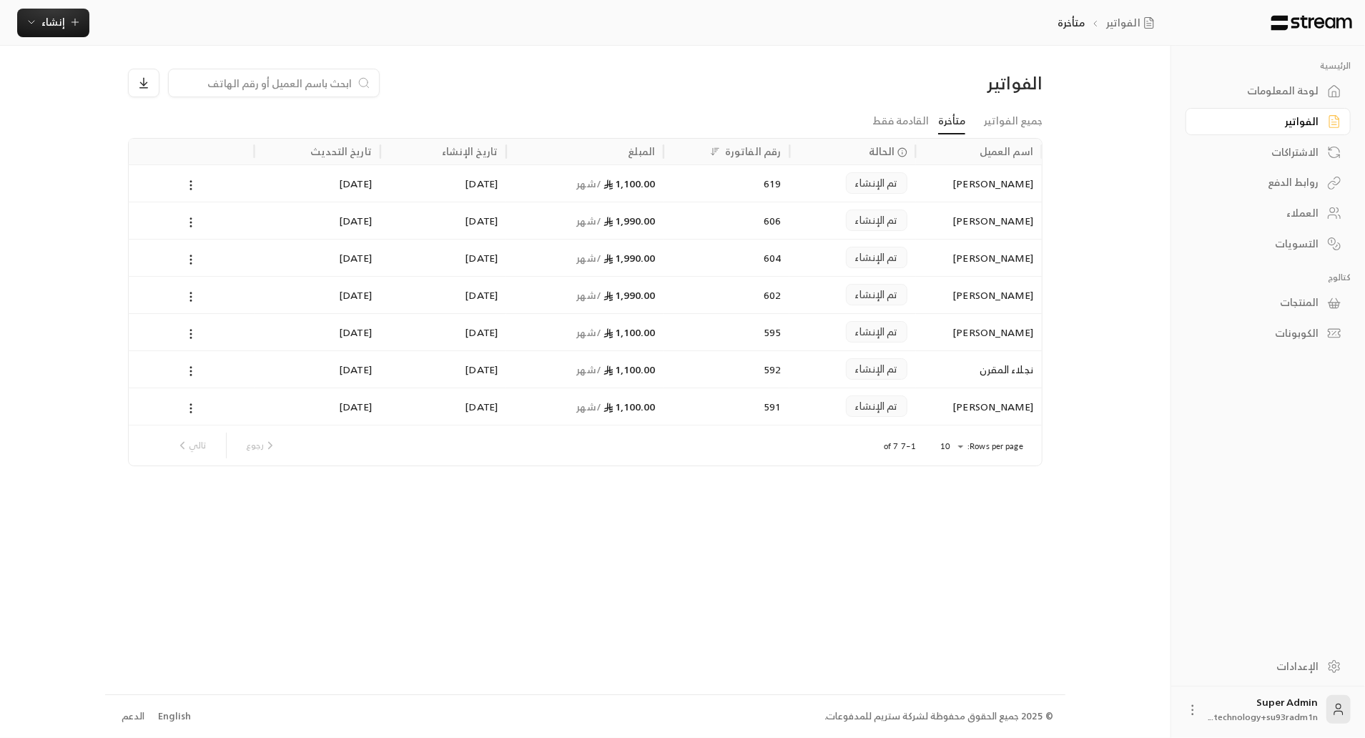
click at [986, 268] on div "[PERSON_NAME]" at bounding box center [979, 258] width 109 height 36
click at [727, 215] on div "606" at bounding box center [726, 220] width 109 height 36
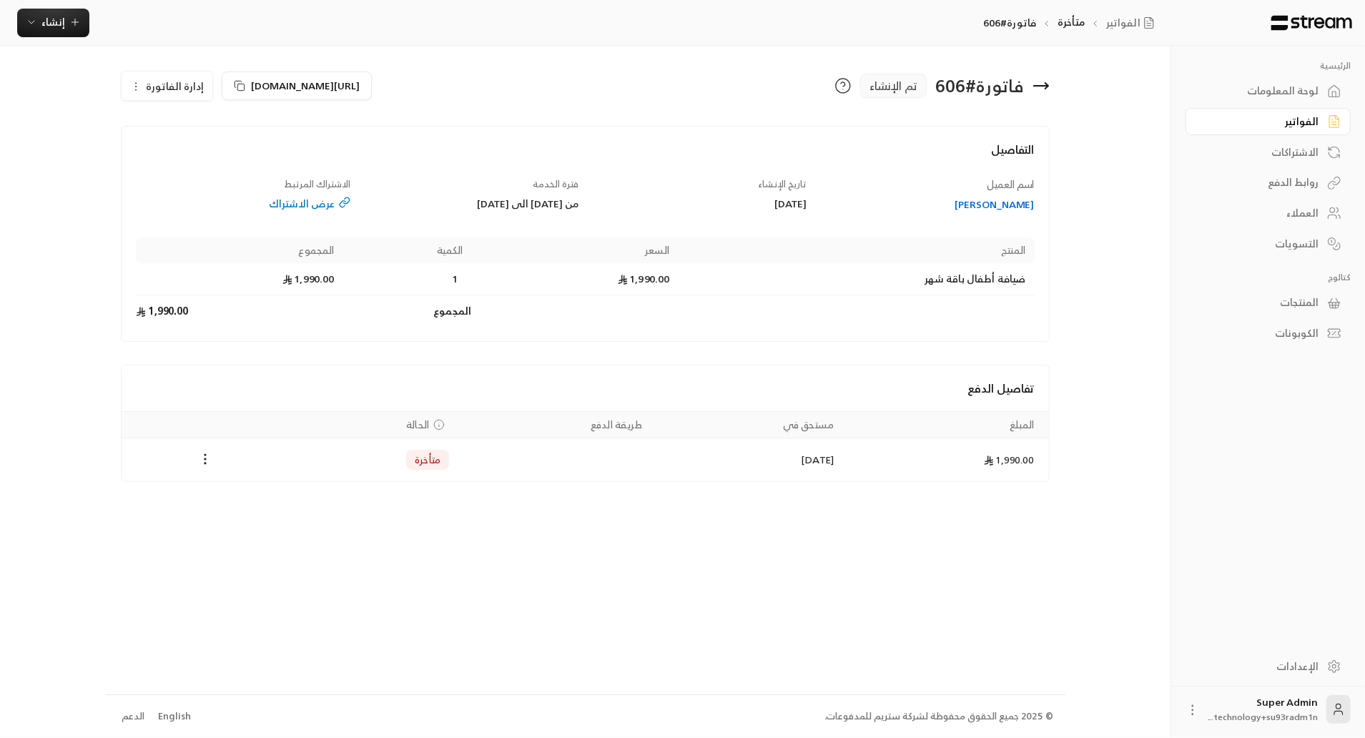
click at [166, 77] on span "إدارة الفاتورة" at bounding box center [175, 86] width 58 height 18
click at [210, 456] on icon "Payments" at bounding box center [205, 459] width 14 height 14
click at [227, 496] on li "تغيير الحالة الى مدفوعة" at bounding box center [259, 495] width 110 height 26
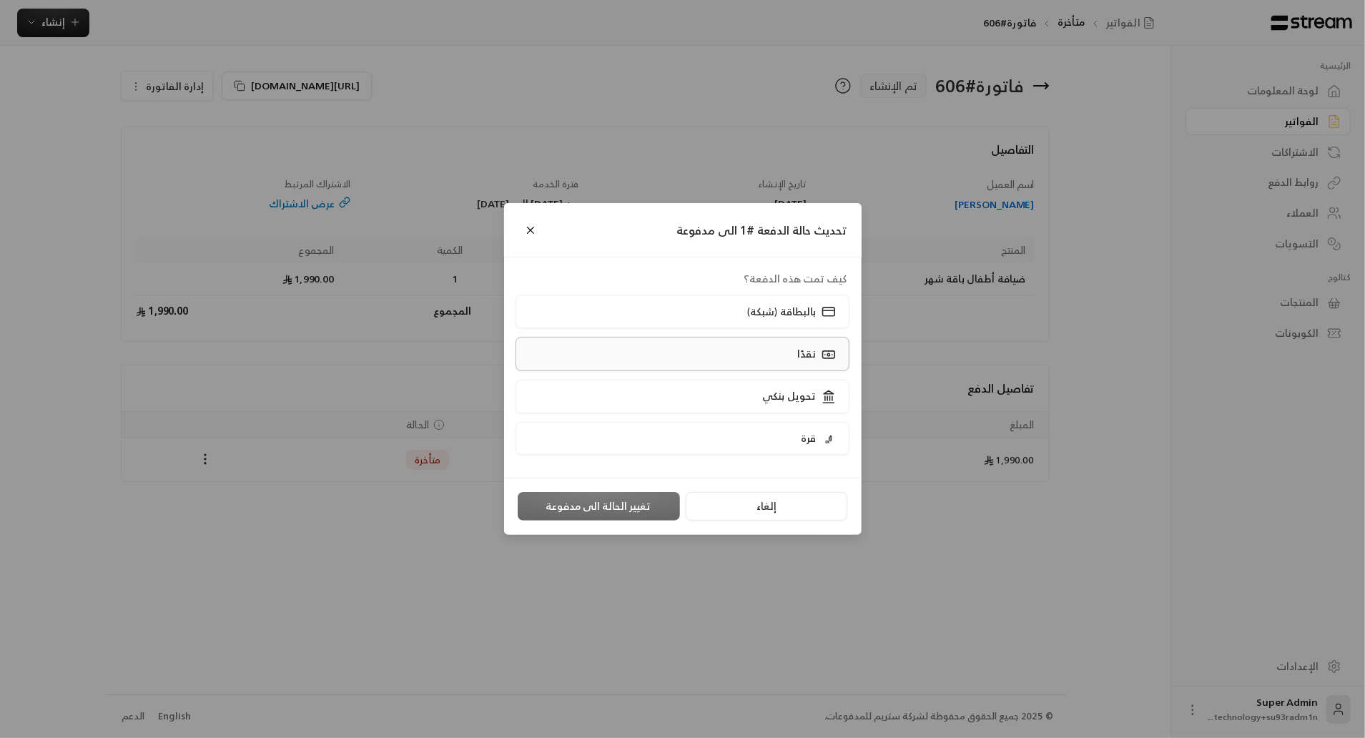
click at [669, 356] on label "نقدًا" at bounding box center [683, 354] width 334 height 34
click at [644, 508] on button "تغيير الحالة الى مدفوعة" at bounding box center [599, 506] width 162 height 29
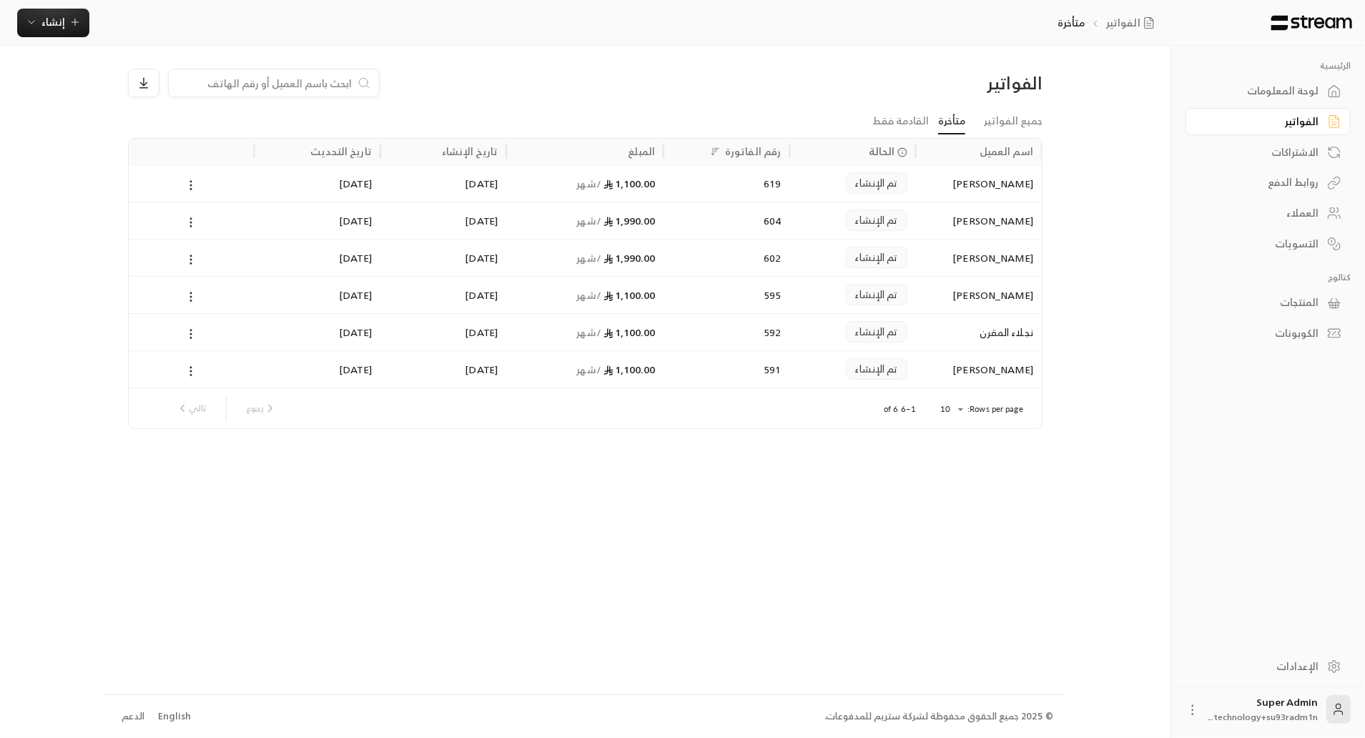
click at [764, 227] on div "604" at bounding box center [726, 220] width 109 height 36
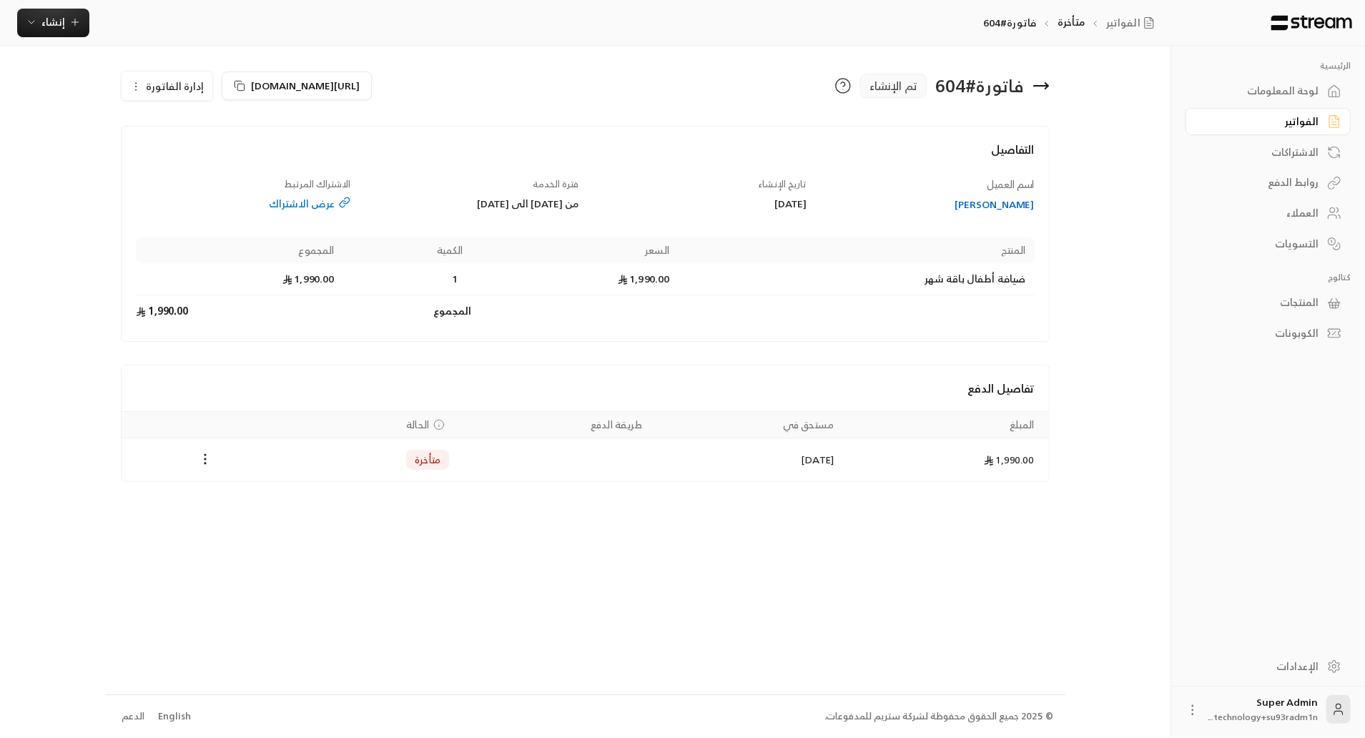
click at [141, 90] on icon "button" at bounding box center [135, 86] width 11 height 11
click at [190, 146] on link "إلغاء" at bounding box center [175, 153] width 89 height 26
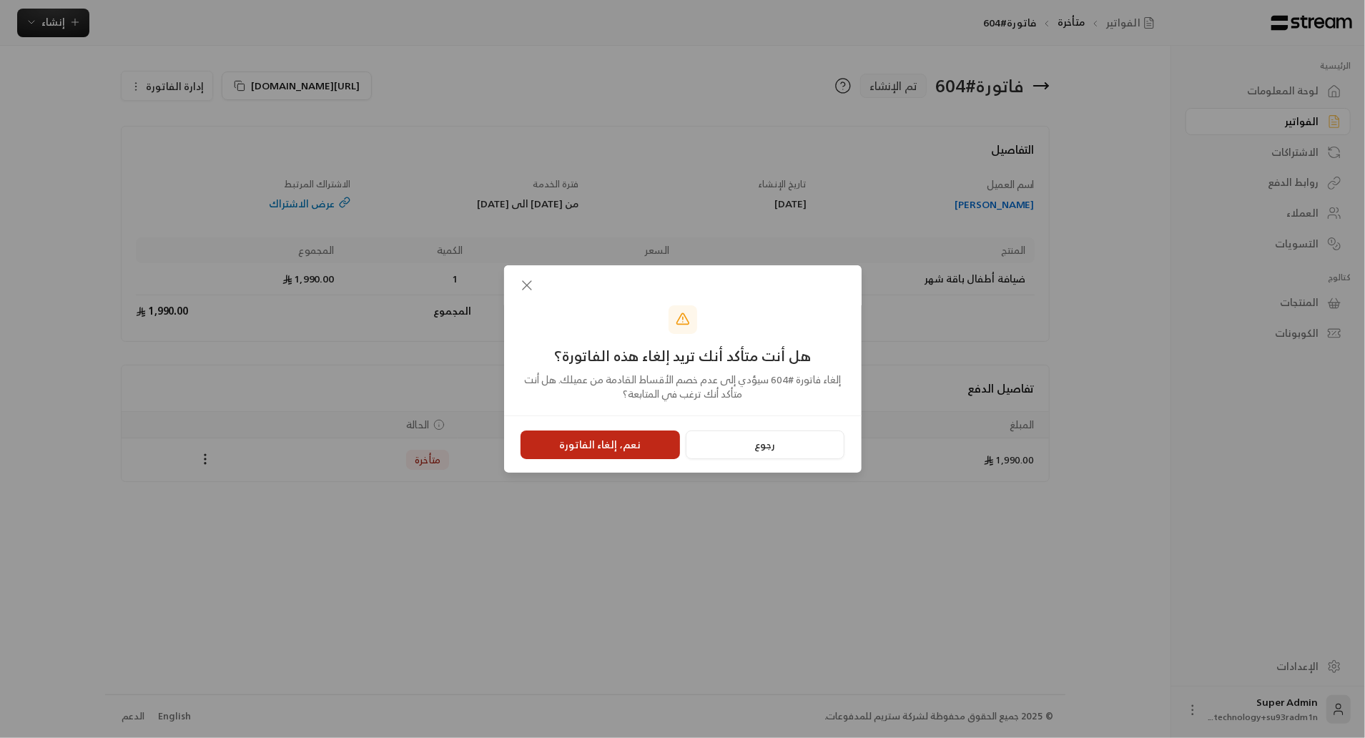
click at [587, 443] on button "نعم، إلغاء الفاتورة" at bounding box center [600, 445] width 159 height 29
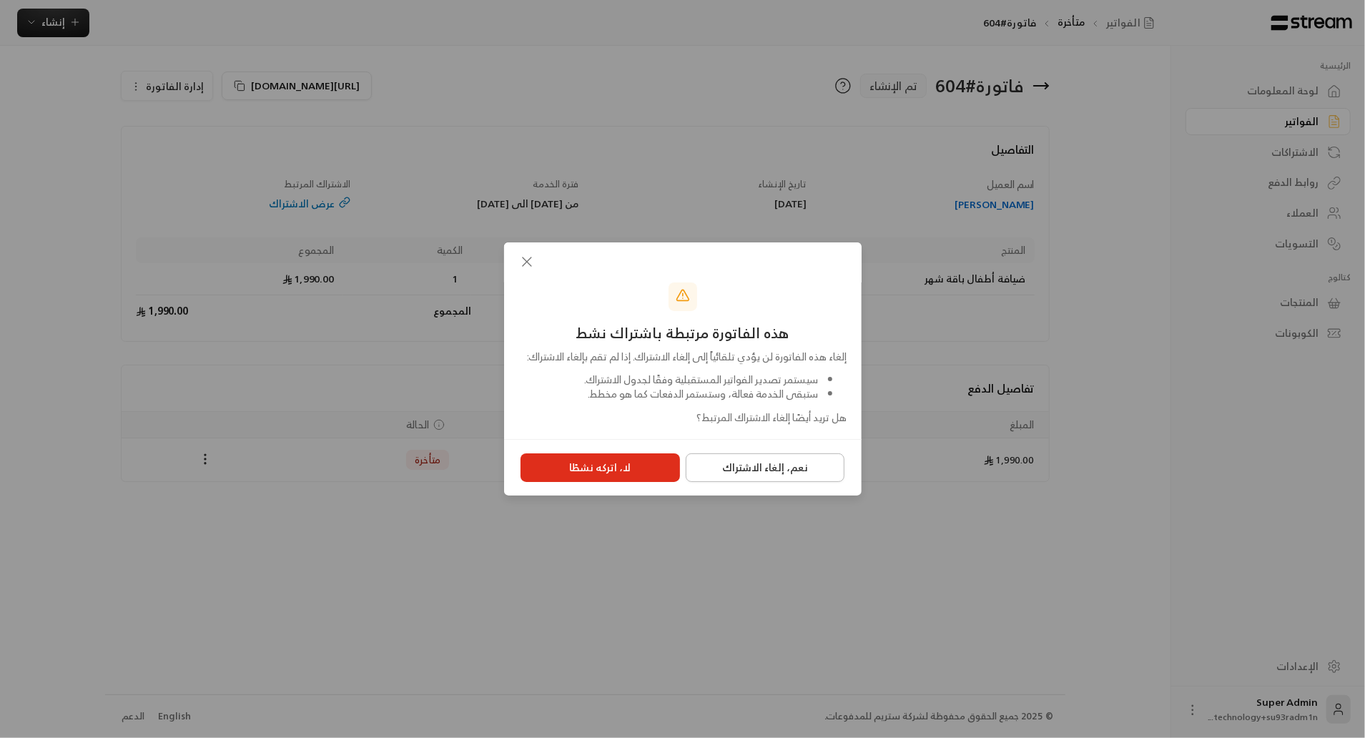
click at [738, 482] on button "نعم، إلغاء الاشتراك" at bounding box center [765, 467] width 159 height 29
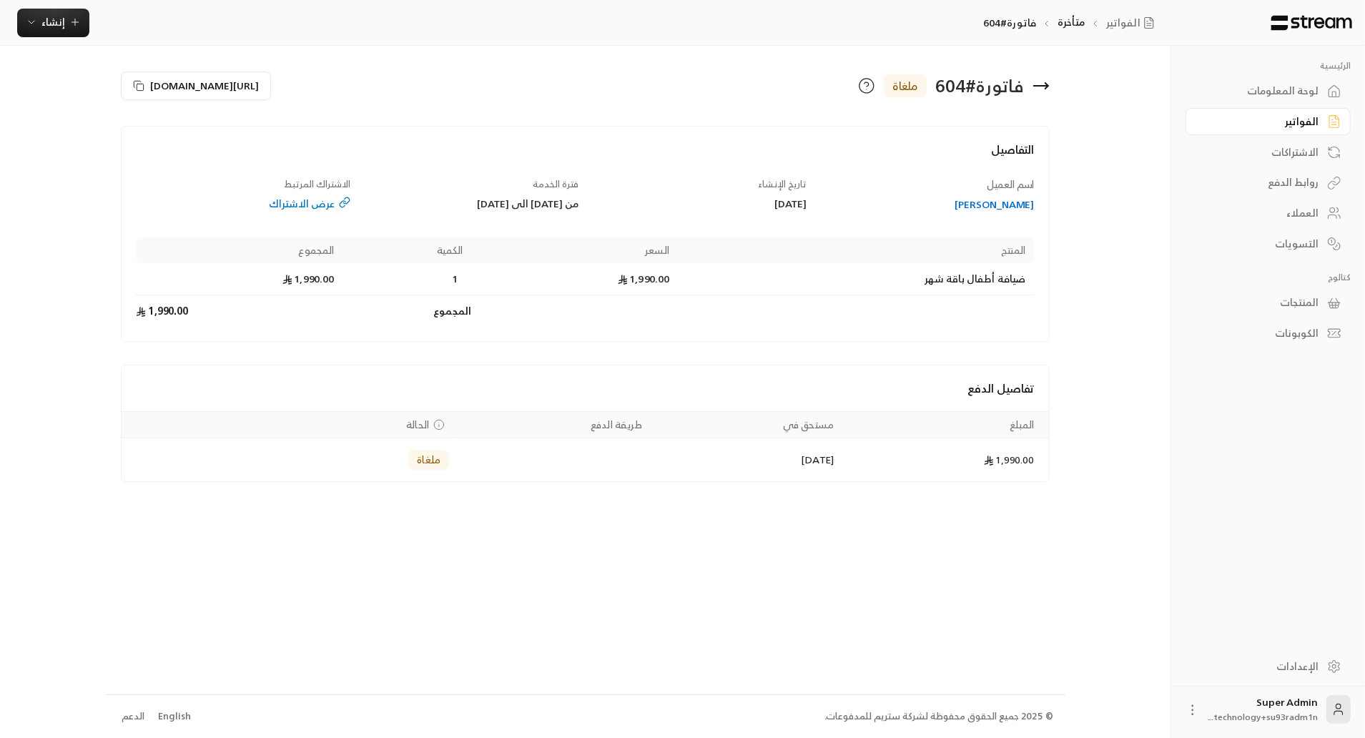
click at [986, 205] on div "[PERSON_NAME]" at bounding box center [927, 204] width 215 height 14
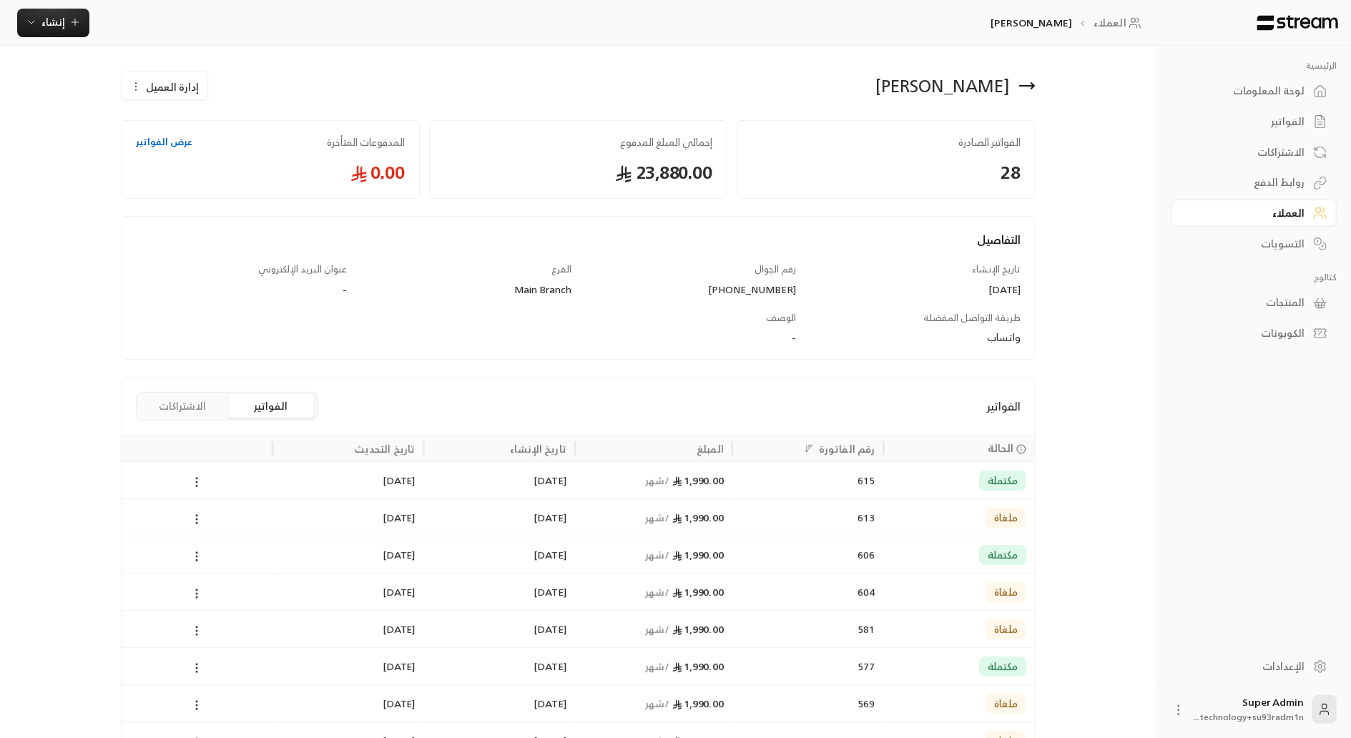
click at [1297, 127] on div "الفواتير" at bounding box center [1246, 121] width 115 height 14
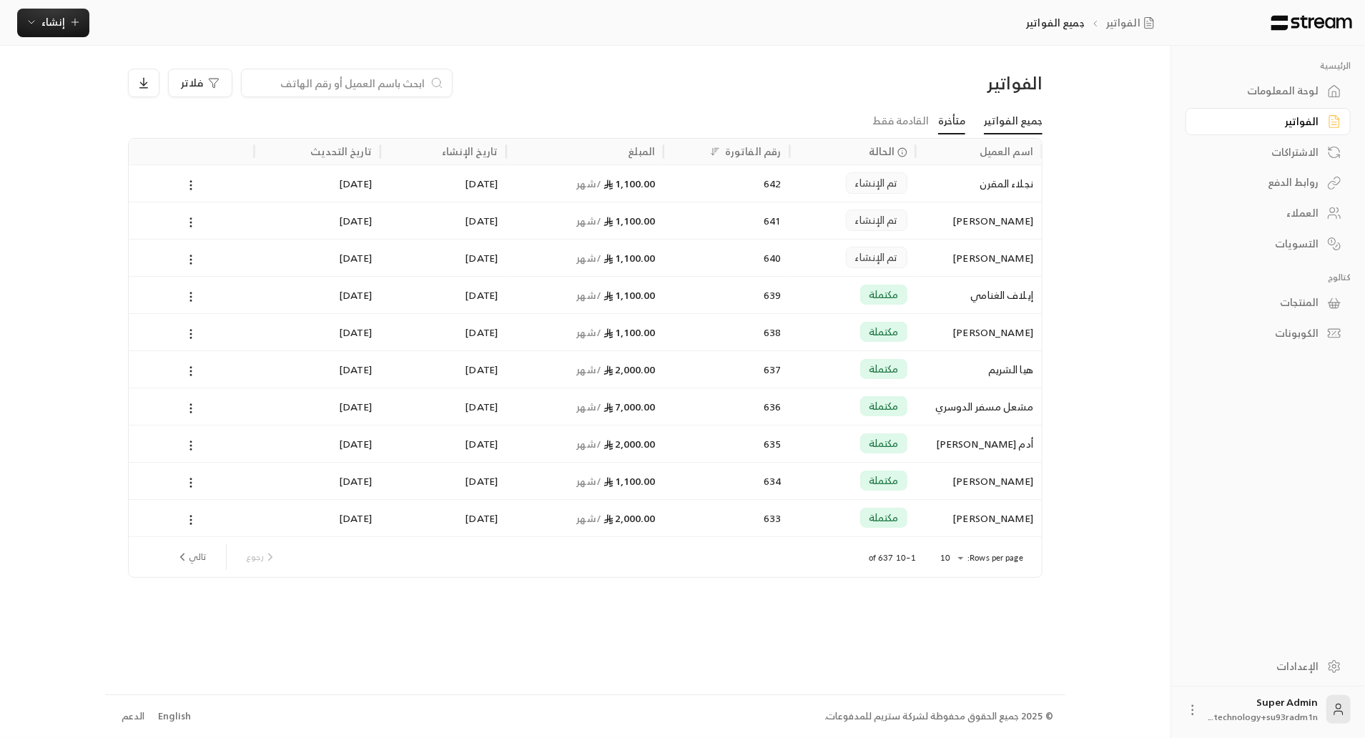
click at [955, 122] on link "متأخرة" at bounding box center [951, 122] width 27 height 26
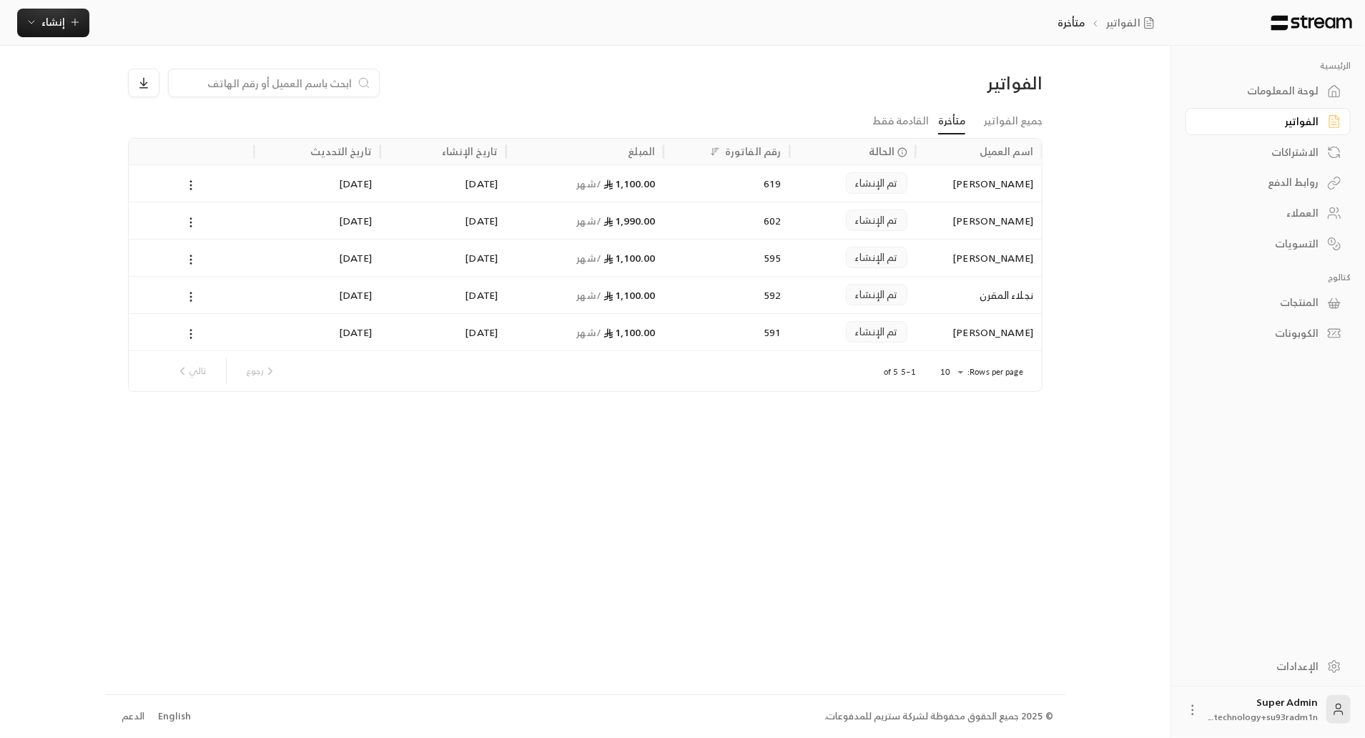
click at [976, 270] on div "[PERSON_NAME]" at bounding box center [979, 258] width 109 height 36
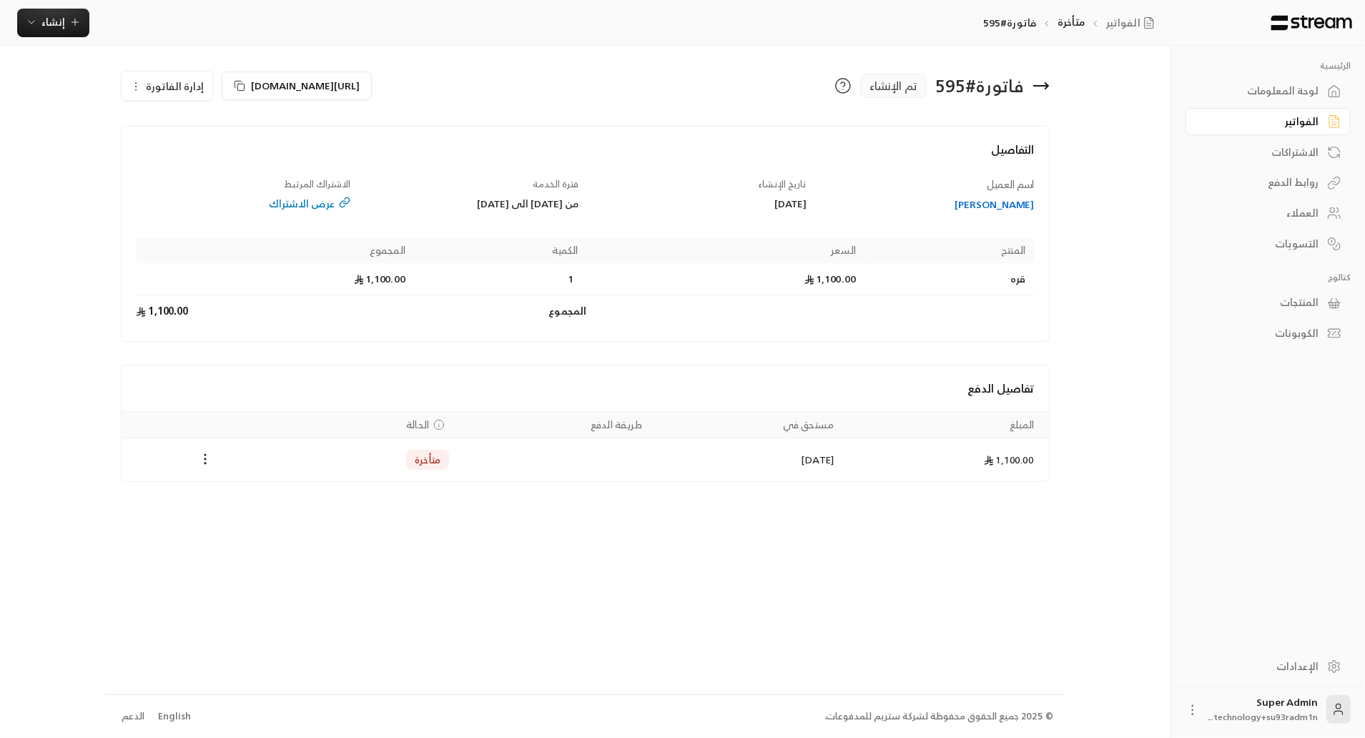
click at [169, 87] on span "إدارة الفاتورة" at bounding box center [175, 86] width 58 height 18
click at [198, 157] on span "إلغاء" at bounding box center [204, 152] width 18 height 11
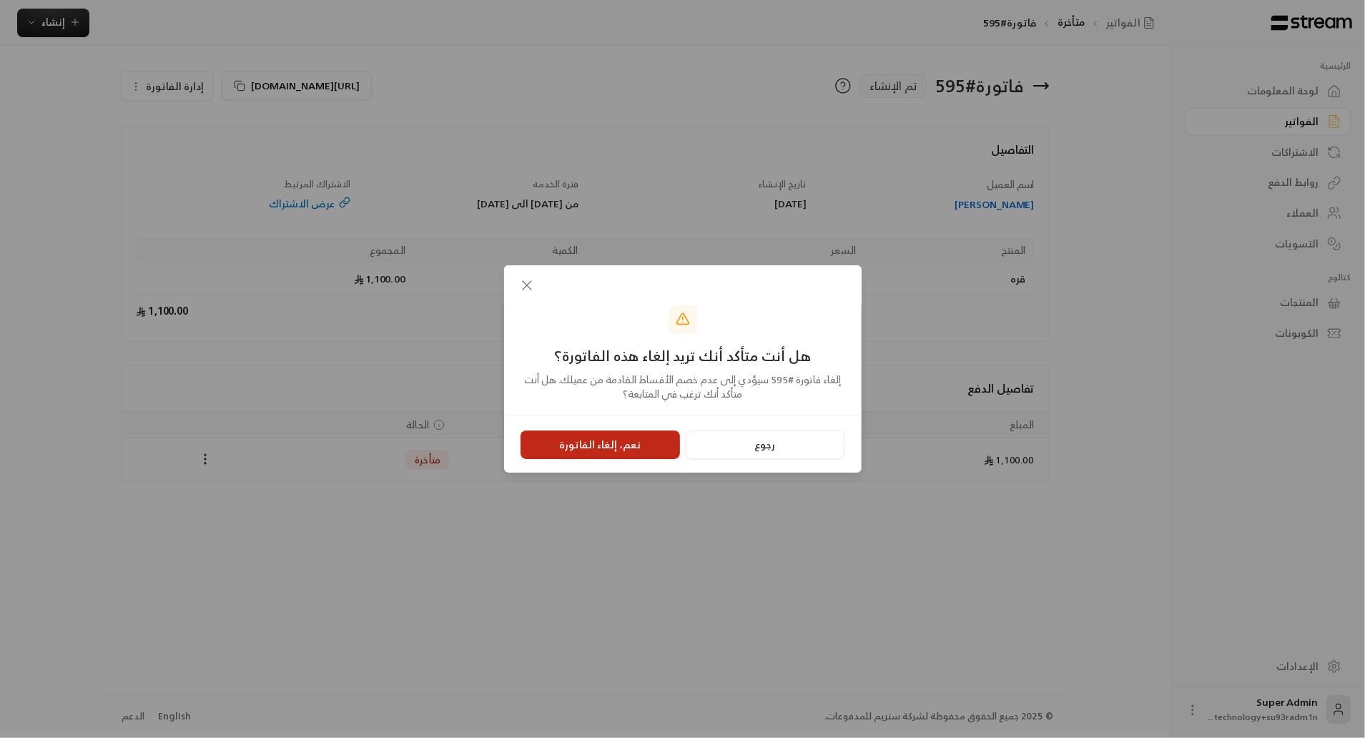
click at [604, 443] on button "نعم، إلغاء الفاتورة" at bounding box center [600, 445] width 159 height 29
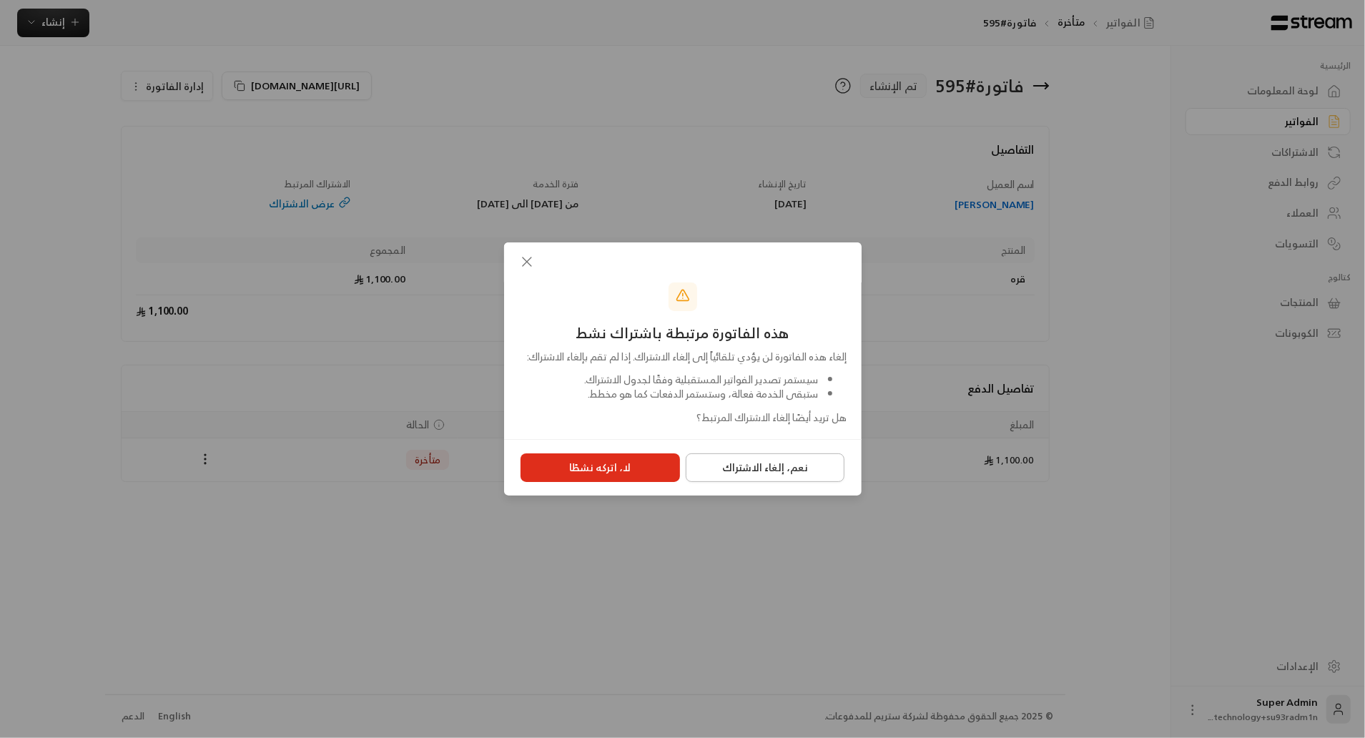
click at [760, 468] on button "نعم، إلغاء الاشتراك" at bounding box center [765, 467] width 159 height 29
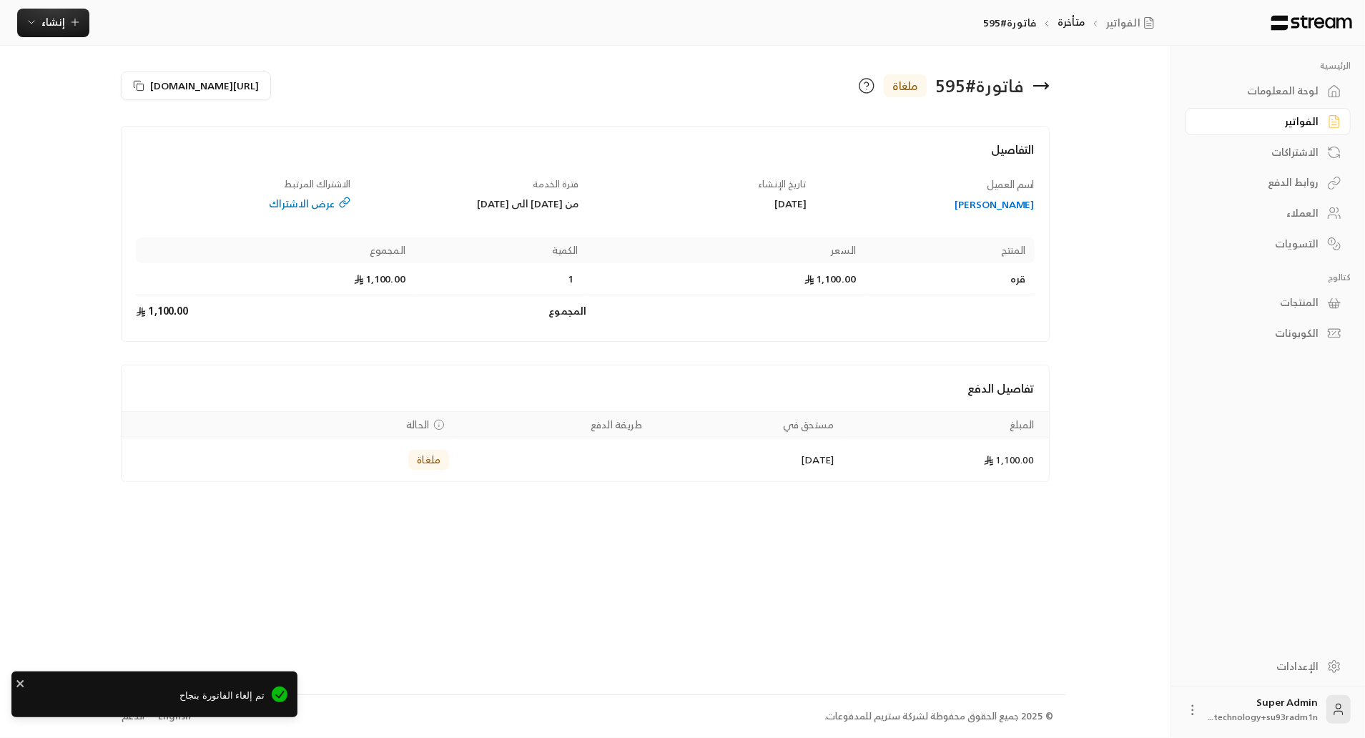
click at [1009, 204] on div "[PERSON_NAME]" at bounding box center [927, 204] width 215 height 14
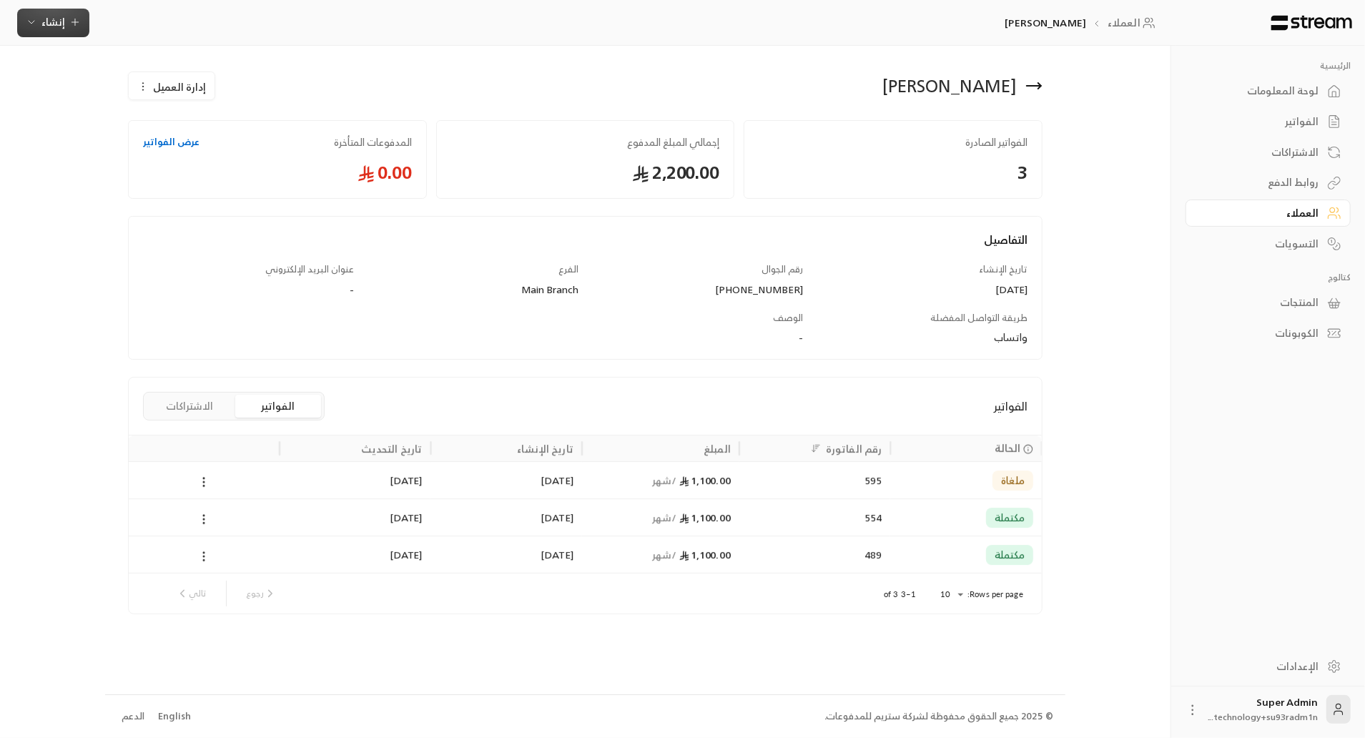
click at [76, 21] on icon "button" at bounding box center [74, 21] width 11 height 11
click at [176, 123] on div "اشتراك" at bounding box center [124, 123] width 180 height 17
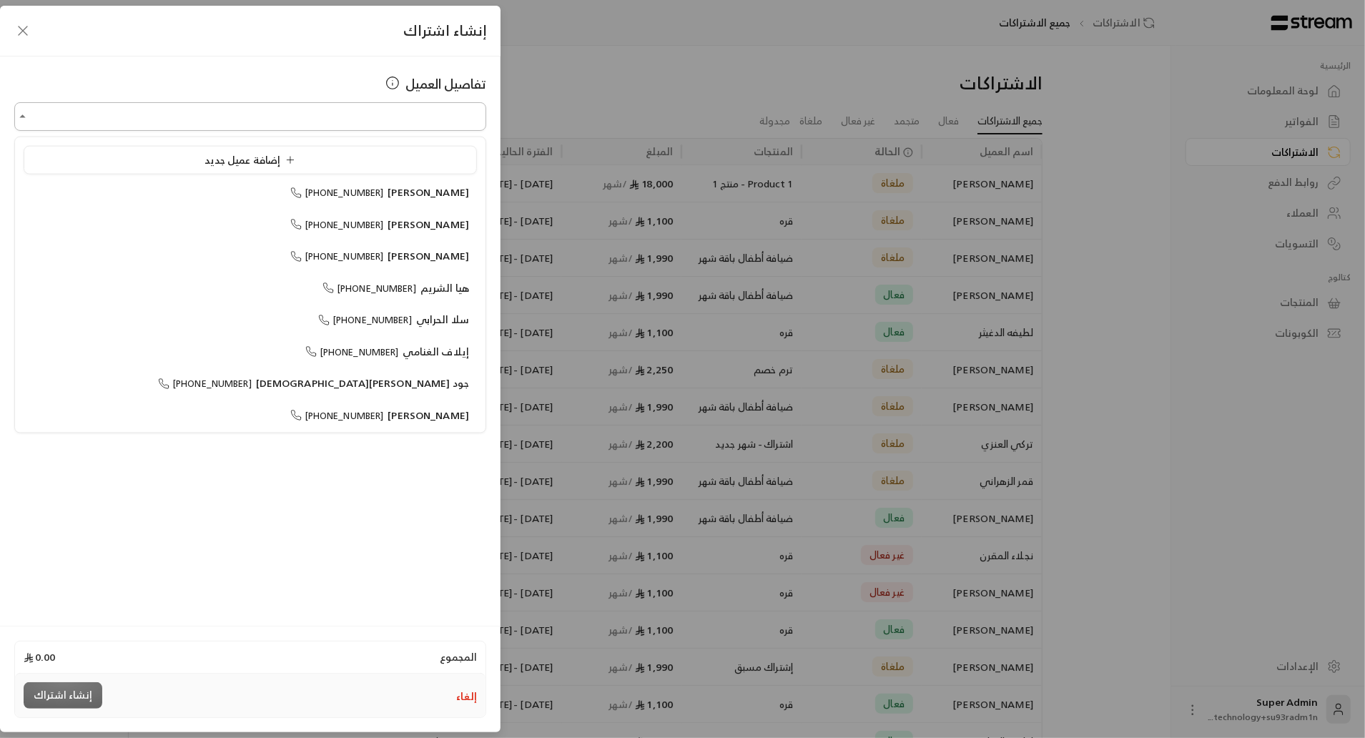
click at [216, 121] on input "اختر العميل" at bounding box center [250, 116] width 472 height 25
click at [355, 283] on span "[PHONE_NUMBER]" at bounding box center [337, 288] width 94 height 16
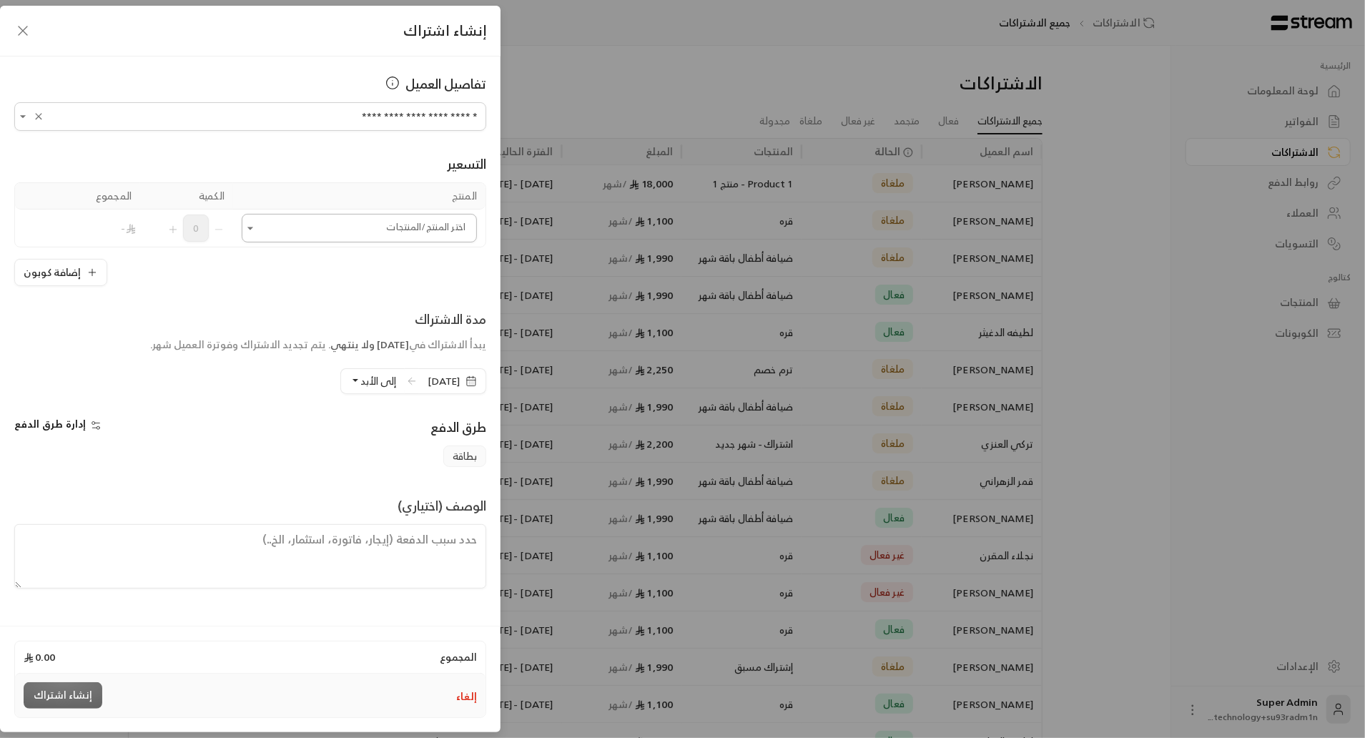
type input "**********"
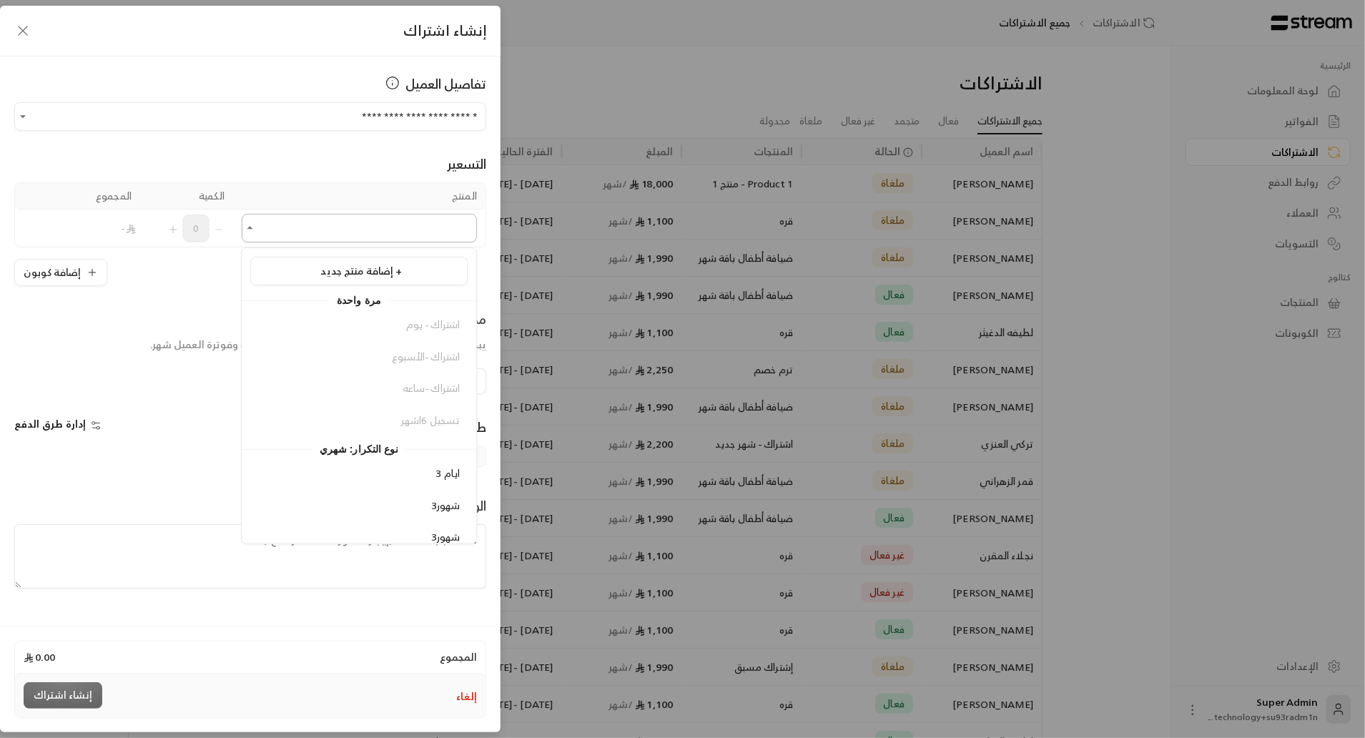
click at [404, 229] on input "اختر العميل" at bounding box center [359, 228] width 235 height 25
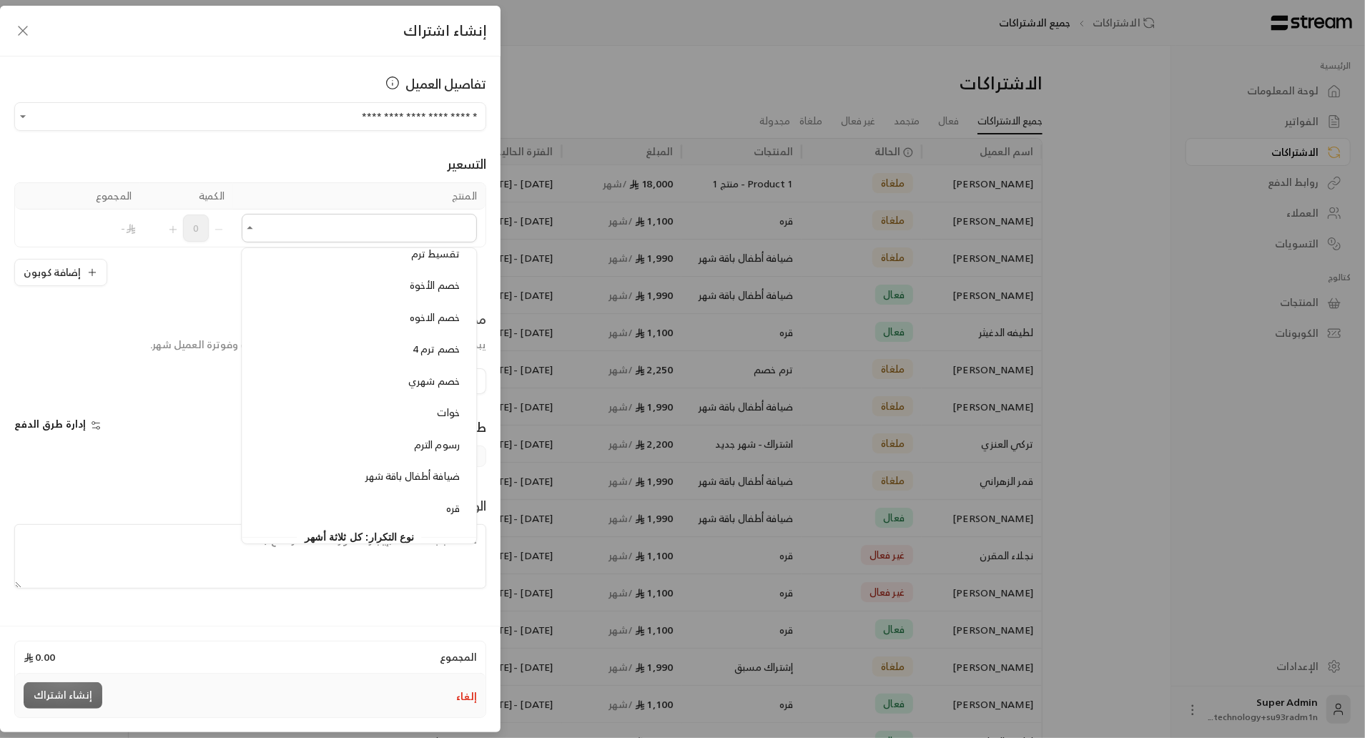
scroll to position [639, 0]
click at [421, 496] on li "قره" at bounding box center [358, 503] width 217 height 28
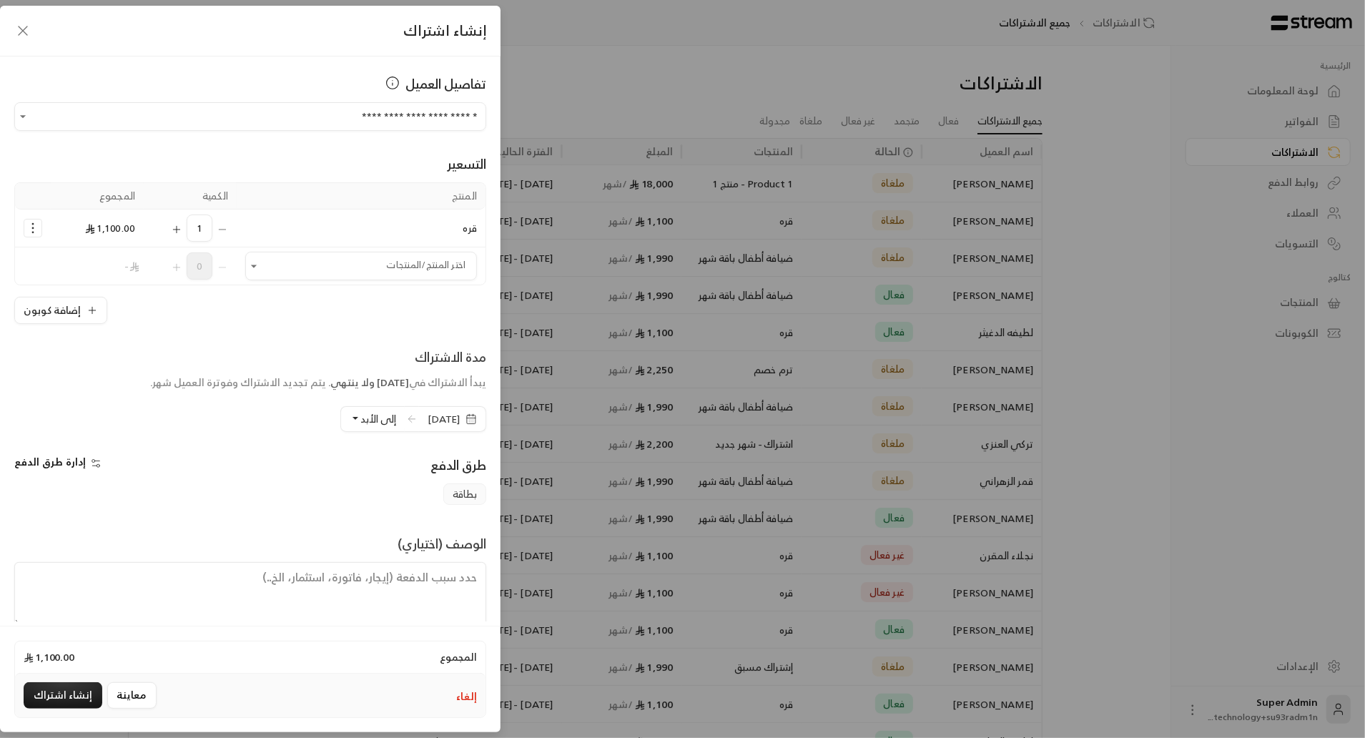
click at [428, 412] on span "[DATE]" at bounding box center [444, 419] width 32 height 14
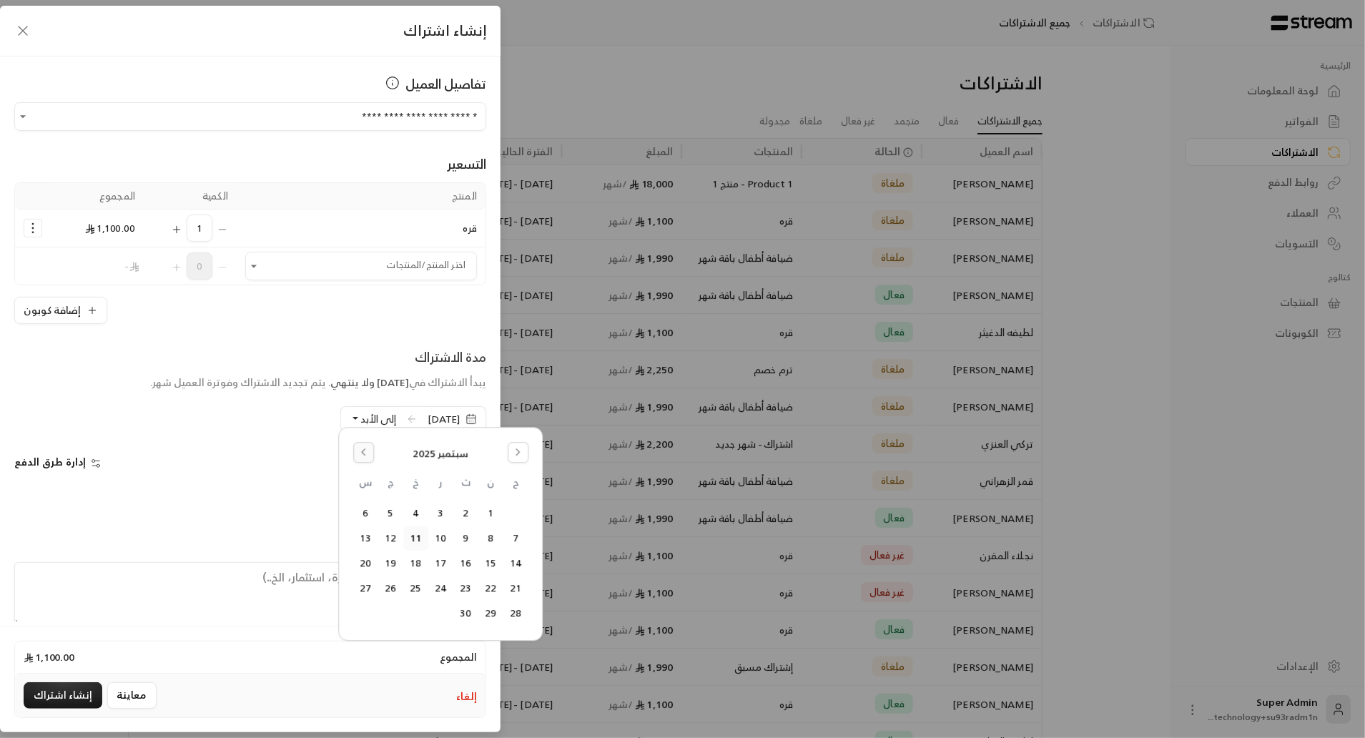
click at [357, 449] on button "Go to the Previous Month" at bounding box center [363, 452] width 21 height 21
click at [516, 615] on button "24" at bounding box center [516, 614] width 24 height 24
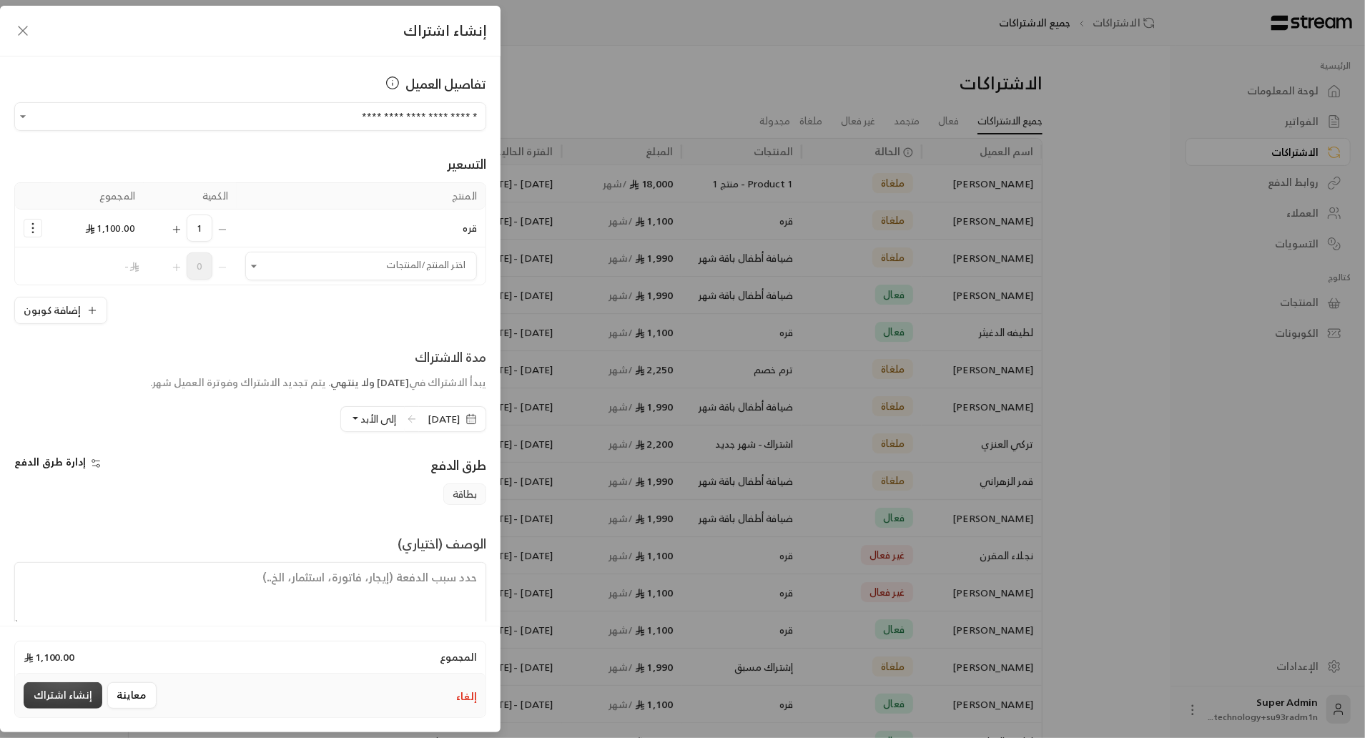
click at [72, 702] on button "إنشاء اشتراك" at bounding box center [63, 695] width 79 height 26
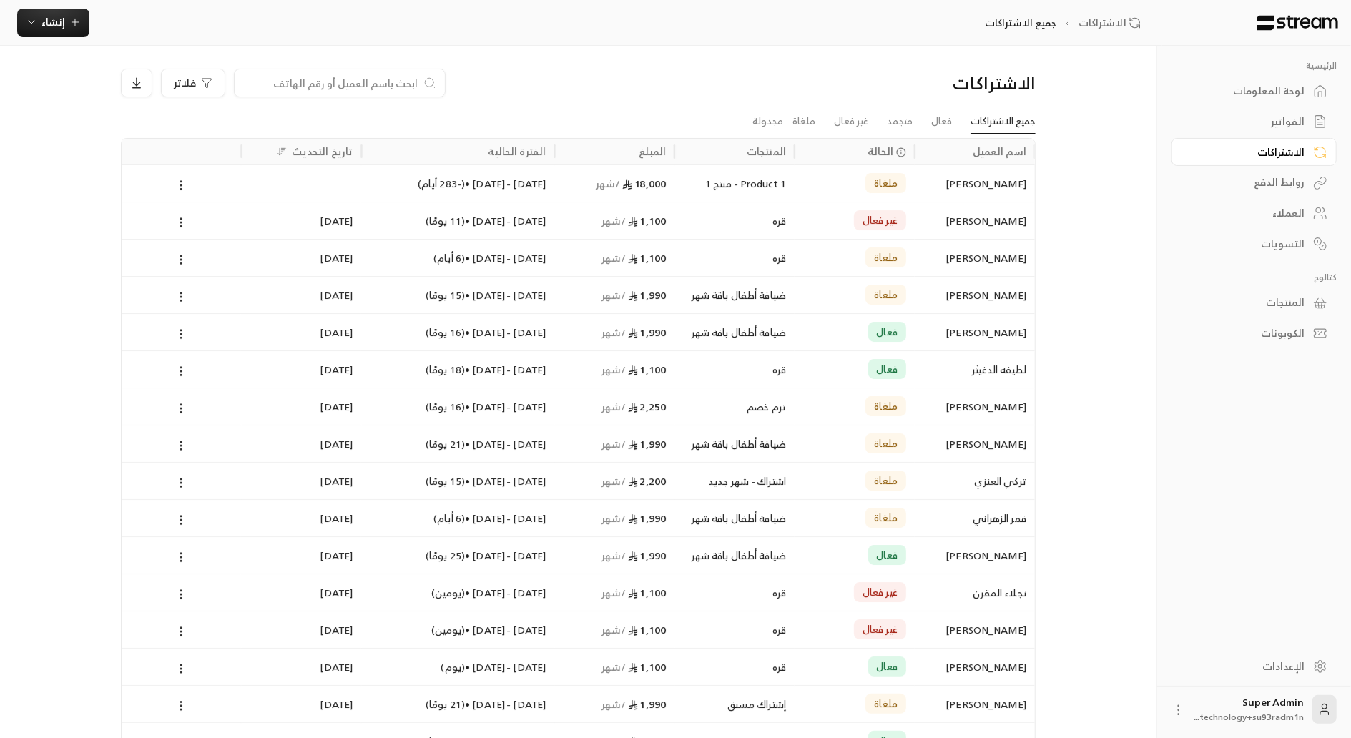
click at [1290, 114] on div "الفواتير" at bounding box center [1246, 121] width 115 height 14
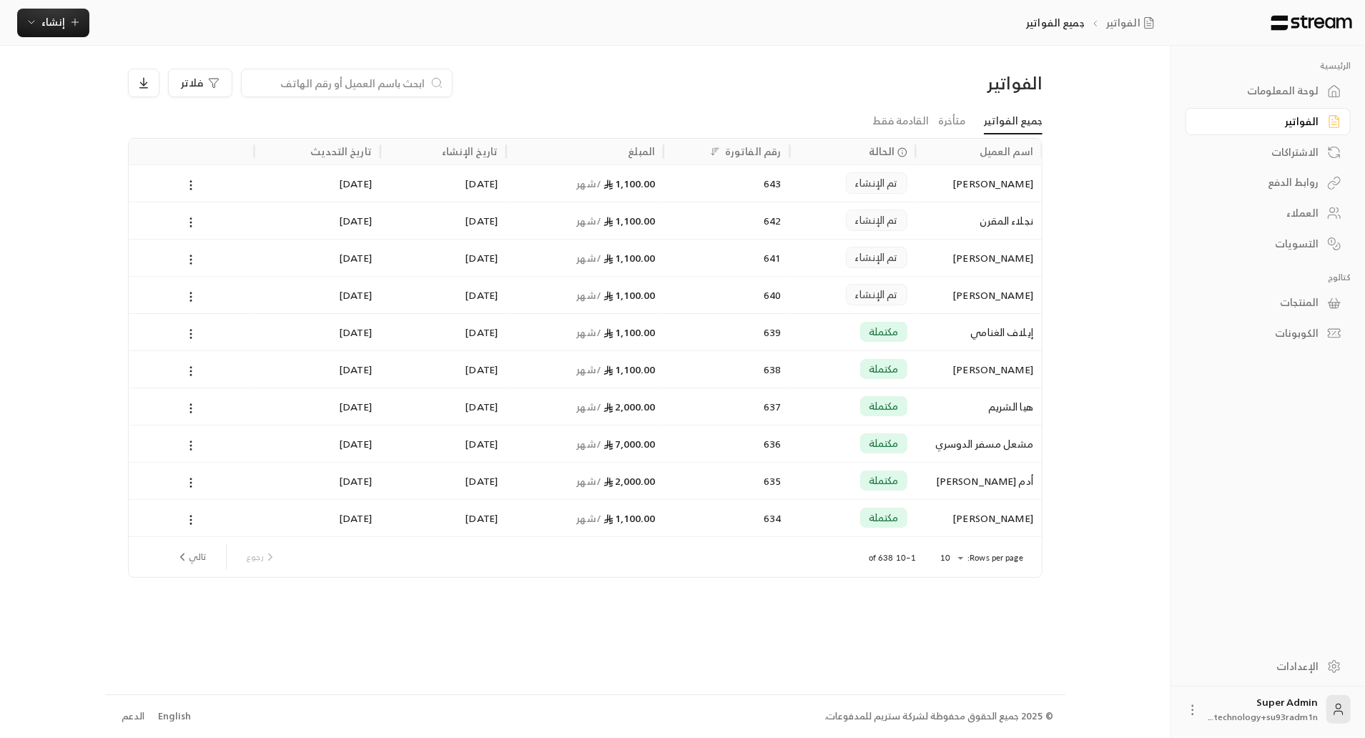
click at [955, 188] on div "[PERSON_NAME]" at bounding box center [979, 183] width 109 height 36
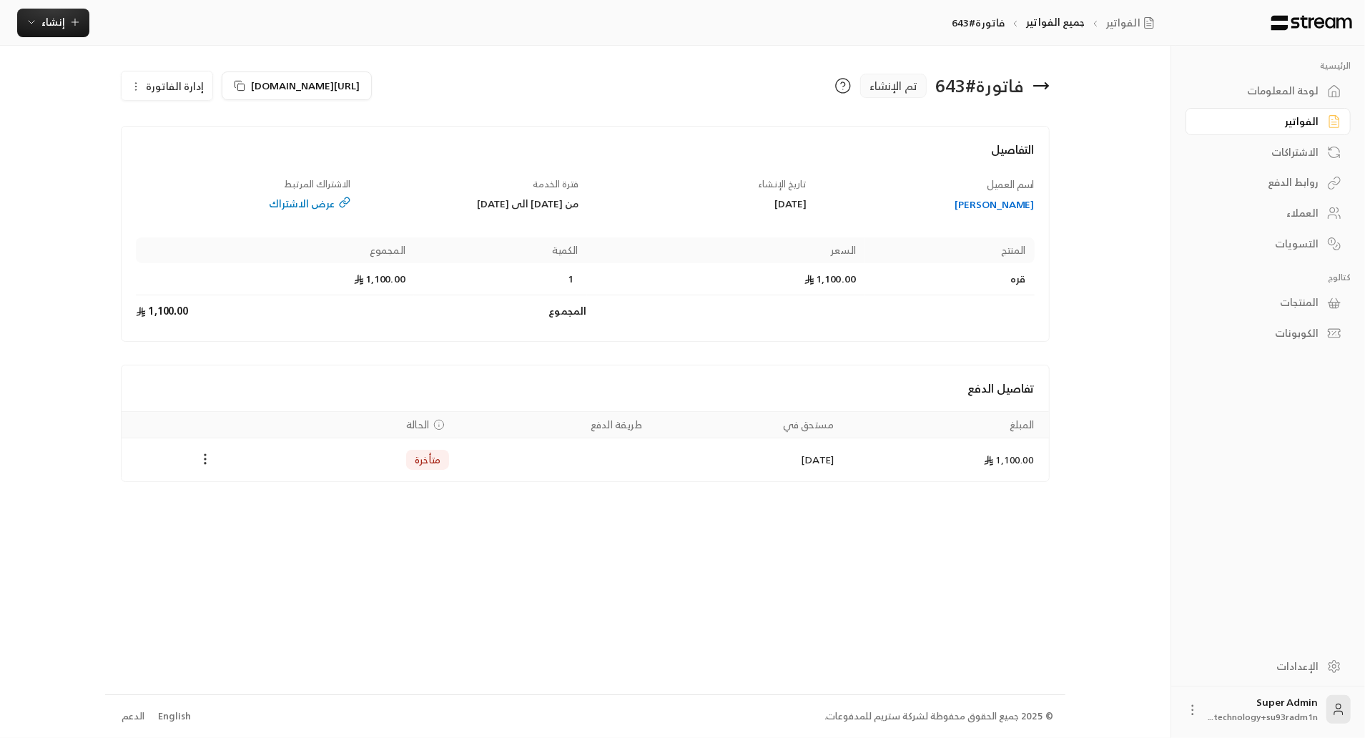
click at [206, 463] on circle "Payments" at bounding box center [205, 463] width 1 height 1
click at [237, 491] on li "تغيير الحالة الى مدفوعة" at bounding box center [259, 495] width 110 height 26
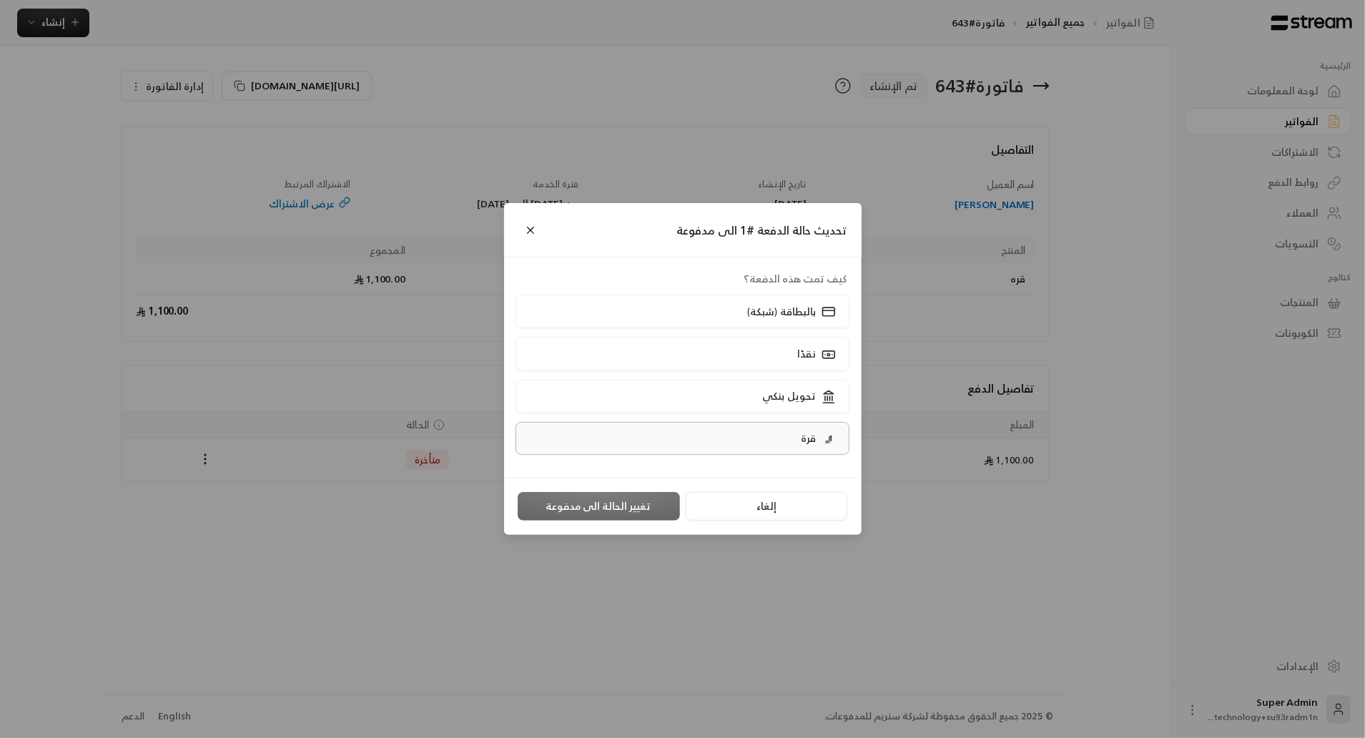
click at [621, 453] on label "قرة" at bounding box center [683, 438] width 334 height 33
click at [628, 503] on button "تغيير الحالة الى مدفوعة" at bounding box center [599, 506] width 162 height 29
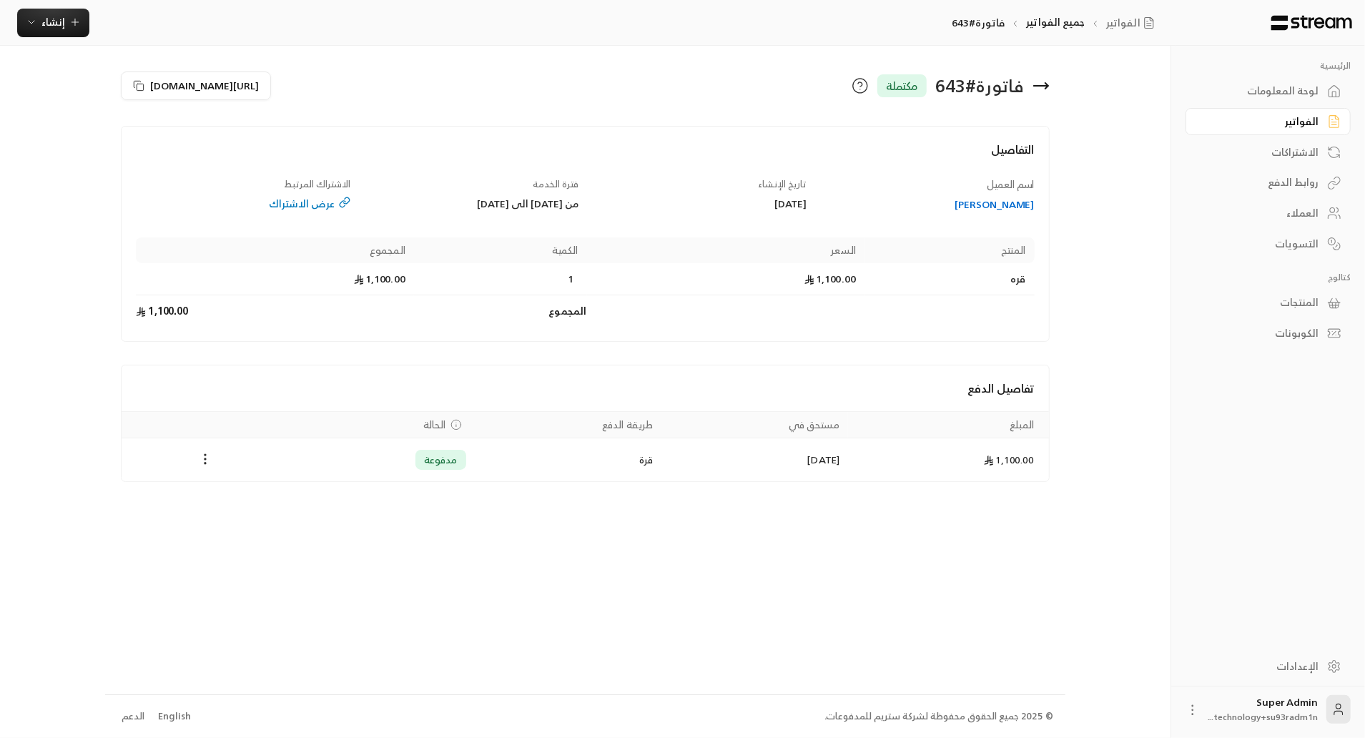
click at [1291, 120] on div "الفواتير" at bounding box center [1261, 121] width 115 height 14
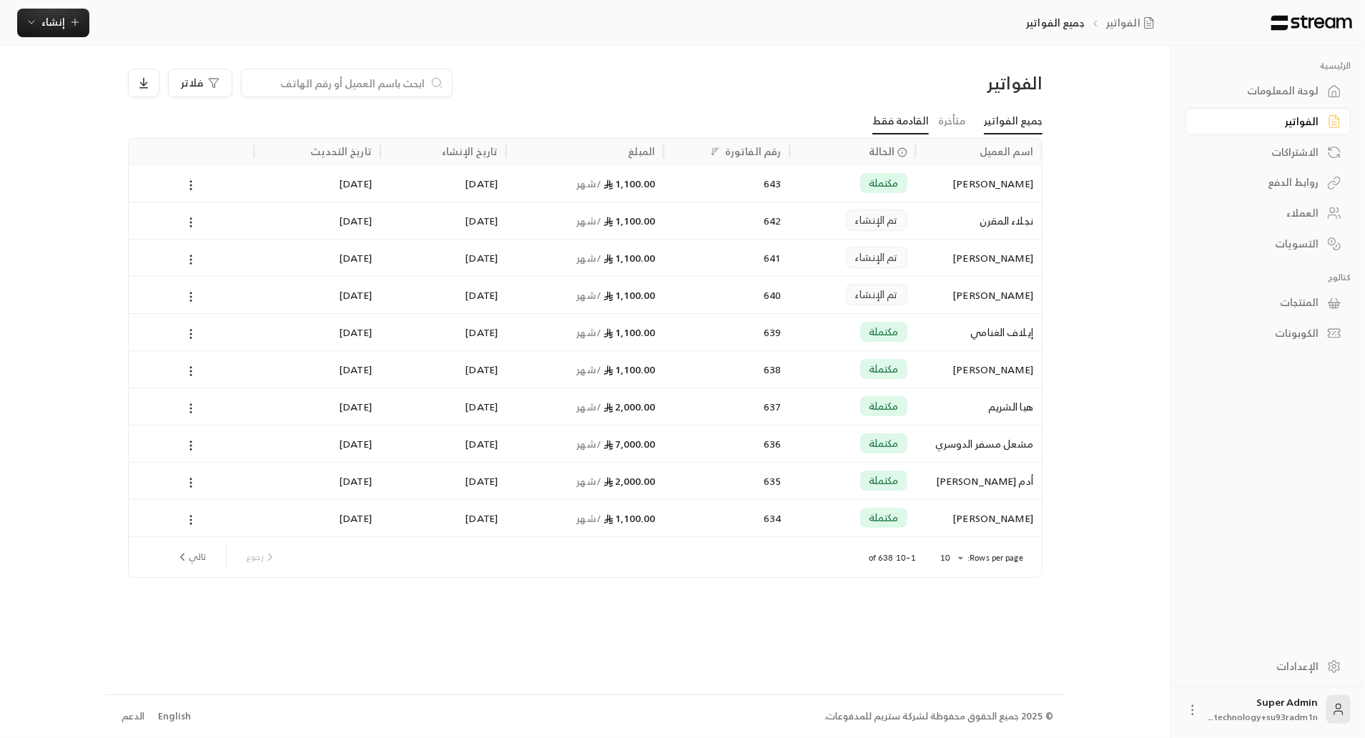
click at [929, 129] on link "القادمة فقط" at bounding box center [901, 122] width 56 height 26
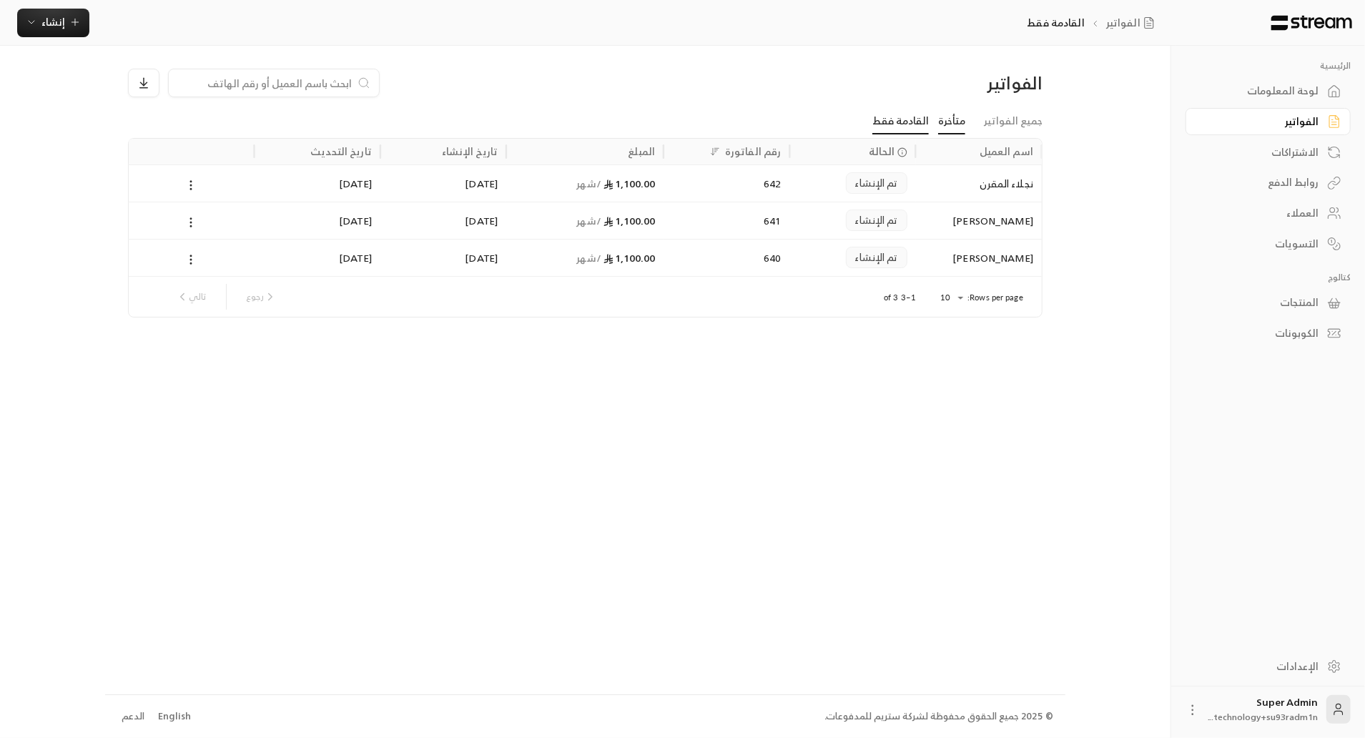
click at [961, 122] on link "متأخرة" at bounding box center [951, 122] width 27 height 26
click at [970, 217] on div "[PERSON_NAME]" at bounding box center [979, 220] width 109 height 36
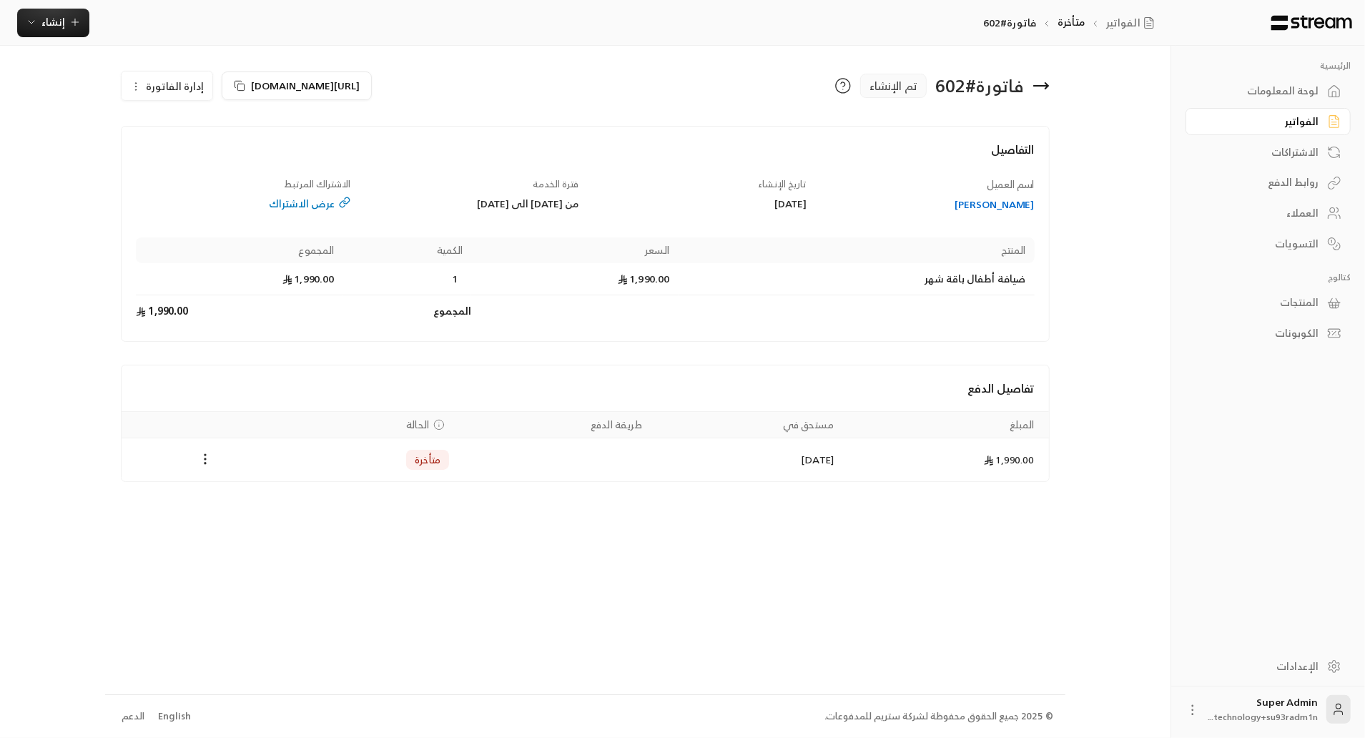
click at [162, 79] on span "إدارة الفاتورة" at bounding box center [175, 86] width 58 height 18
click at [212, 458] on icon "Payments" at bounding box center [205, 459] width 14 height 14
click at [238, 484] on li "تغيير الحالة الى مدفوعة" at bounding box center [259, 495] width 110 height 26
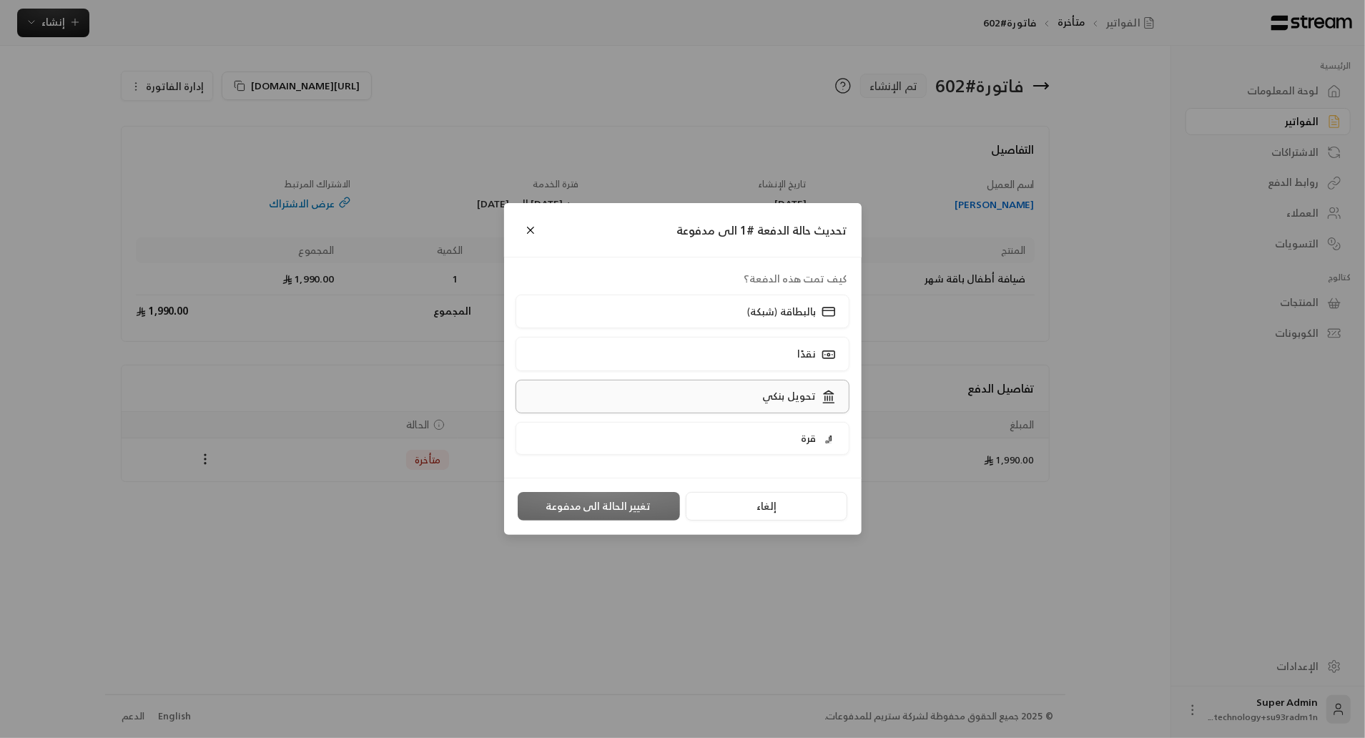
click at [611, 407] on label "تحويل بنكي" at bounding box center [683, 397] width 334 height 34
click at [637, 503] on button "تغيير الحالة الى مدفوعة" at bounding box center [599, 506] width 162 height 29
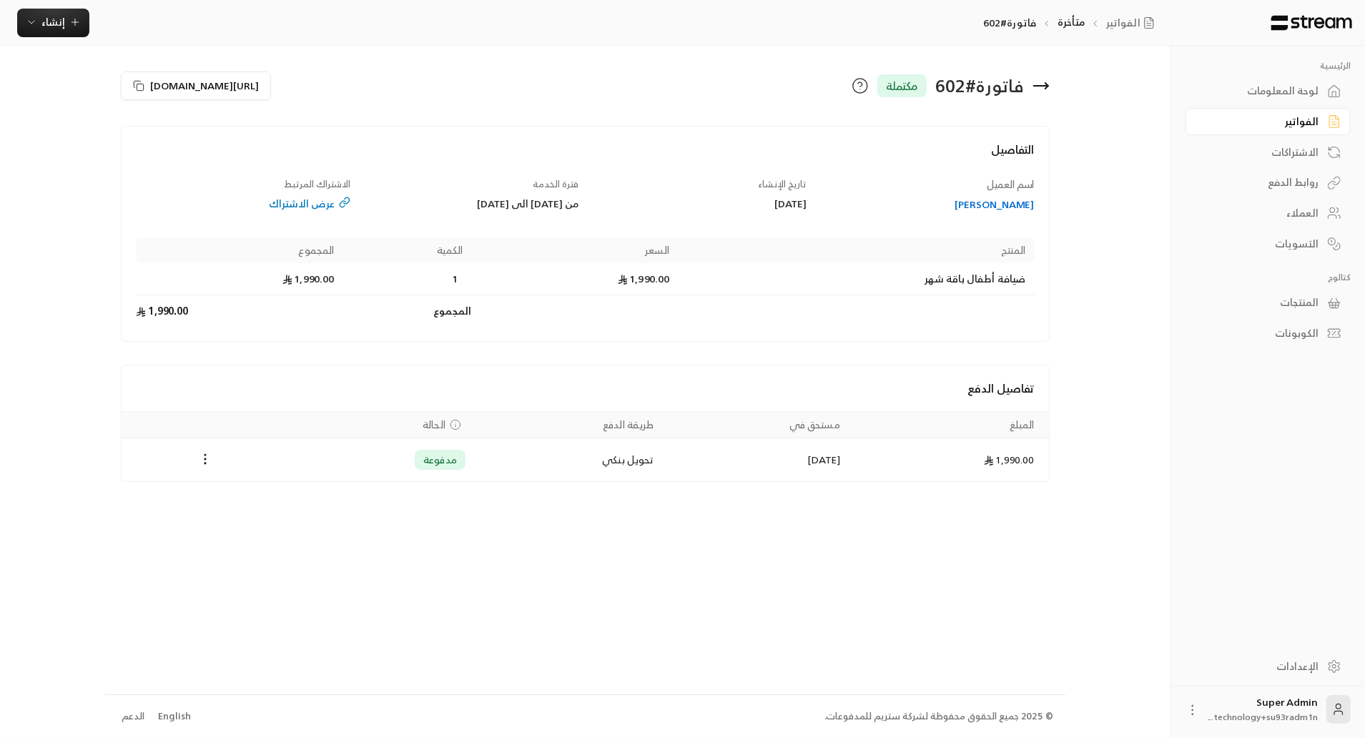
click at [1257, 117] on div "الفواتير" at bounding box center [1261, 121] width 115 height 14
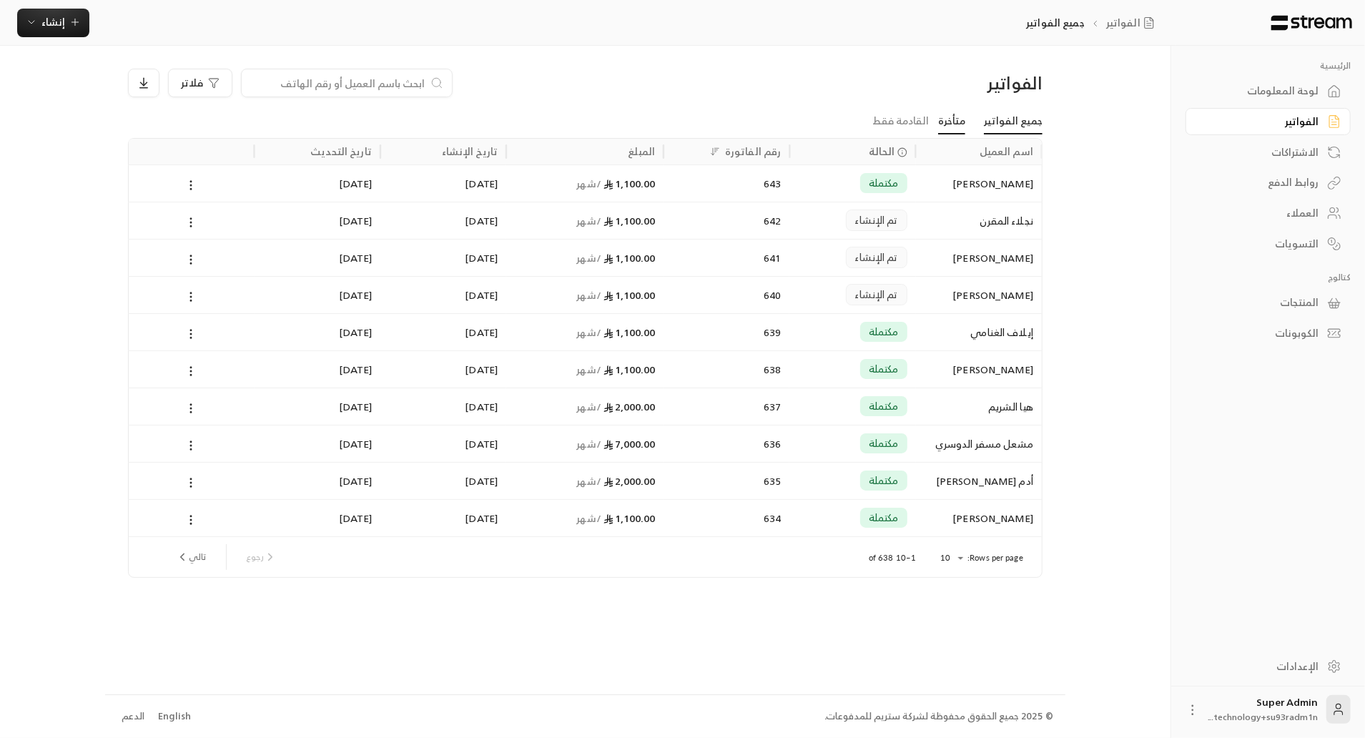
click at [965, 117] on link "متأخرة" at bounding box center [951, 122] width 27 height 26
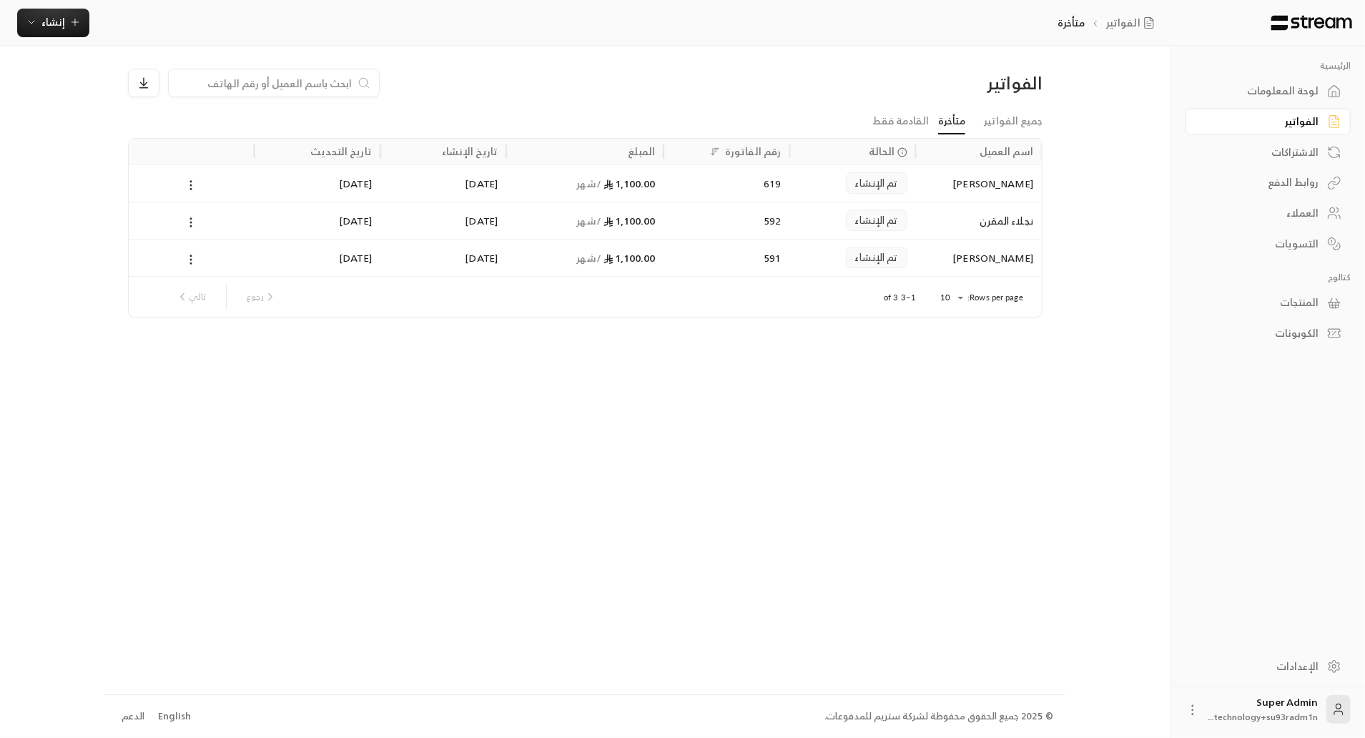
click at [980, 214] on div "نجلاء المقرن" at bounding box center [979, 220] width 109 height 36
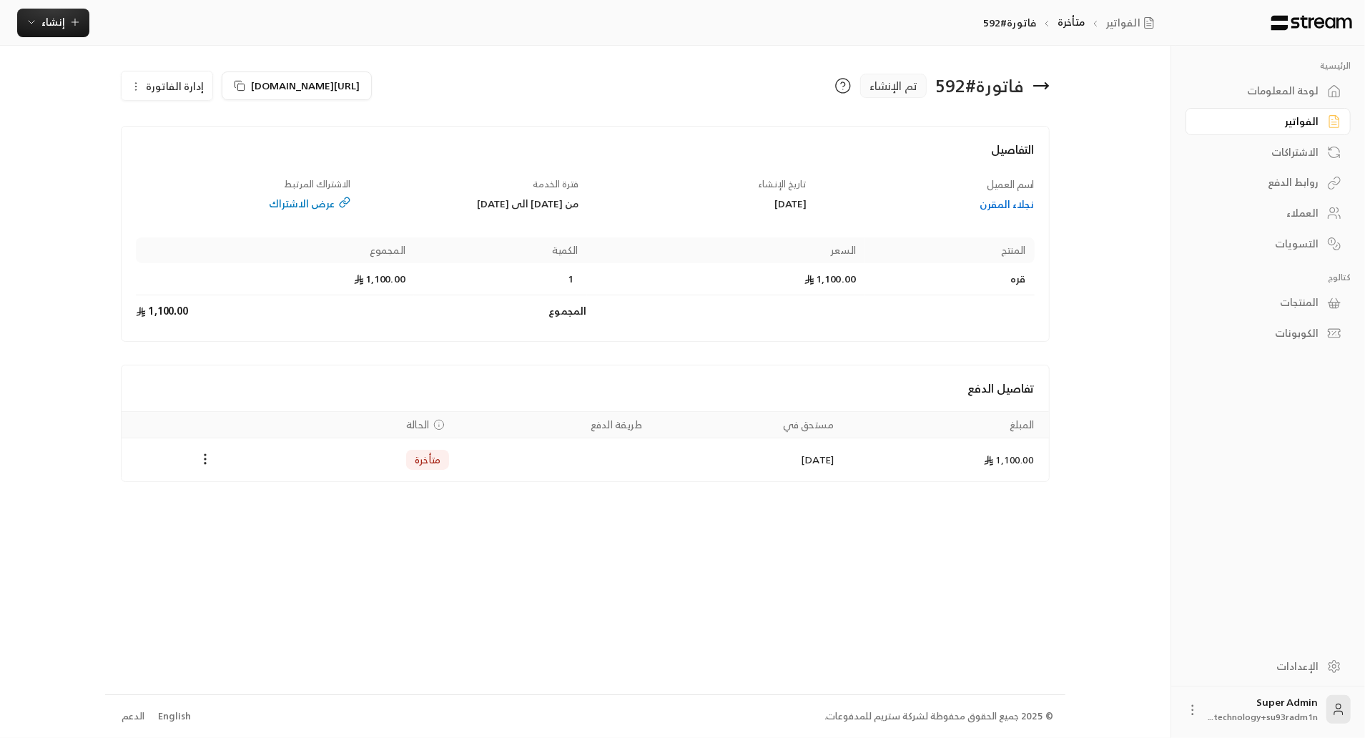
click at [157, 88] on span "إدارة الفاتورة" at bounding box center [175, 86] width 58 height 18
click at [193, 155] on link "إلغاء" at bounding box center [175, 153] width 89 height 26
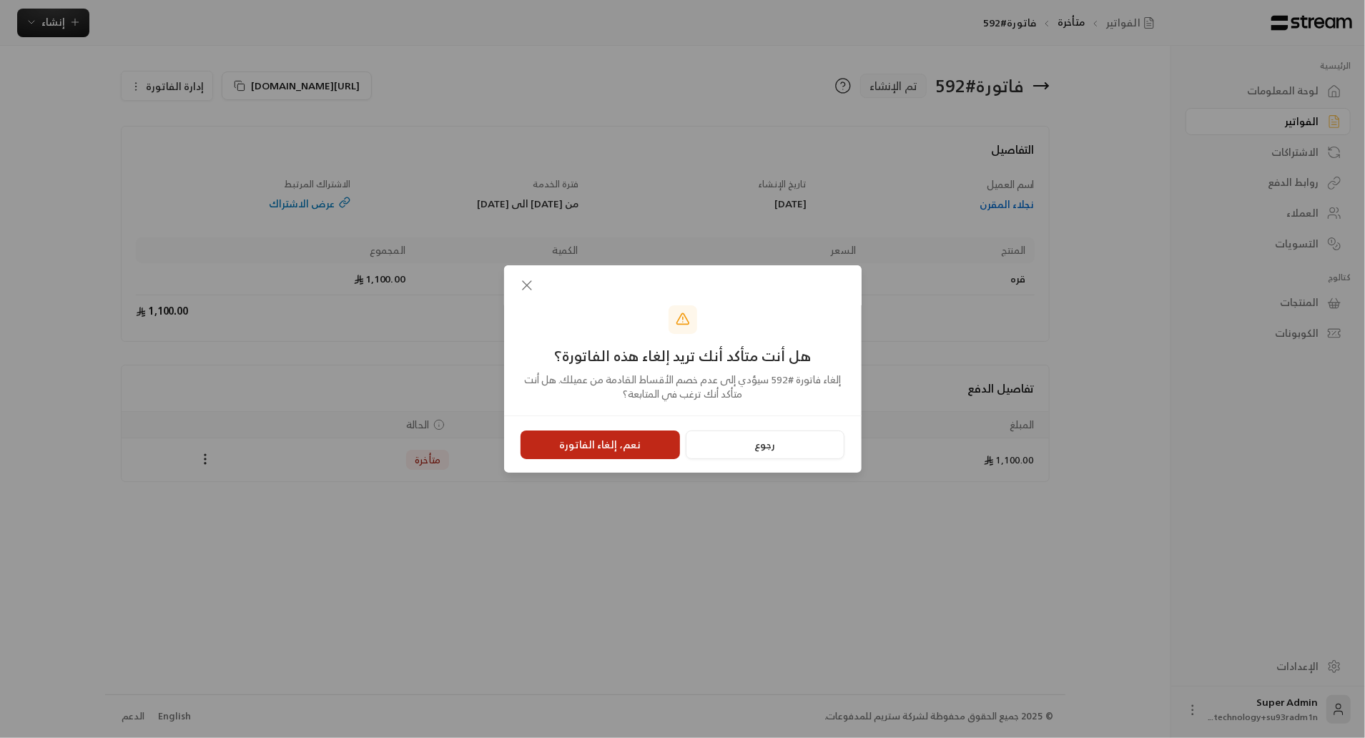
click at [583, 442] on button "نعم، إلغاء الفاتورة" at bounding box center [600, 445] width 159 height 29
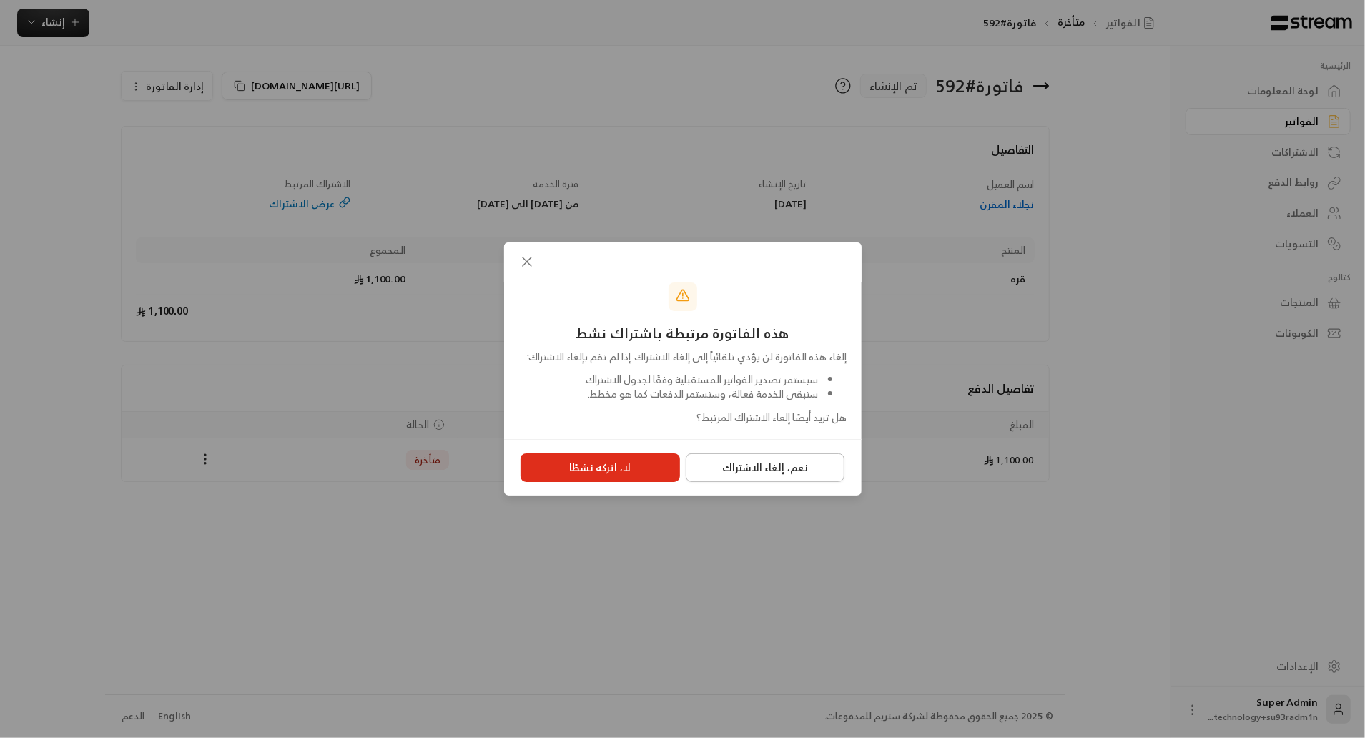
click at [747, 476] on button "نعم، إلغاء الاشتراك" at bounding box center [765, 467] width 159 height 29
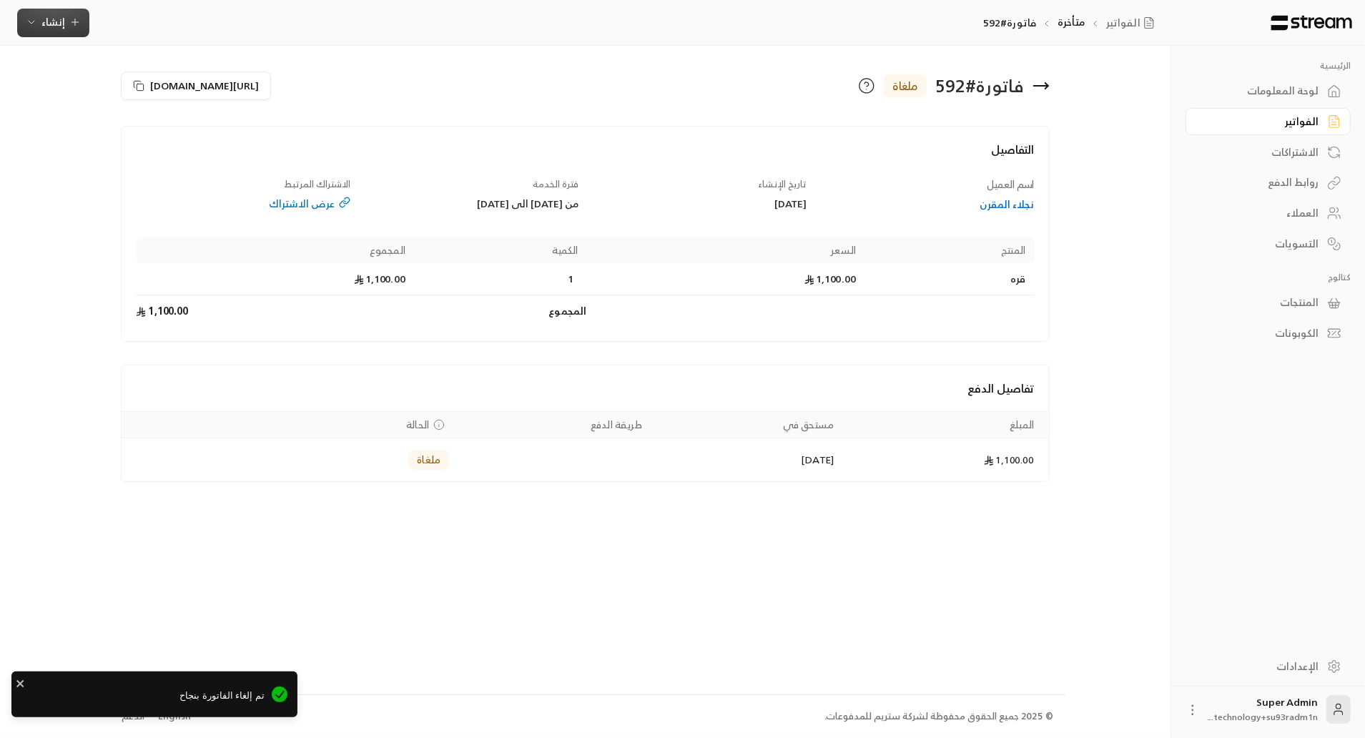
click at [54, 23] on span "إنشاء" at bounding box center [53, 22] width 24 height 18
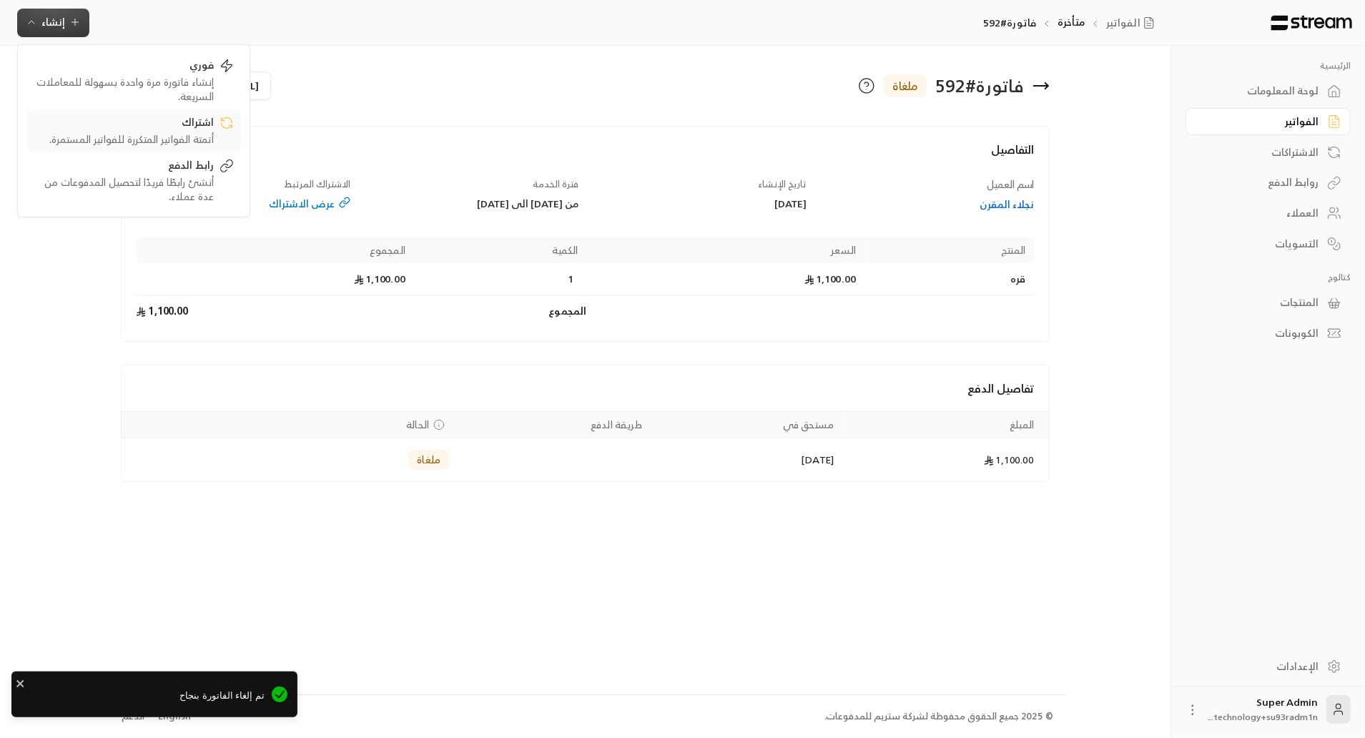
click at [169, 136] on div "أتمتة الفواتير المتكررة للفواتير المستمرة." at bounding box center [124, 139] width 180 height 14
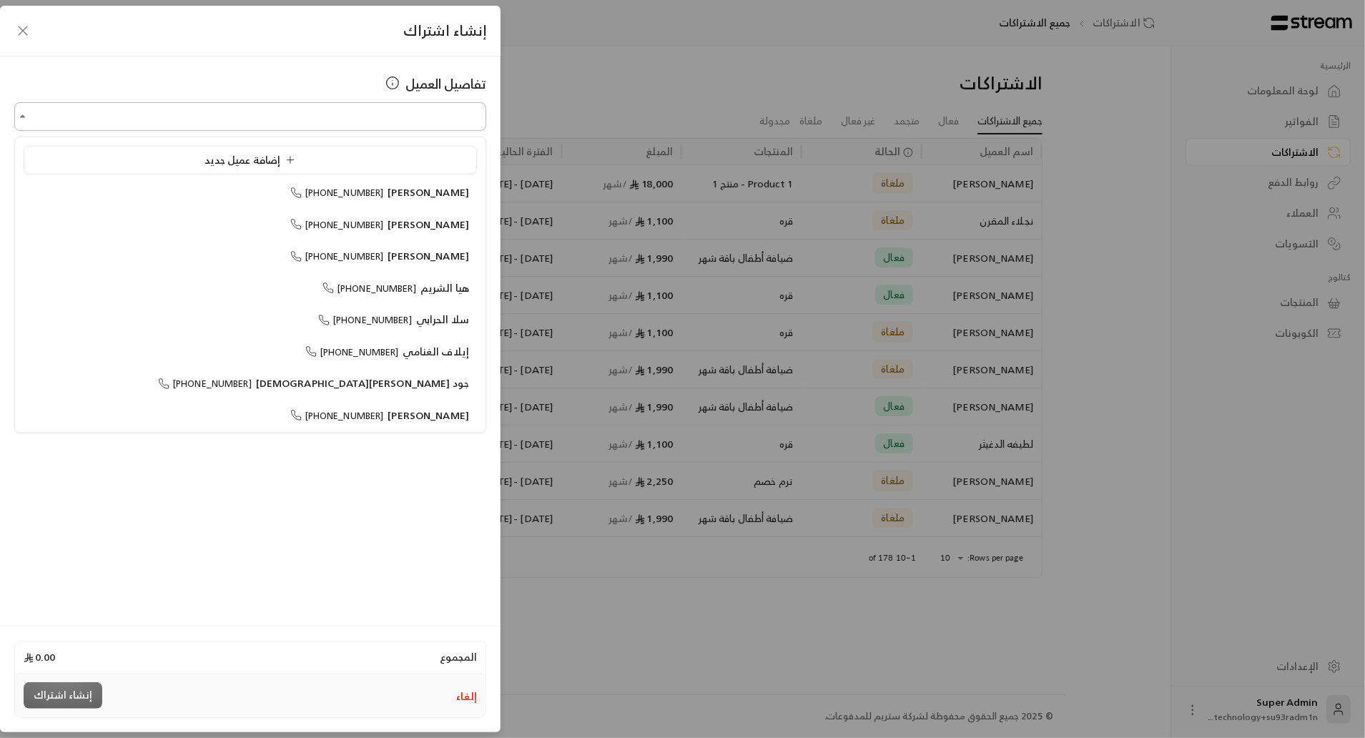
click at [292, 124] on input "اختر العميل" at bounding box center [250, 116] width 472 height 25
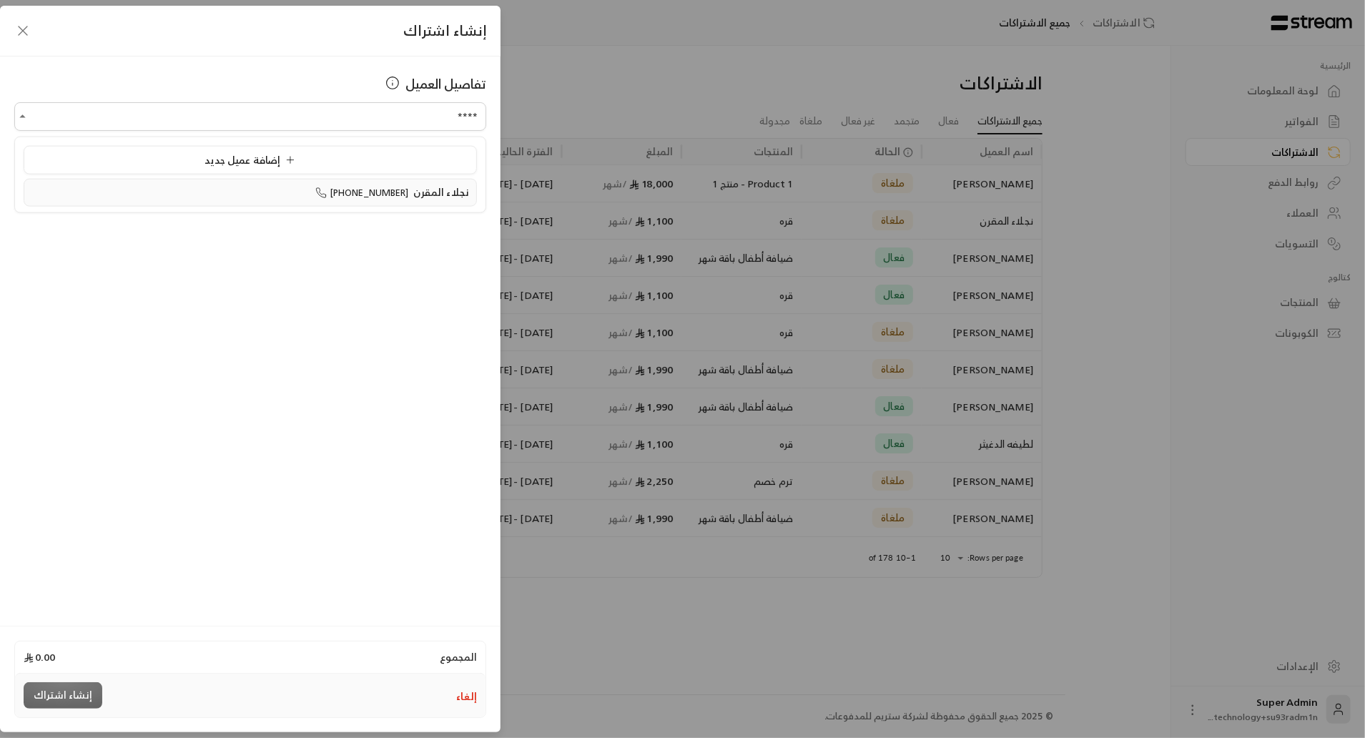
click at [355, 199] on span "+966554309594" at bounding box center [362, 193] width 94 height 16
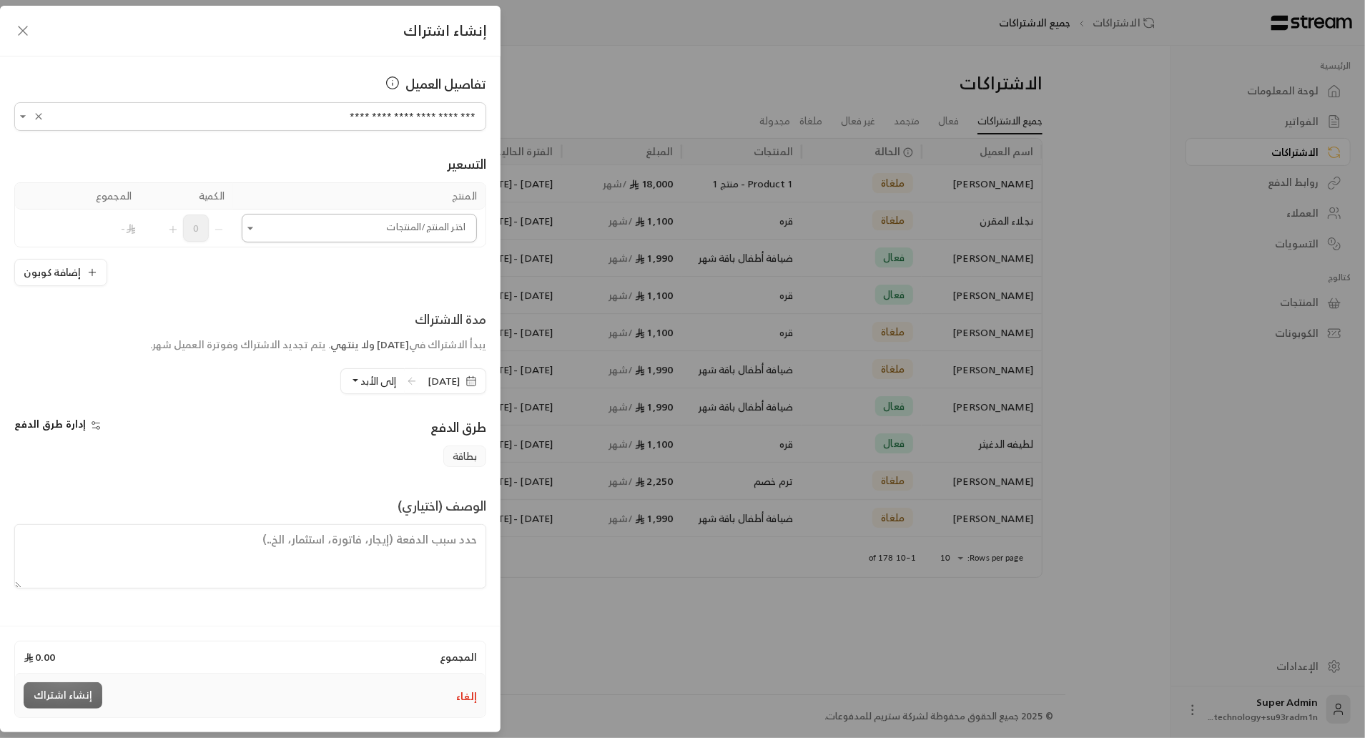
type input "**********"
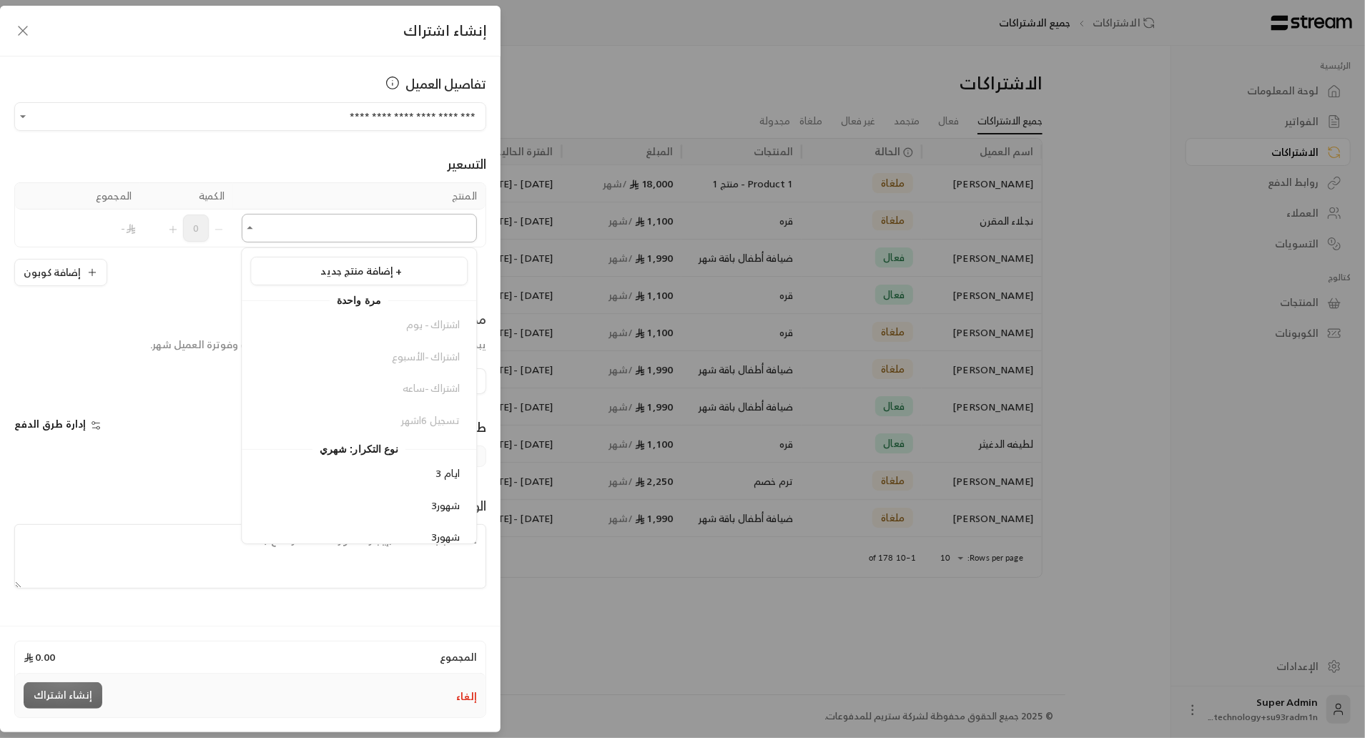
click at [368, 227] on input "اختر العميل" at bounding box center [359, 228] width 235 height 25
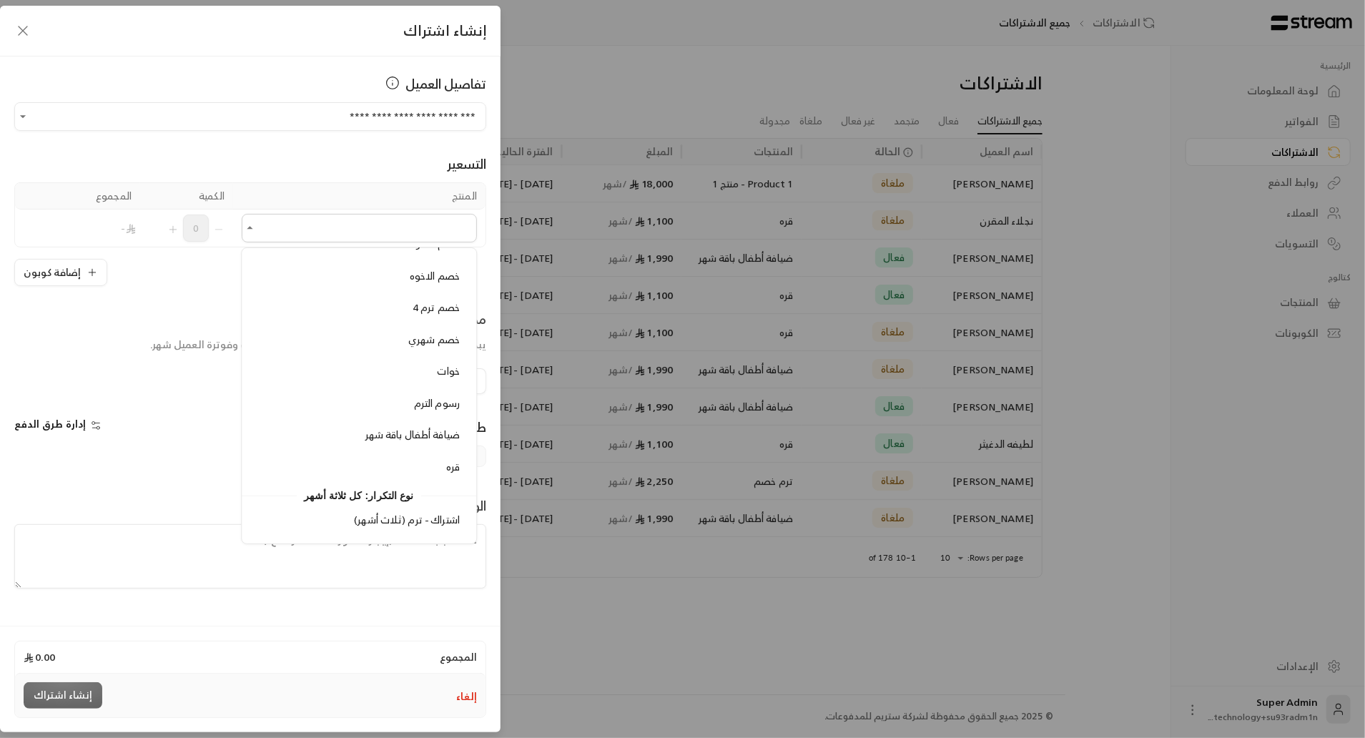
scroll to position [677, 0]
click at [360, 456] on li "قره" at bounding box center [358, 465] width 217 height 28
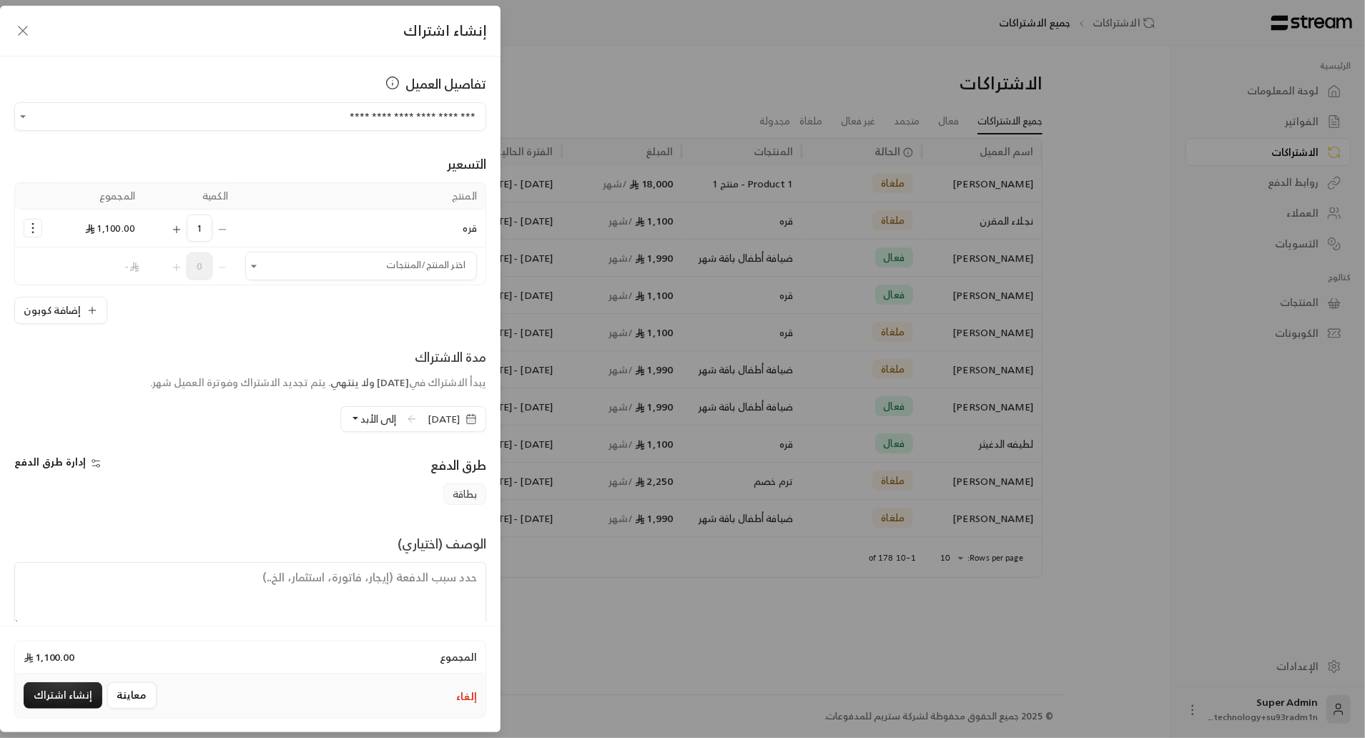
click at [428, 419] on span "[DATE]" at bounding box center [444, 419] width 32 height 14
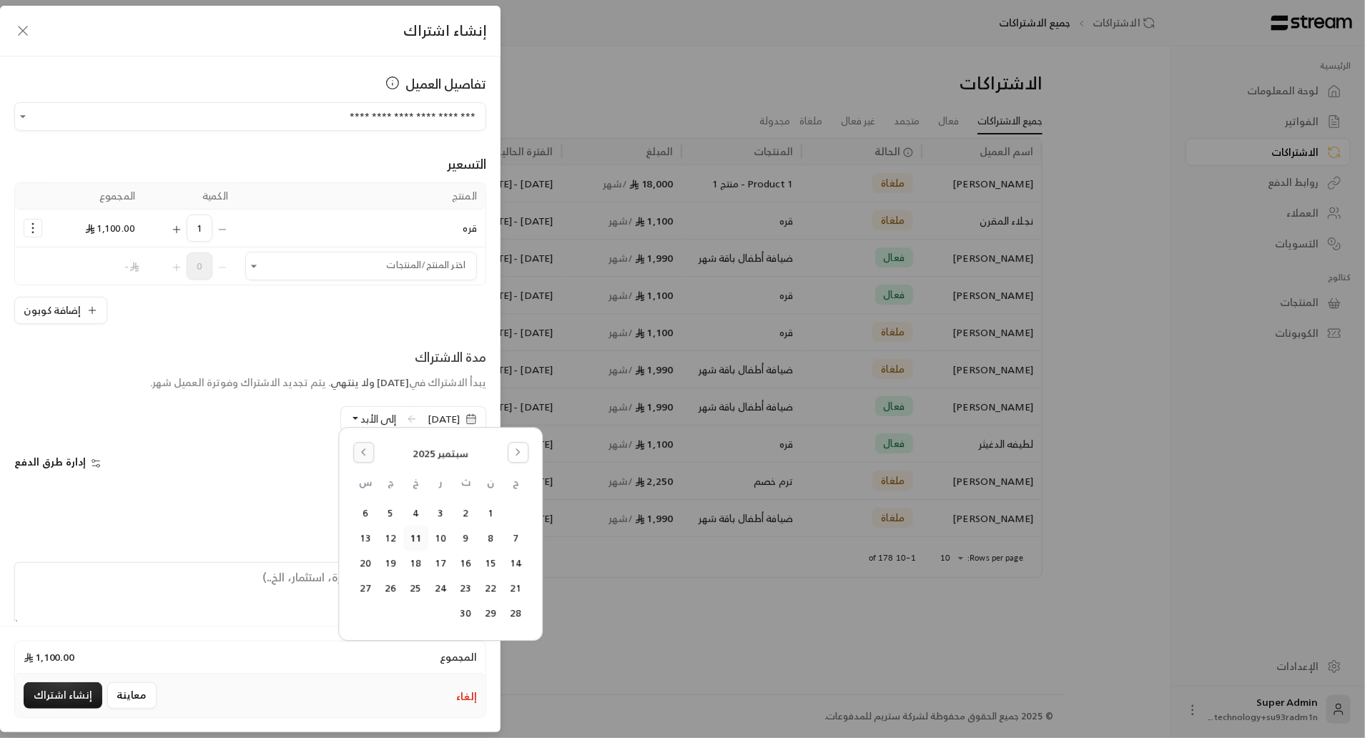
click at [362, 453] on icon "Go to the Previous Month" at bounding box center [363, 452] width 10 height 10
click at [528, 610] on div "أغسطس 2025 ح ن ث ر خ ج س 1 2 3 4 5 6 7 8 9 10 11 12 13 14 15 16 17 18 19 20 21 …" at bounding box center [440, 546] width 185 height 219
click at [517, 610] on button "24" at bounding box center [516, 614] width 24 height 24
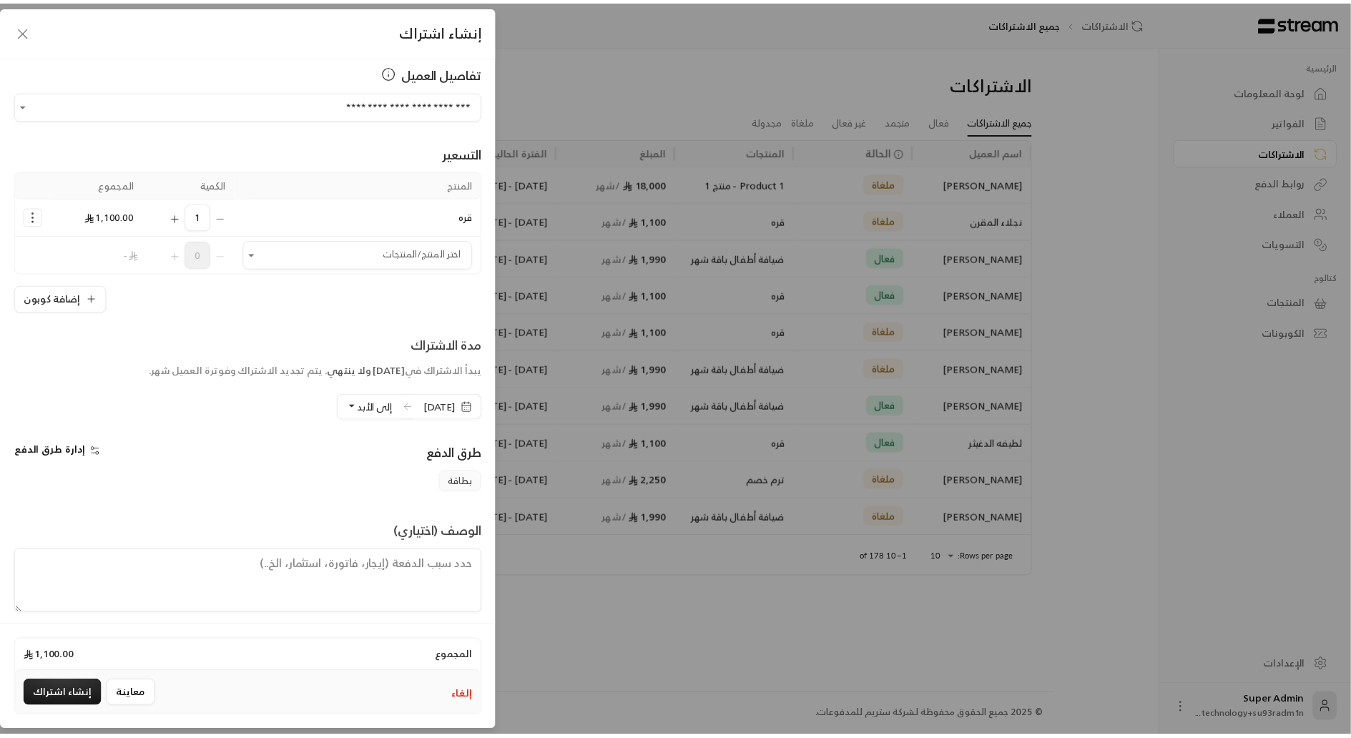
scroll to position [19, 0]
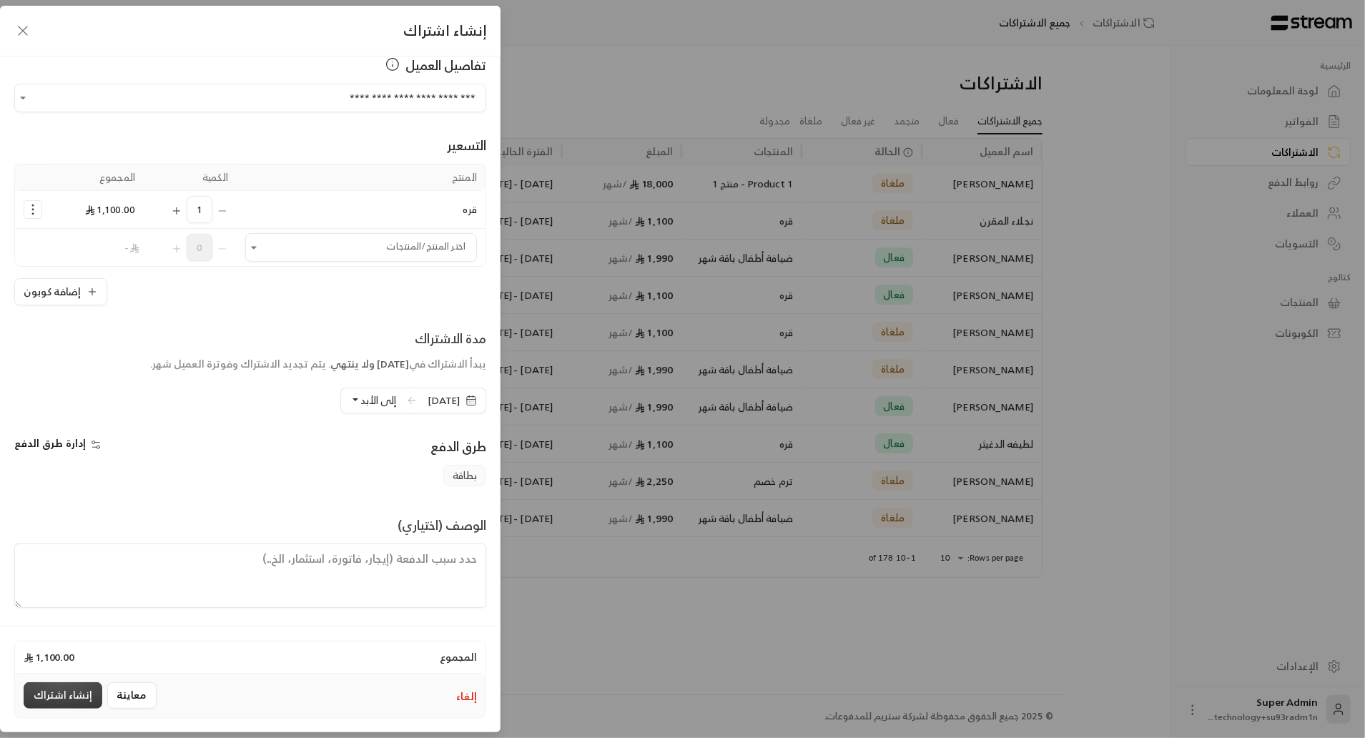
click at [50, 694] on button "إنشاء اشتراك" at bounding box center [63, 695] width 79 height 26
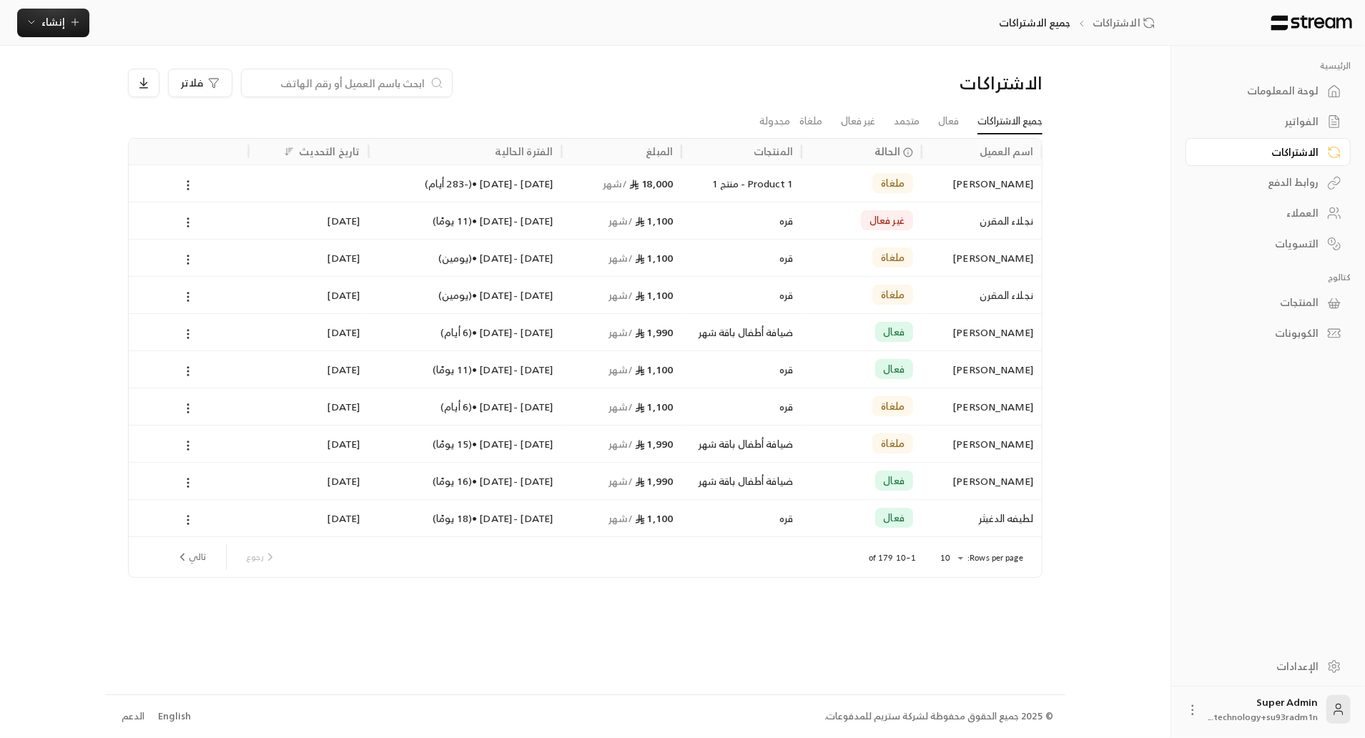
click at [1280, 122] on div "الفواتير" at bounding box center [1261, 121] width 115 height 14
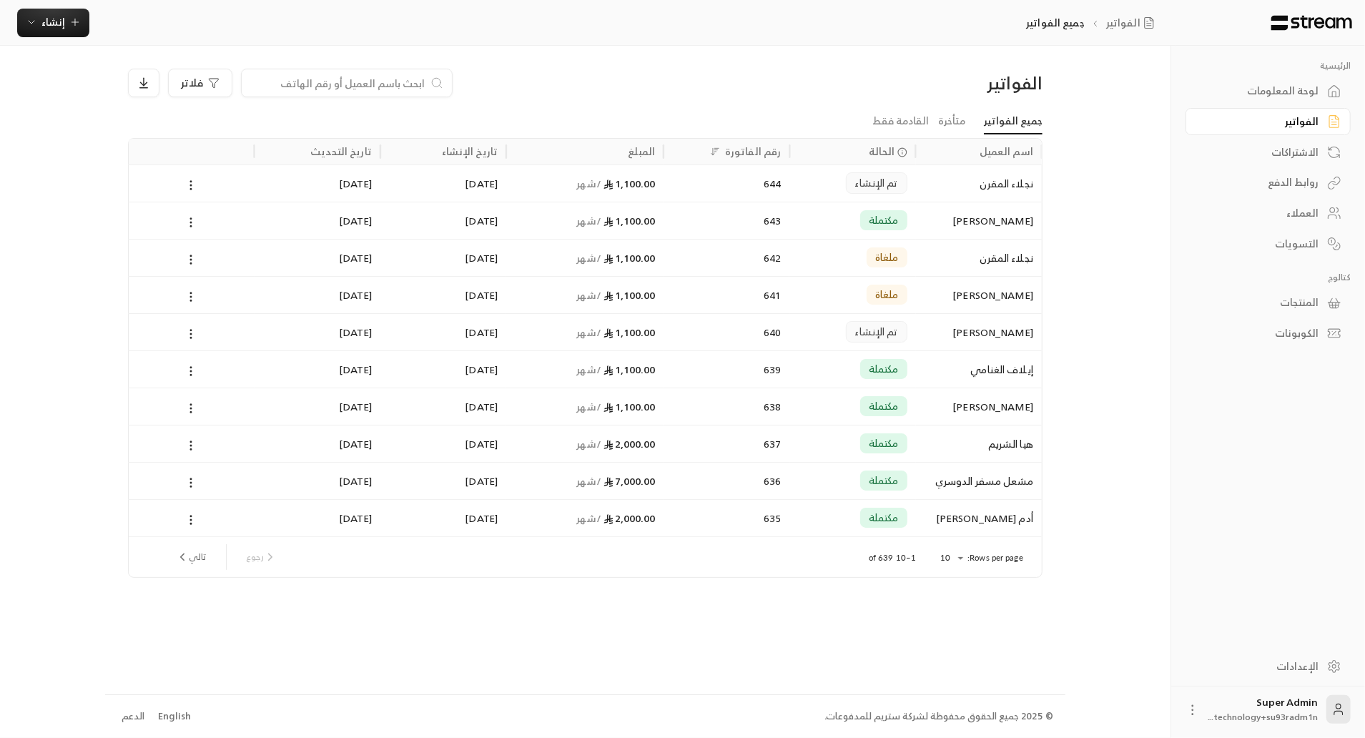
click at [968, 193] on div "نجلاء المقرن" at bounding box center [979, 183] width 109 height 36
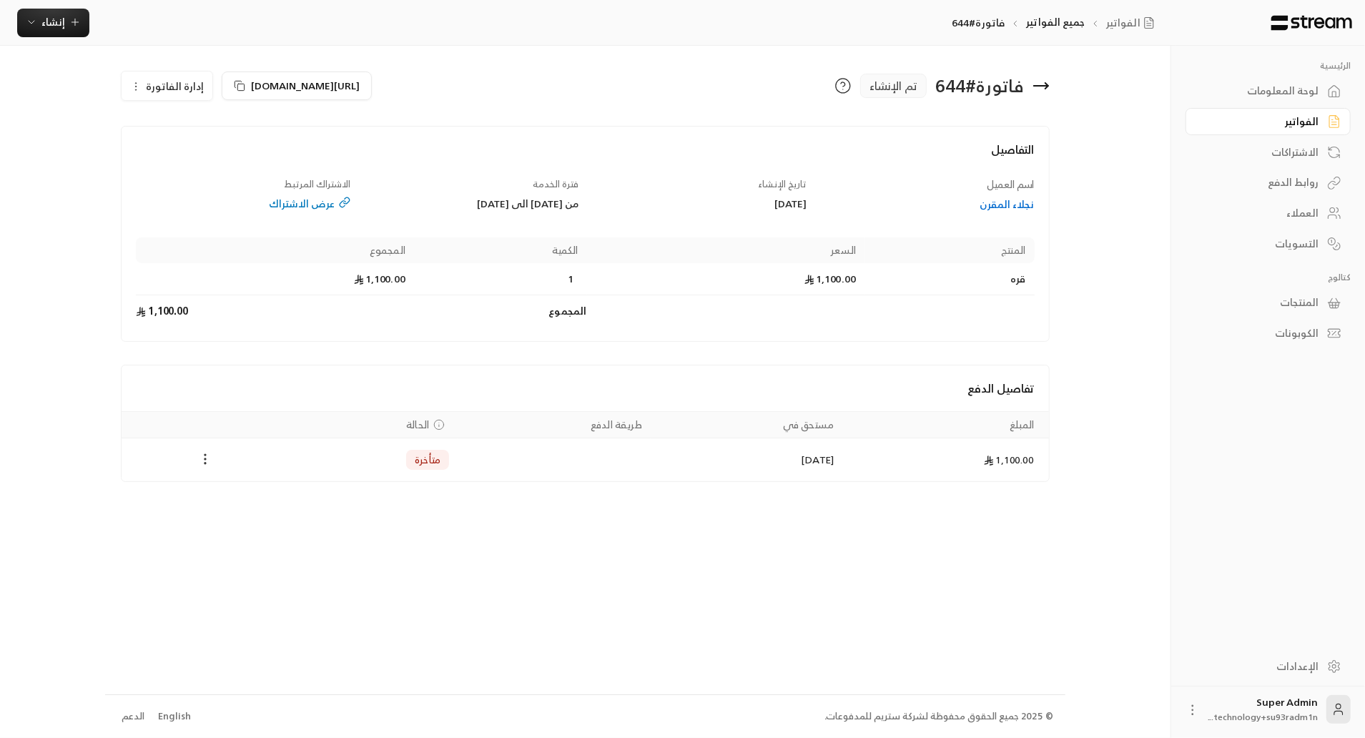
click at [206, 459] on icon "Payments" at bounding box center [205, 459] width 14 height 14
click at [237, 505] on li "تغيير الحالة الى مدفوعة" at bounding box center [259, 495] width 110 height 26
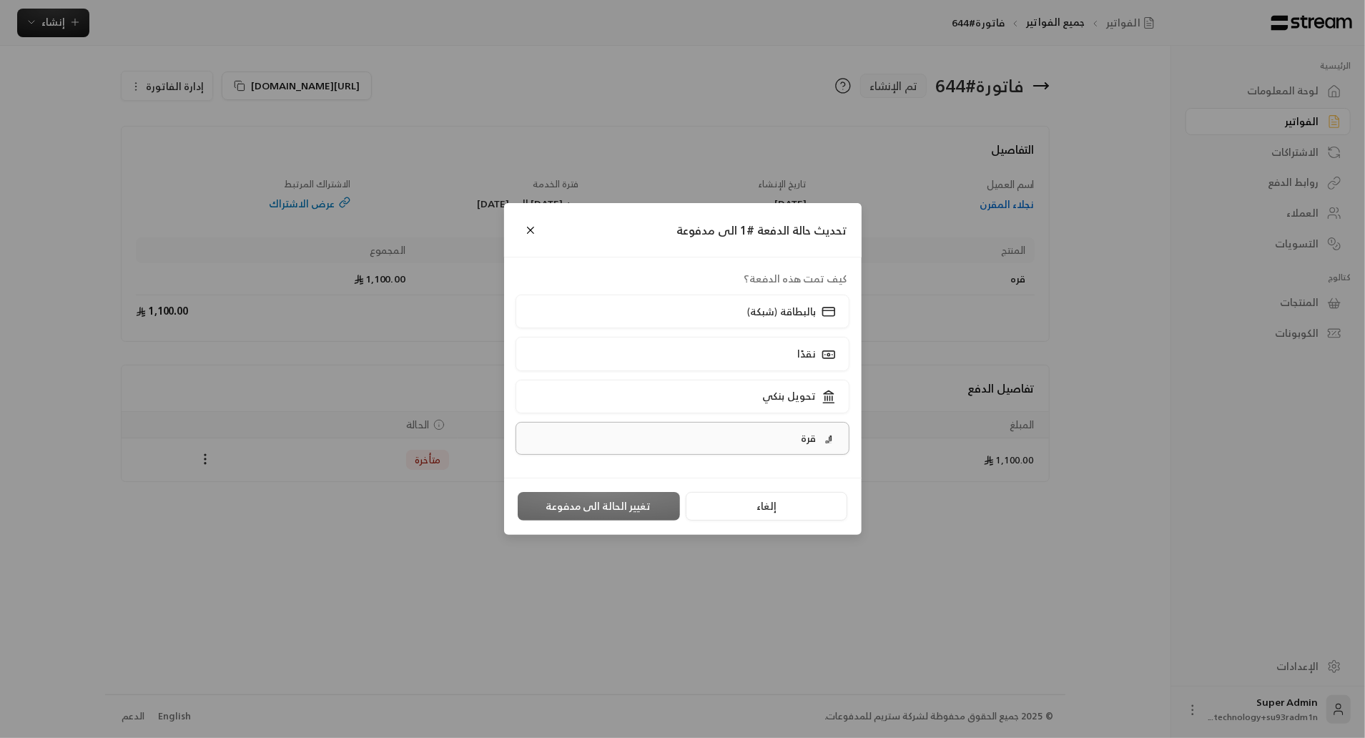
click at [664, 451] on label "قرة" at bounding box center [683, 438] width 334 height 33
click at [639, 513] on button "تغيير الحالة الى مدفوعة" at bounding box center [599, 506] width 162 height 29
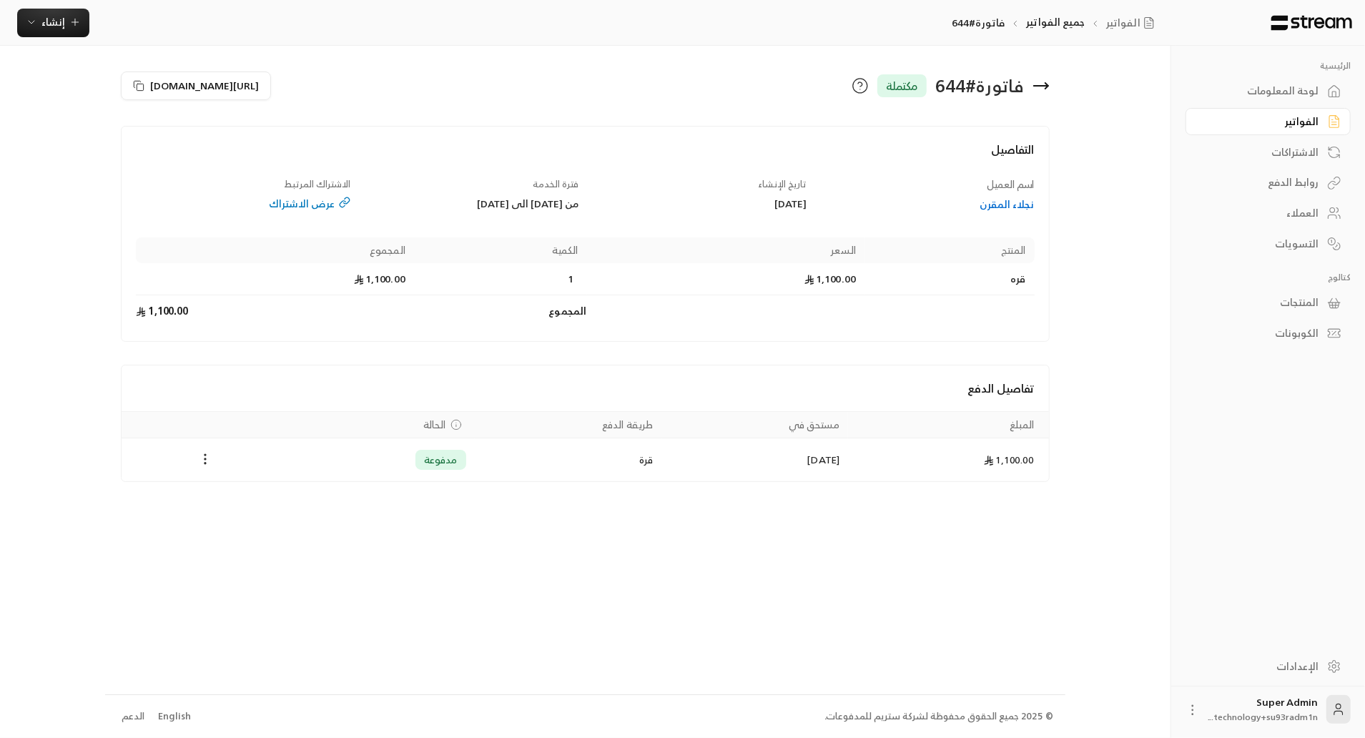
click at [1266, 125] on div "الفواتير" at bounding box center [1261, 121] width 115 height 14
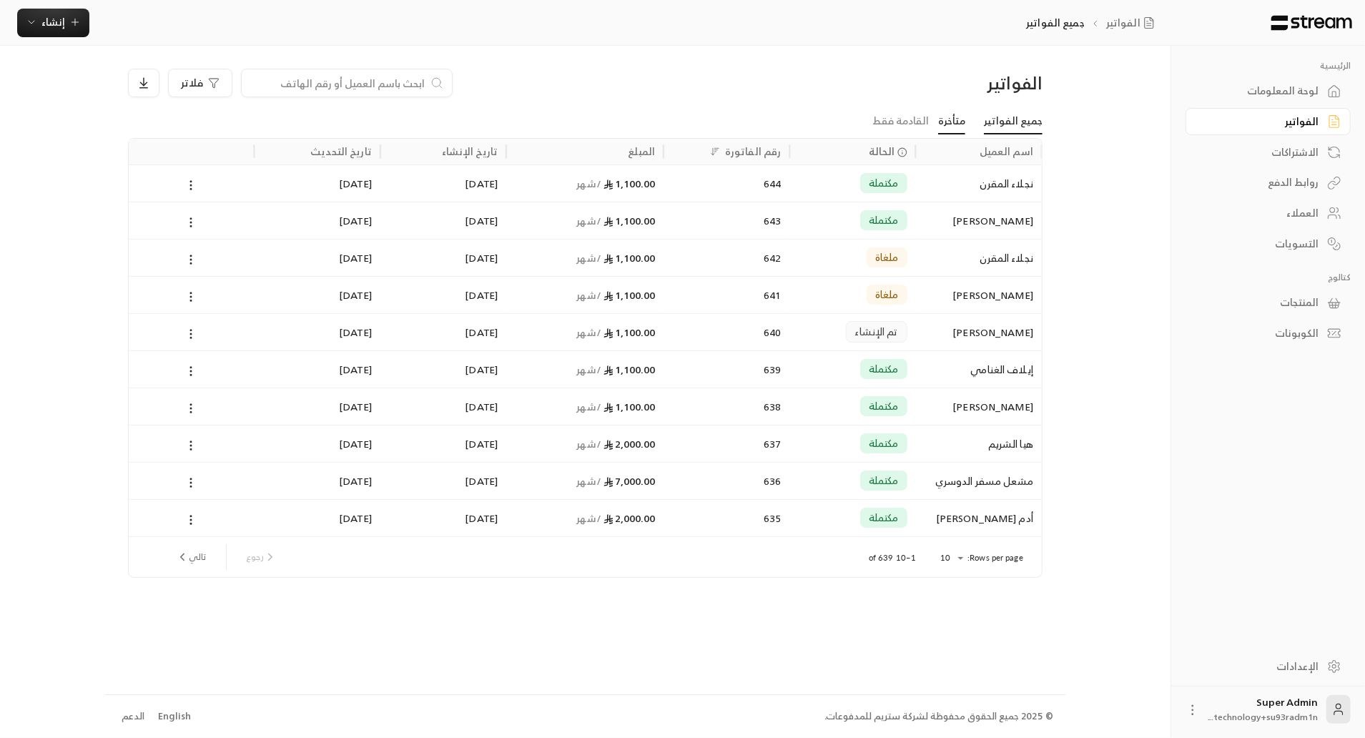
click at [963, 116] on link "متأخرة" at bounding box center [951, 122] width 27 height 26
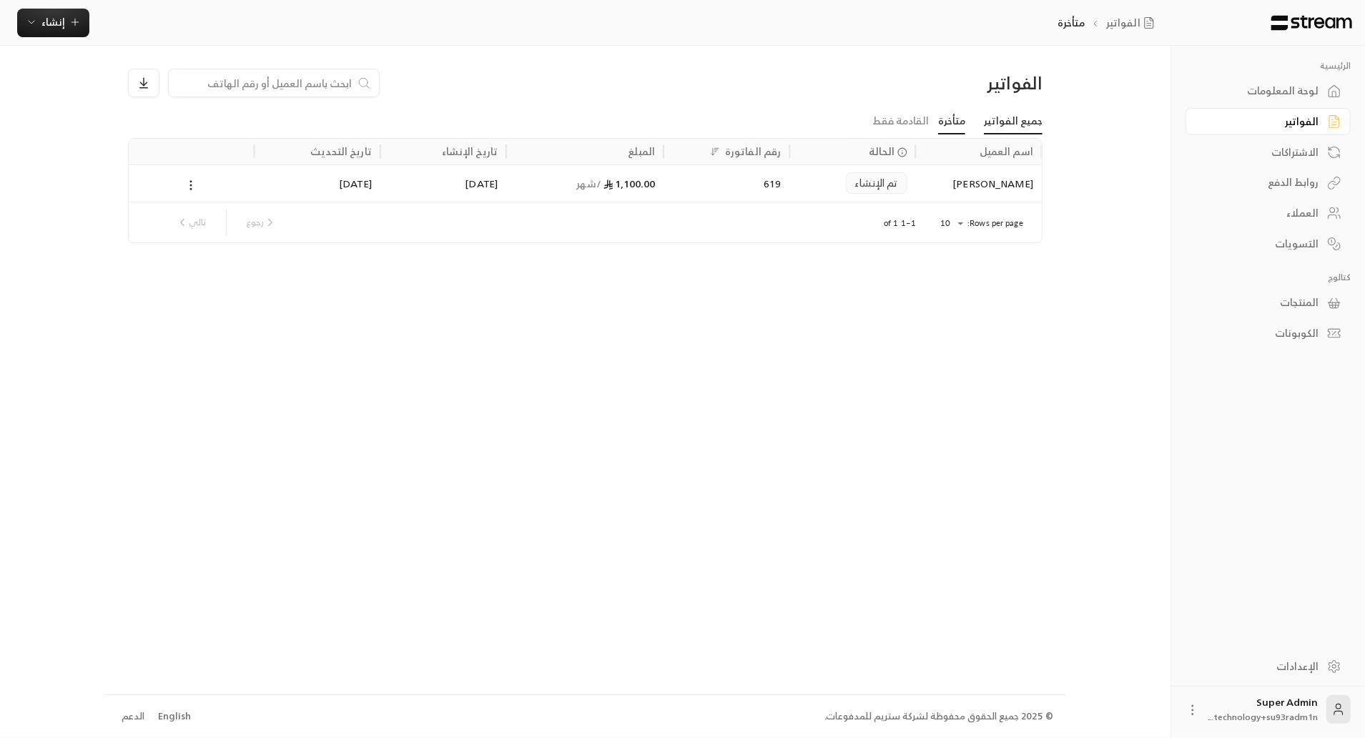
click at [1005, 114] on link "جميع الفواتير" at bounding box center [1013, 122] width 59 height 26
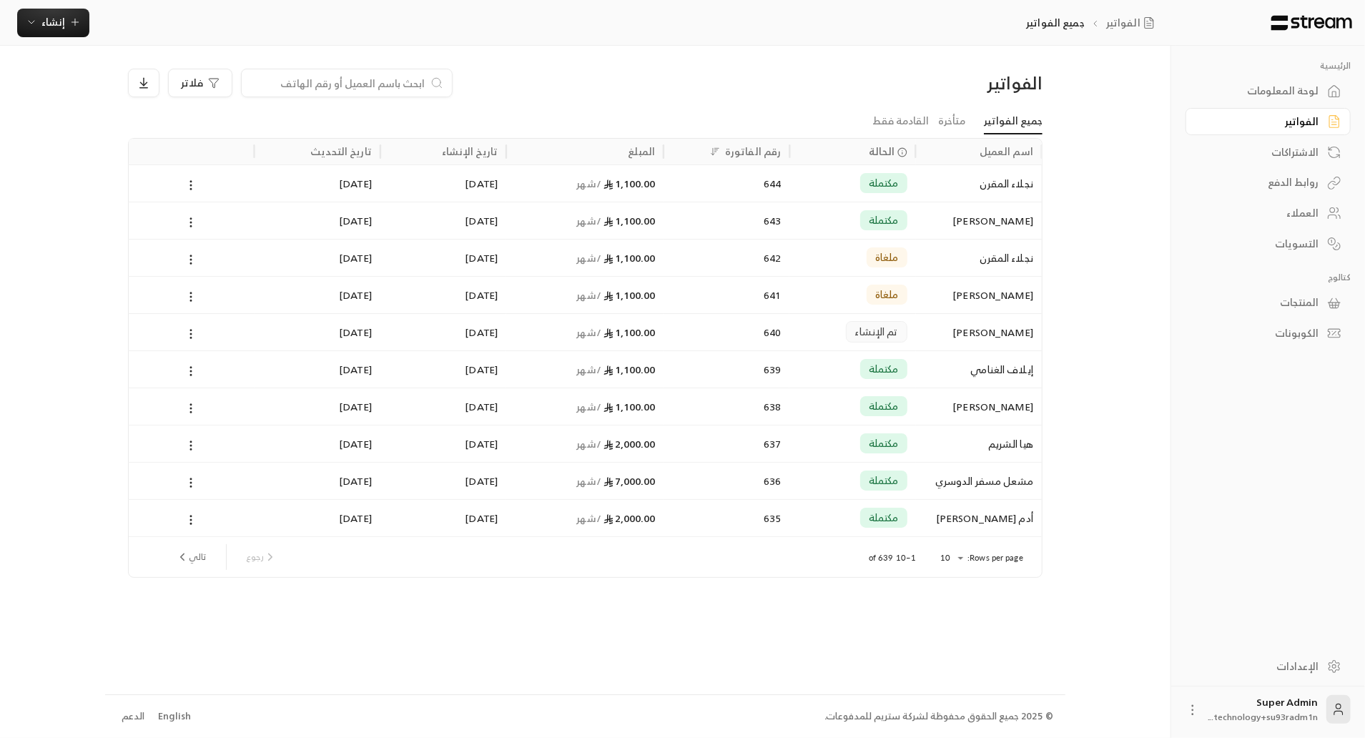
click at [931, 335] on div "[PERSON_NAME]" at bounding box center [979, 332] width 109 height 36
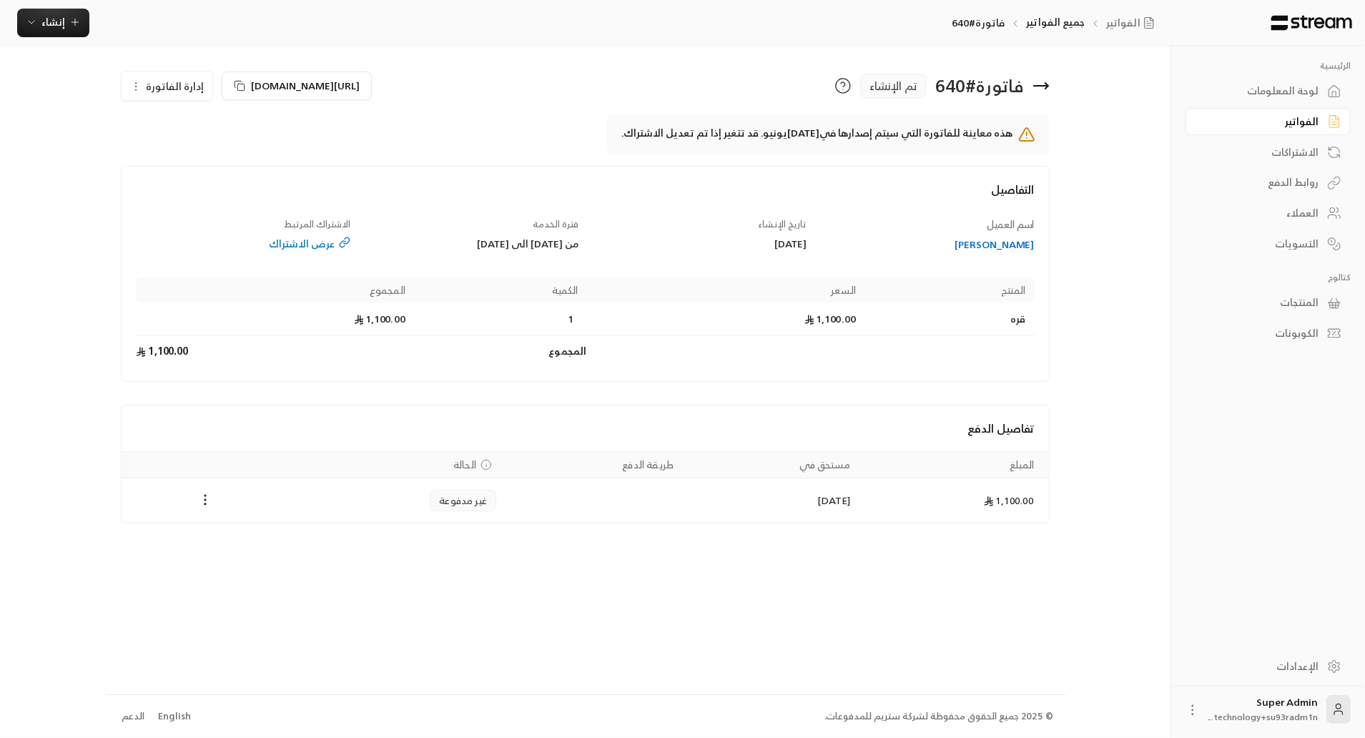
click at [1297, 92] on div "لوحة المعلومات" at bounding box center [1261, 91] width 115 height 14
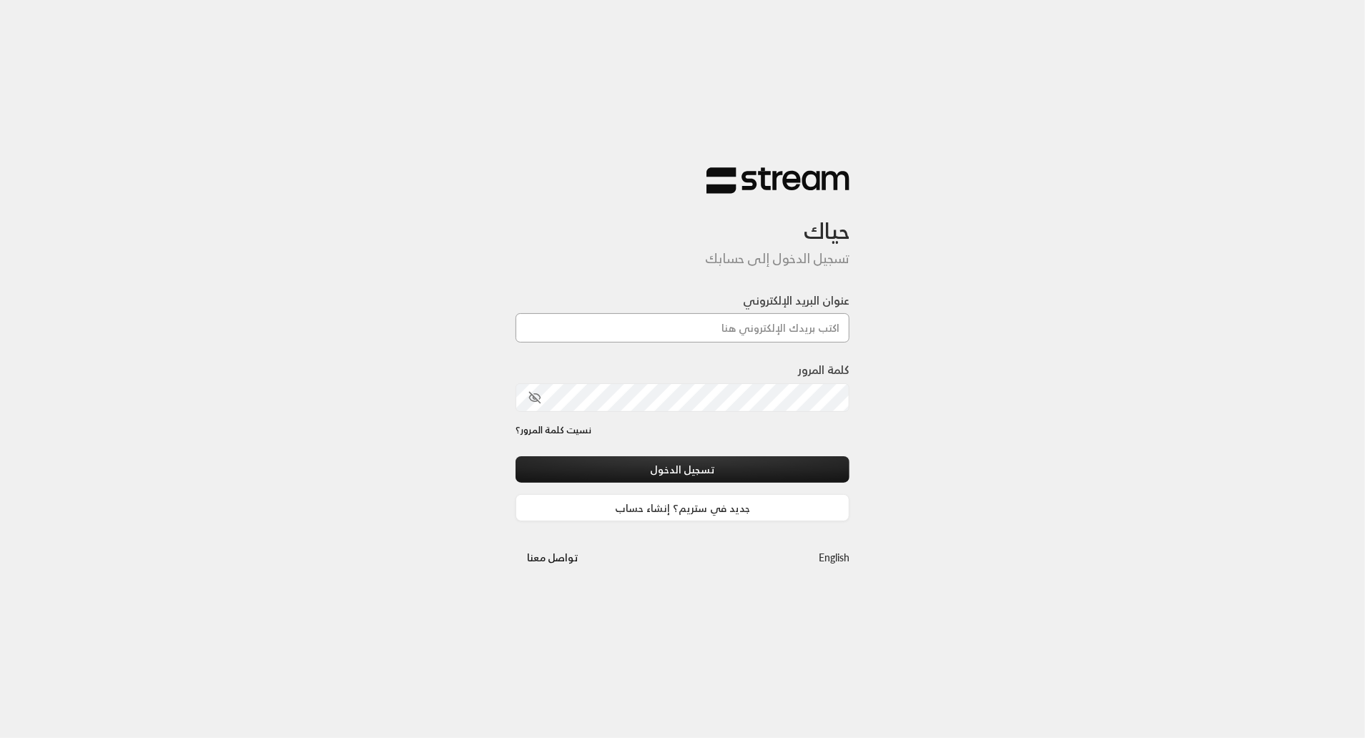
click at [804, 325] on input "عنوان البريد الإلكتروني" at bounding box center [683, 327] width 335 height 29
paste input "technology+su93radm1n_beautifulsmile@streampay.sa"
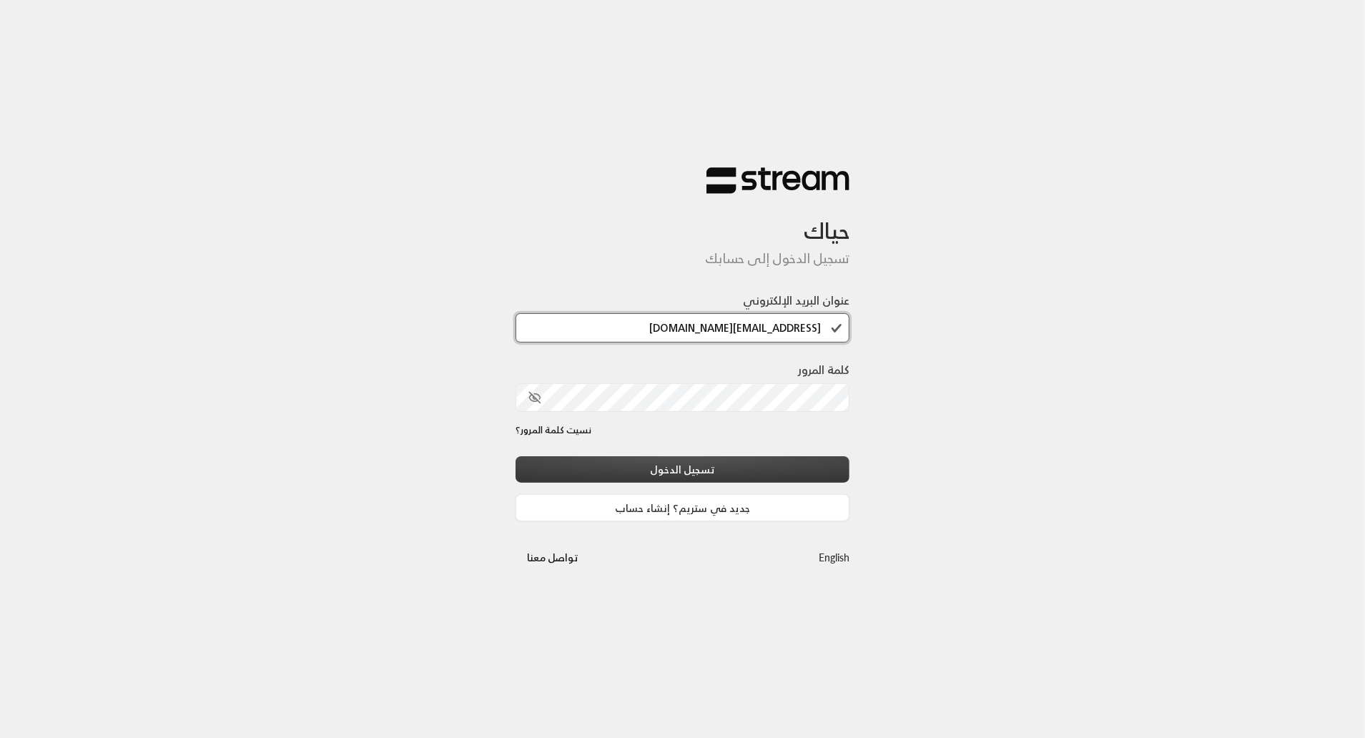
type input "technology+su93radm1n_beautifulsmile@streampay.sa"
click at [830, 458] on button "تسجيل الدخول" at bounding box center [683, 469] width 335 height 26
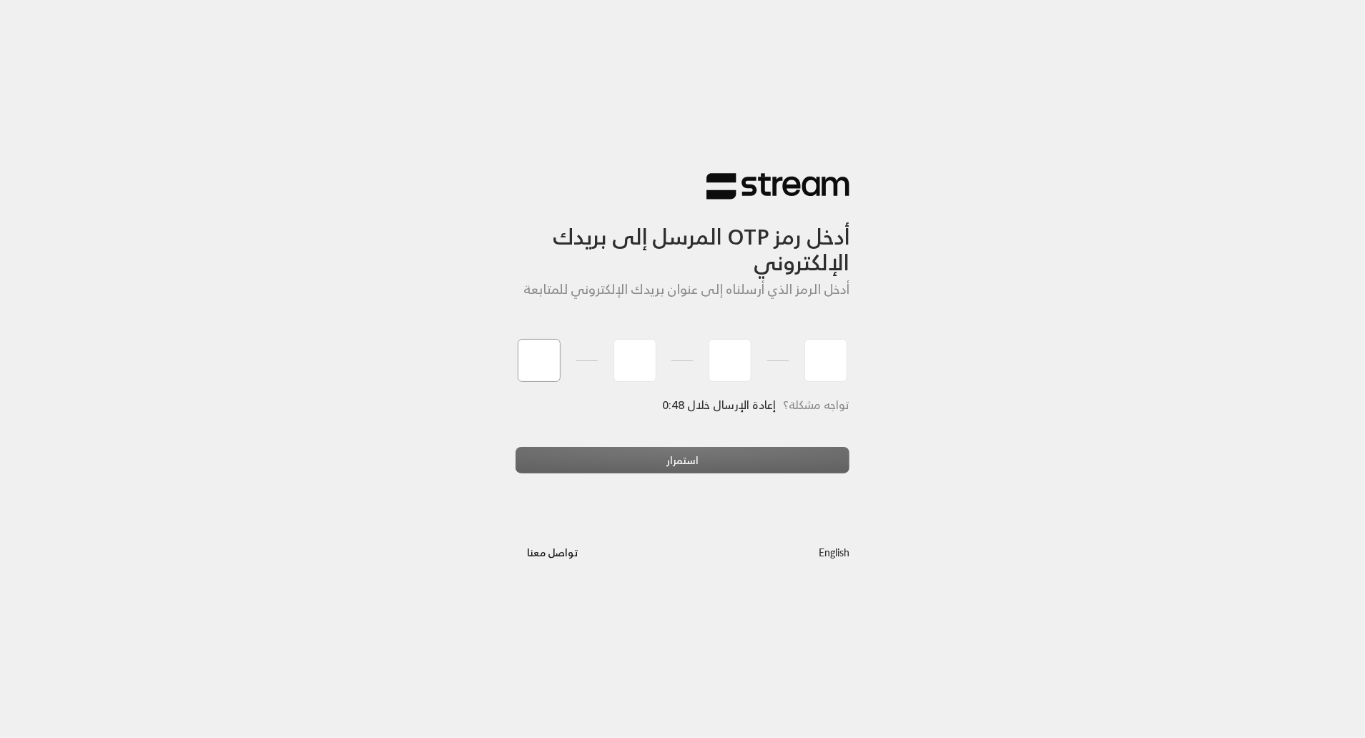
type input "9"
type input "6"
type input "9"
type input "2"
